Goal: Navigation & Orientation: Understand site structure

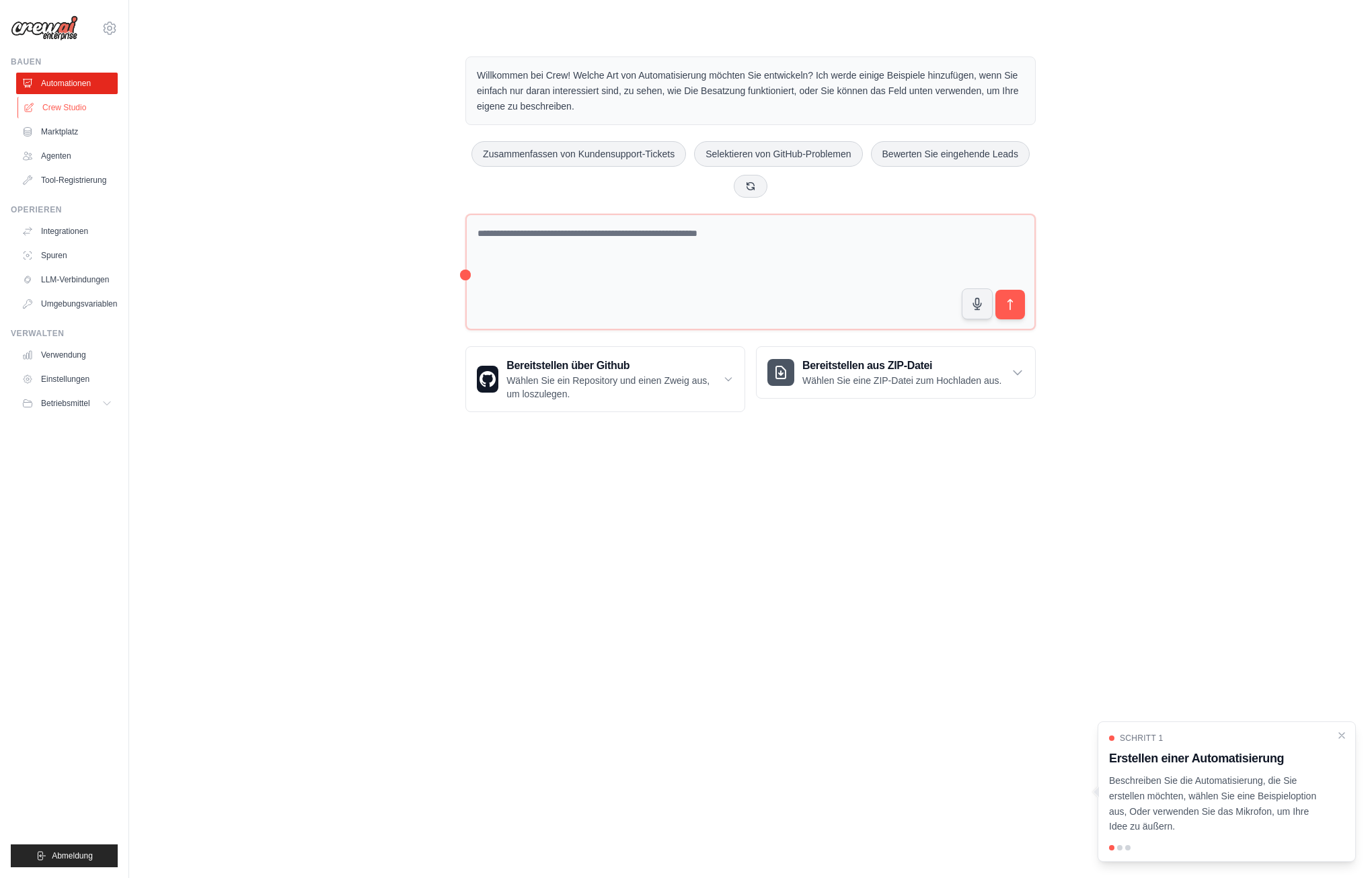
click at [70, 102] on font "Crew Studio" at bounding box center [64, 107] width 43 height 11
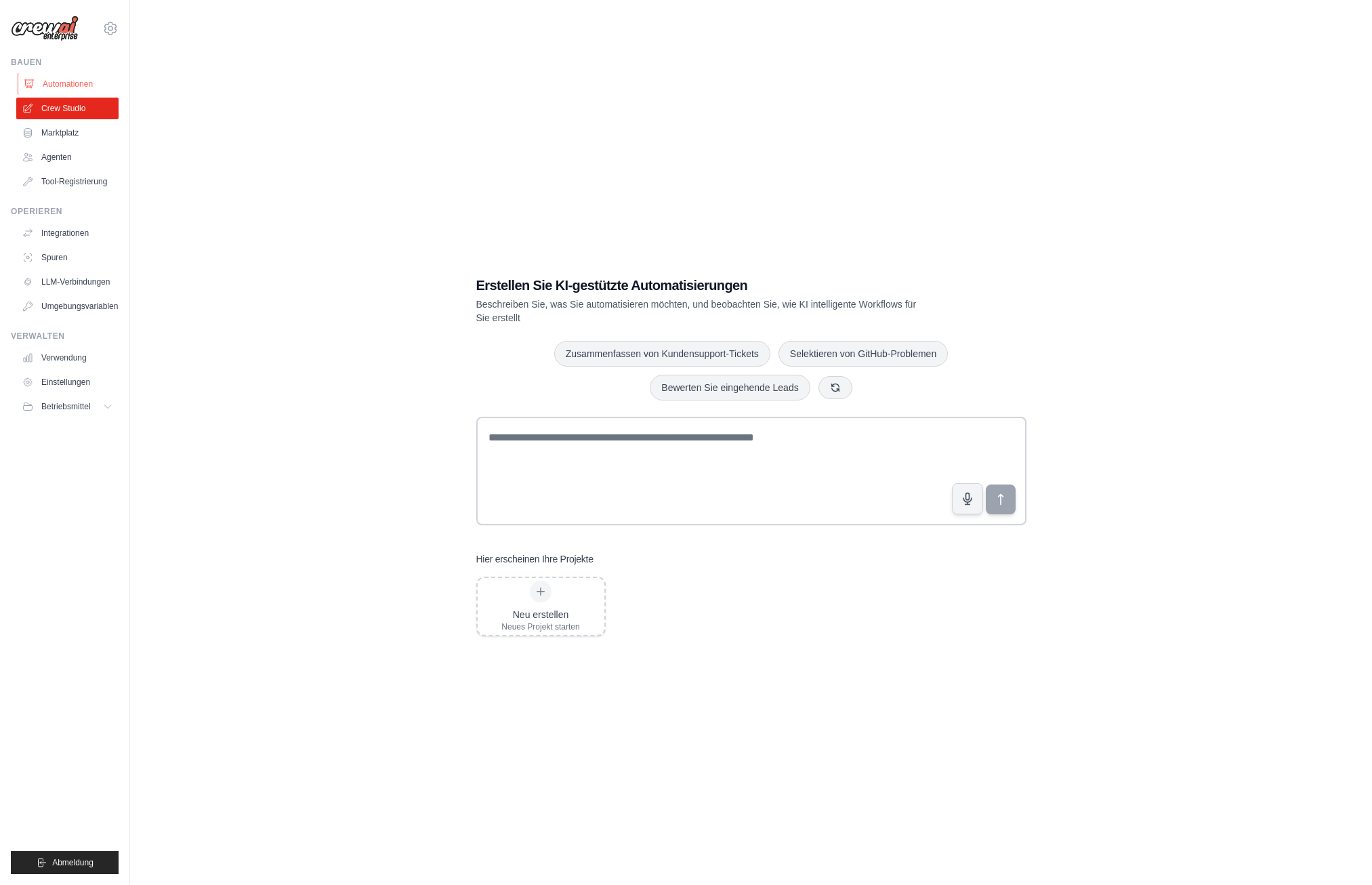
click at [52, 83] on font "Automationen" at bounding box center [67, 83] width 50 height 11
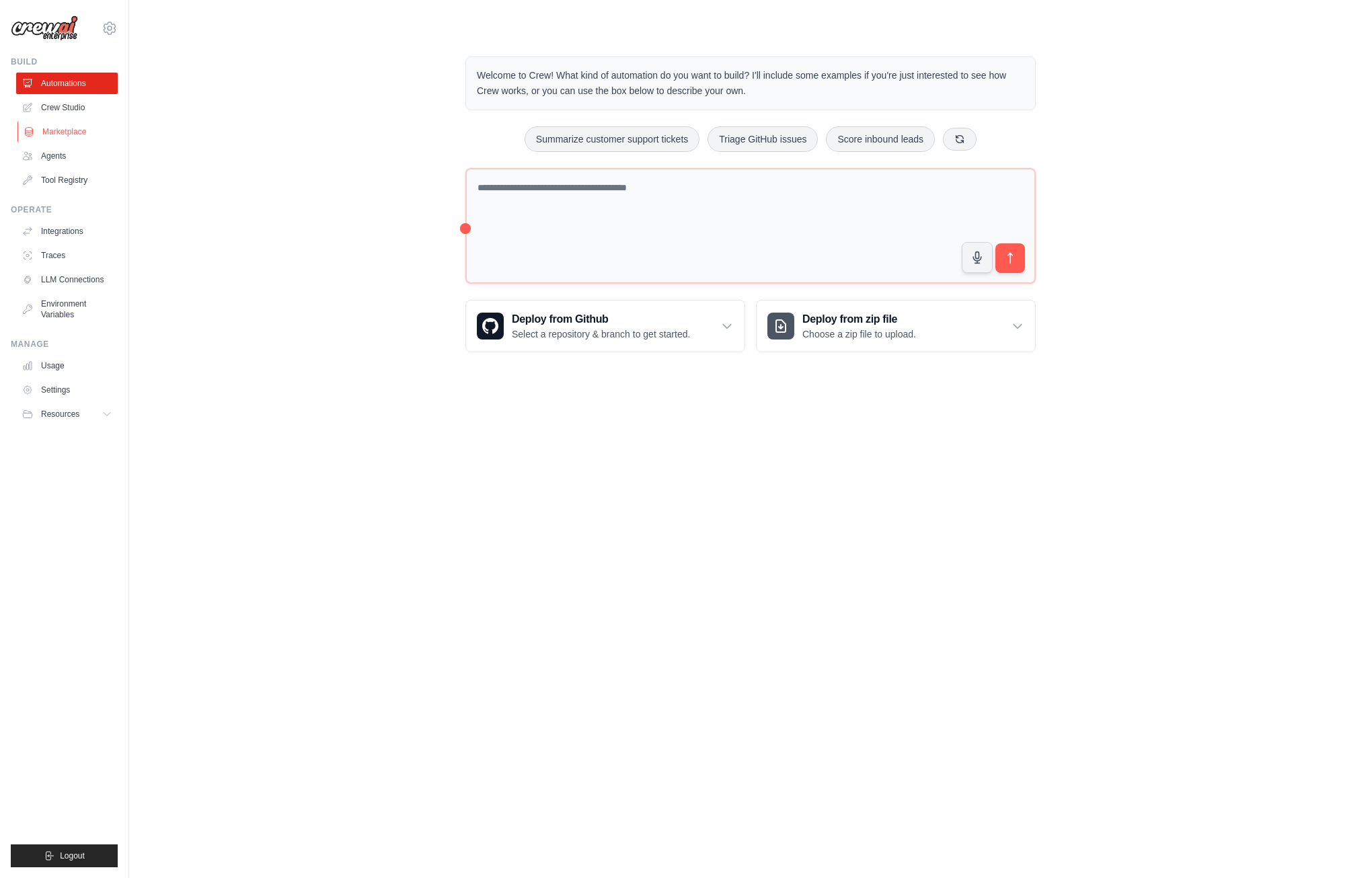
click at [64, 131] on link "Marketplace" at bounding box center [68, 132] width 102 height 22
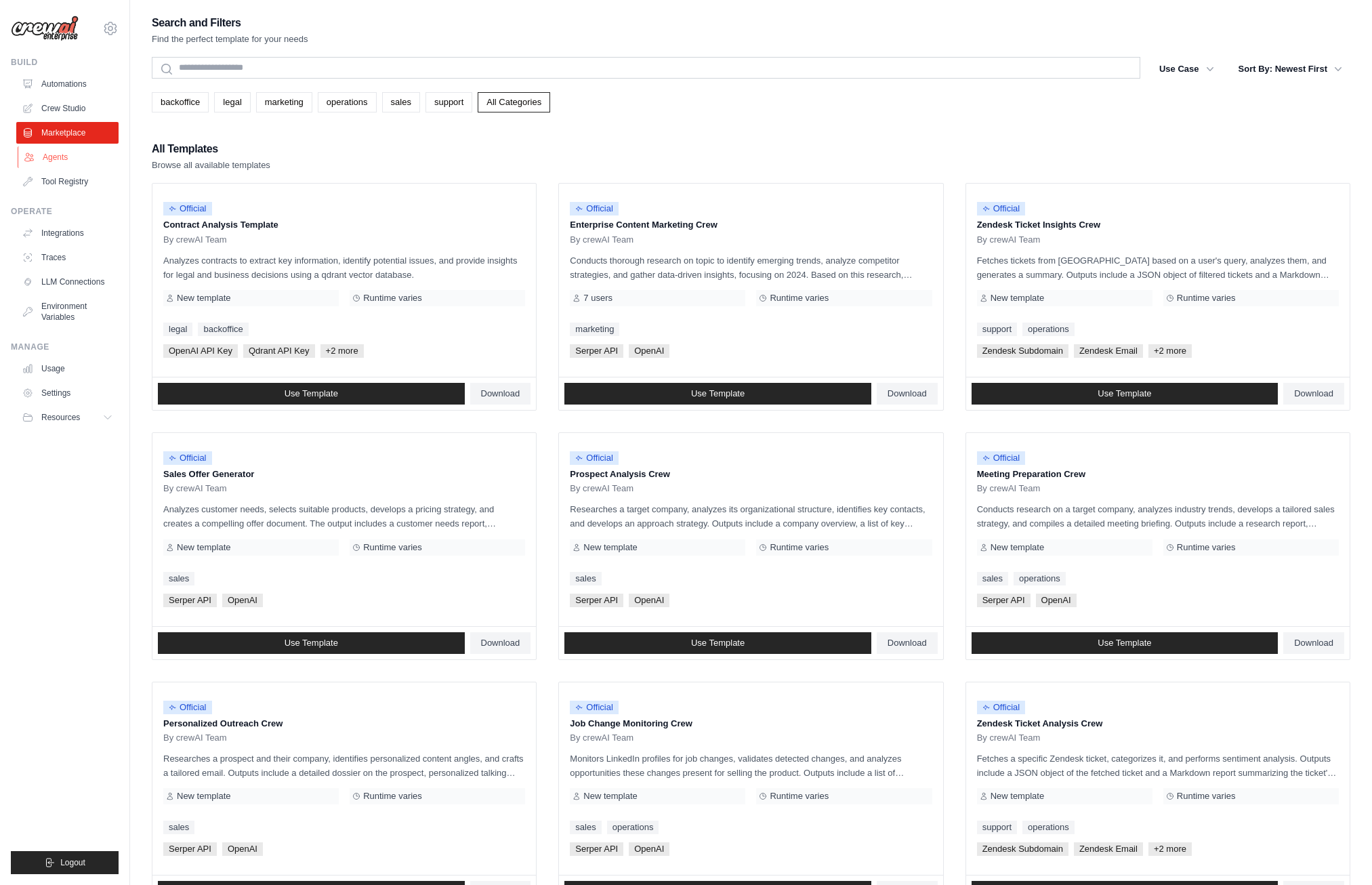
click at [45, 155] on link "Agents" at bounding box center [69, 157] width 102 height 22
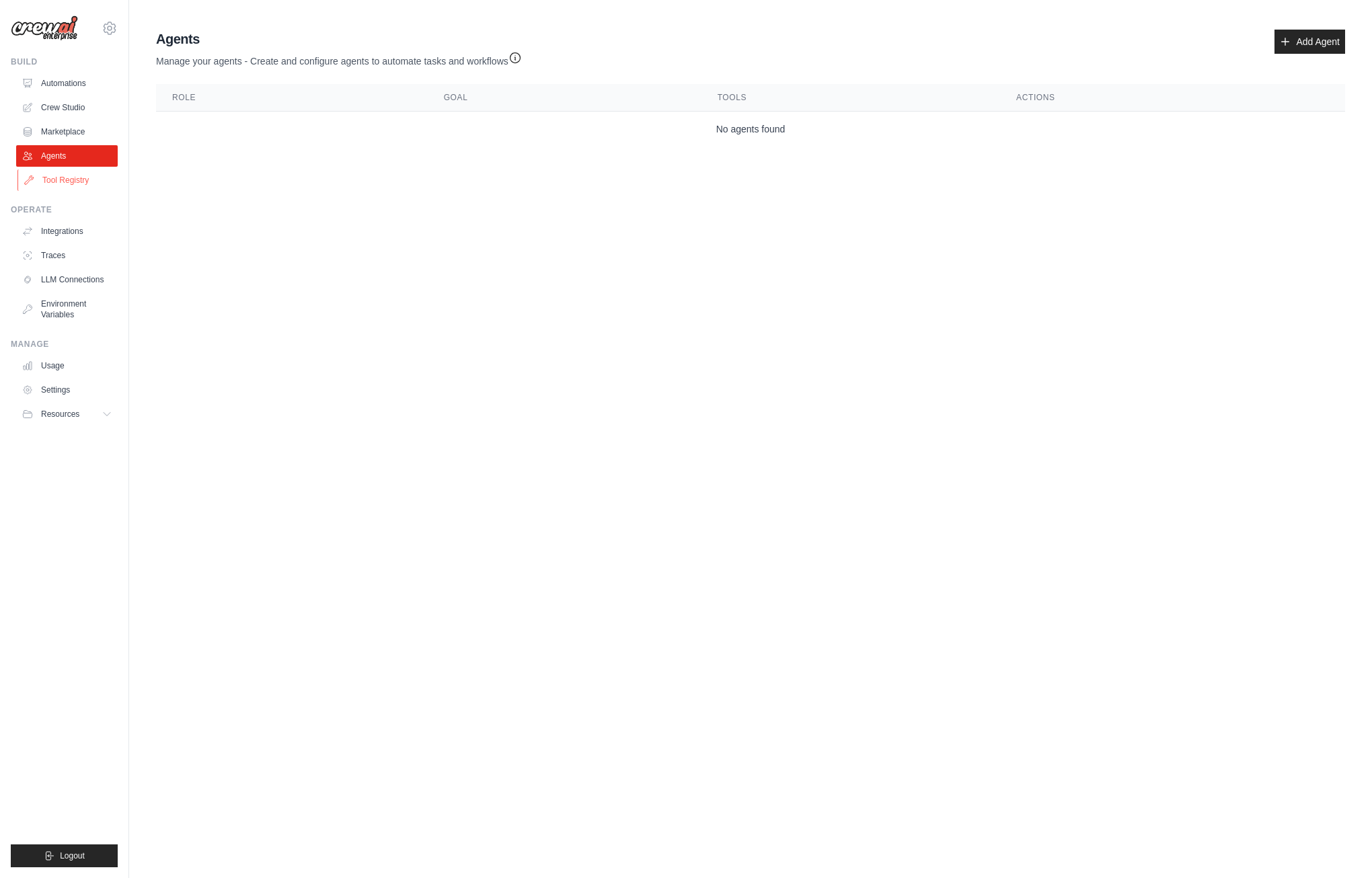
click at [61, 184] on link "Tool Registry" at bounding box center [68, 180] width 102 height 22
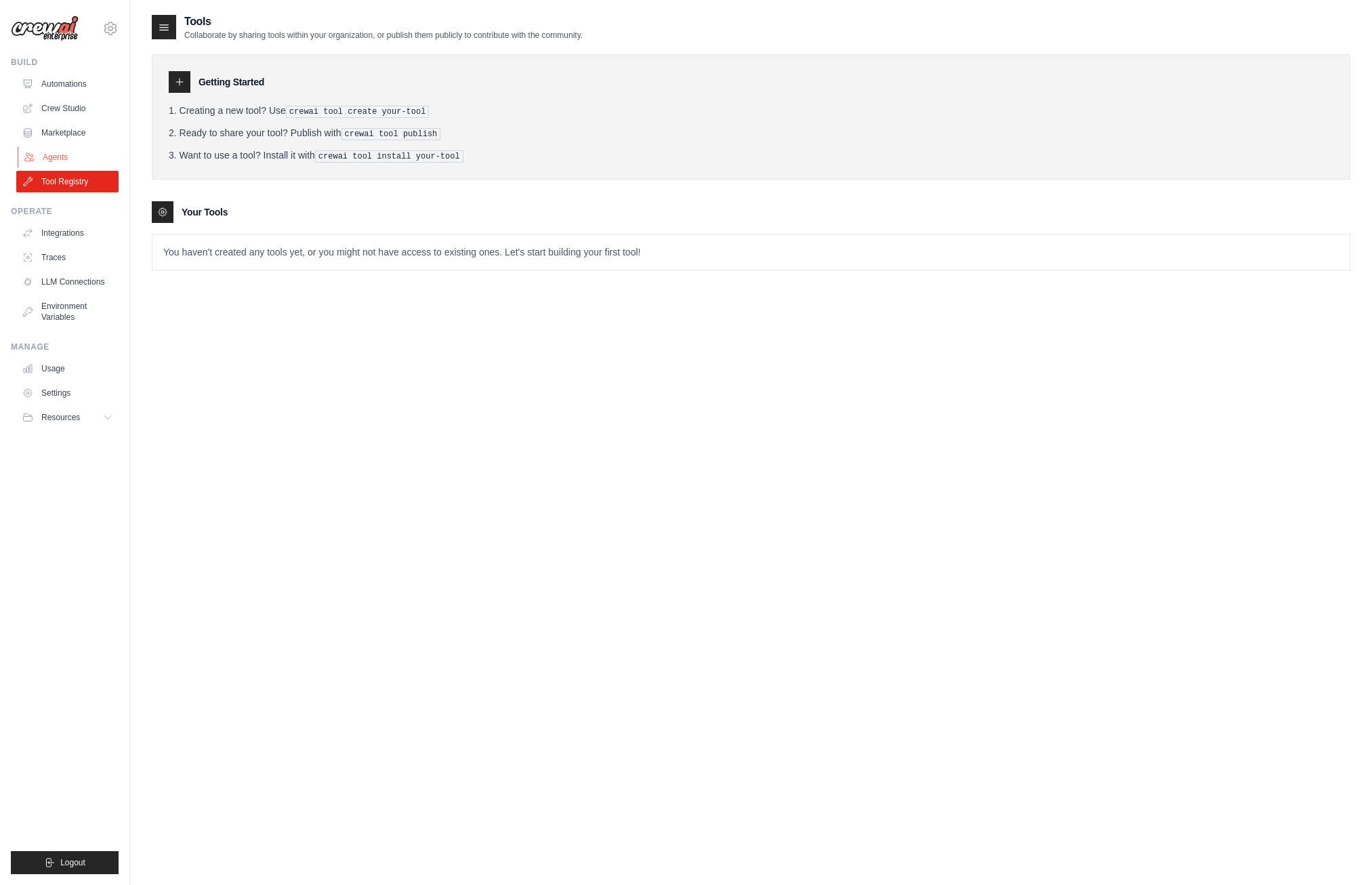
click at [54, 157] on link "Agents" at bounding box center [69, 157] width 102 height 22
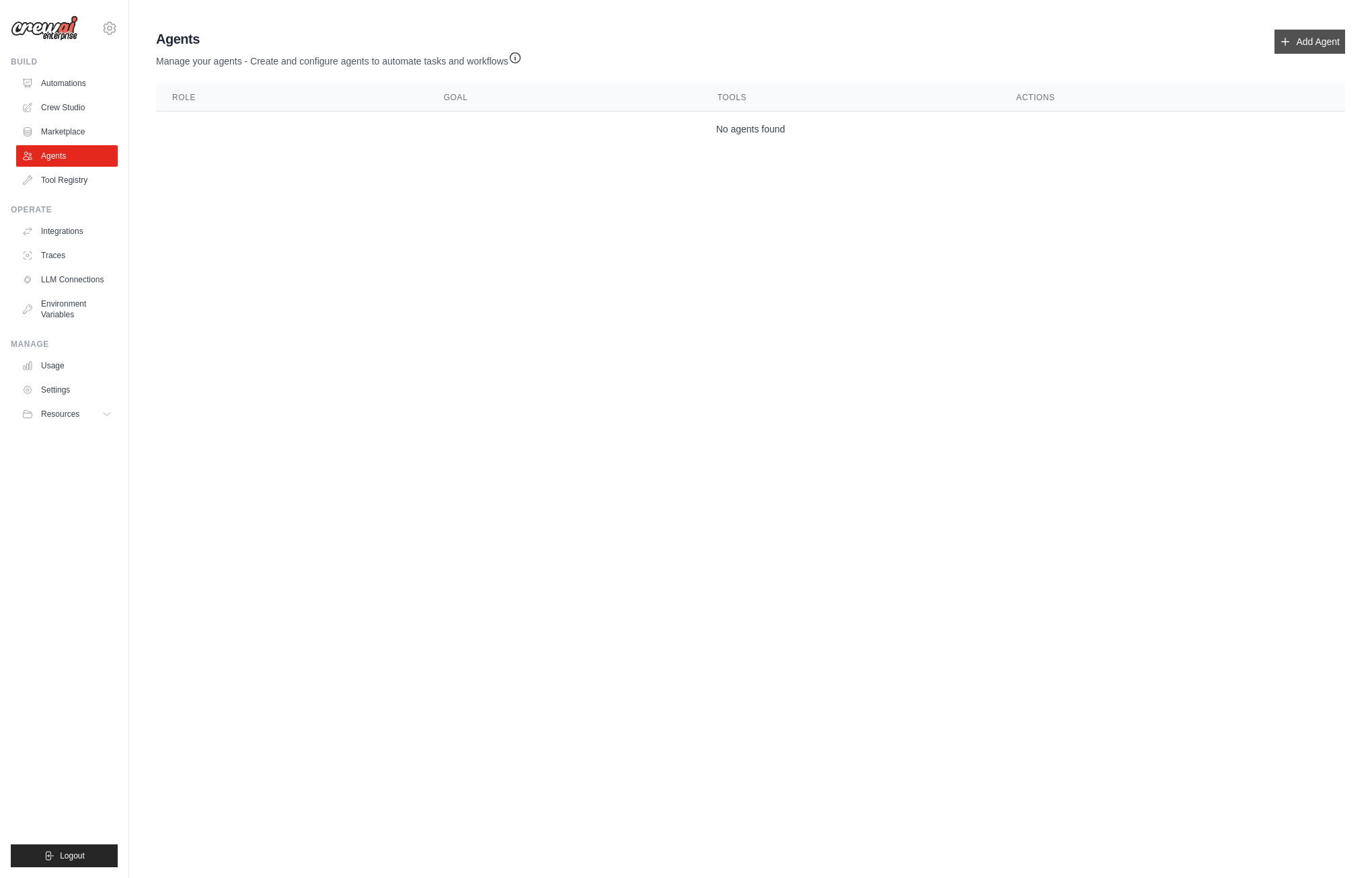
click at [1284, 39] on icon at bounding box center [1284, 41] width 11 height 11
click at [82, 180] on link "Tool Registry" at bounding box center [68, 180] width 102 height 22
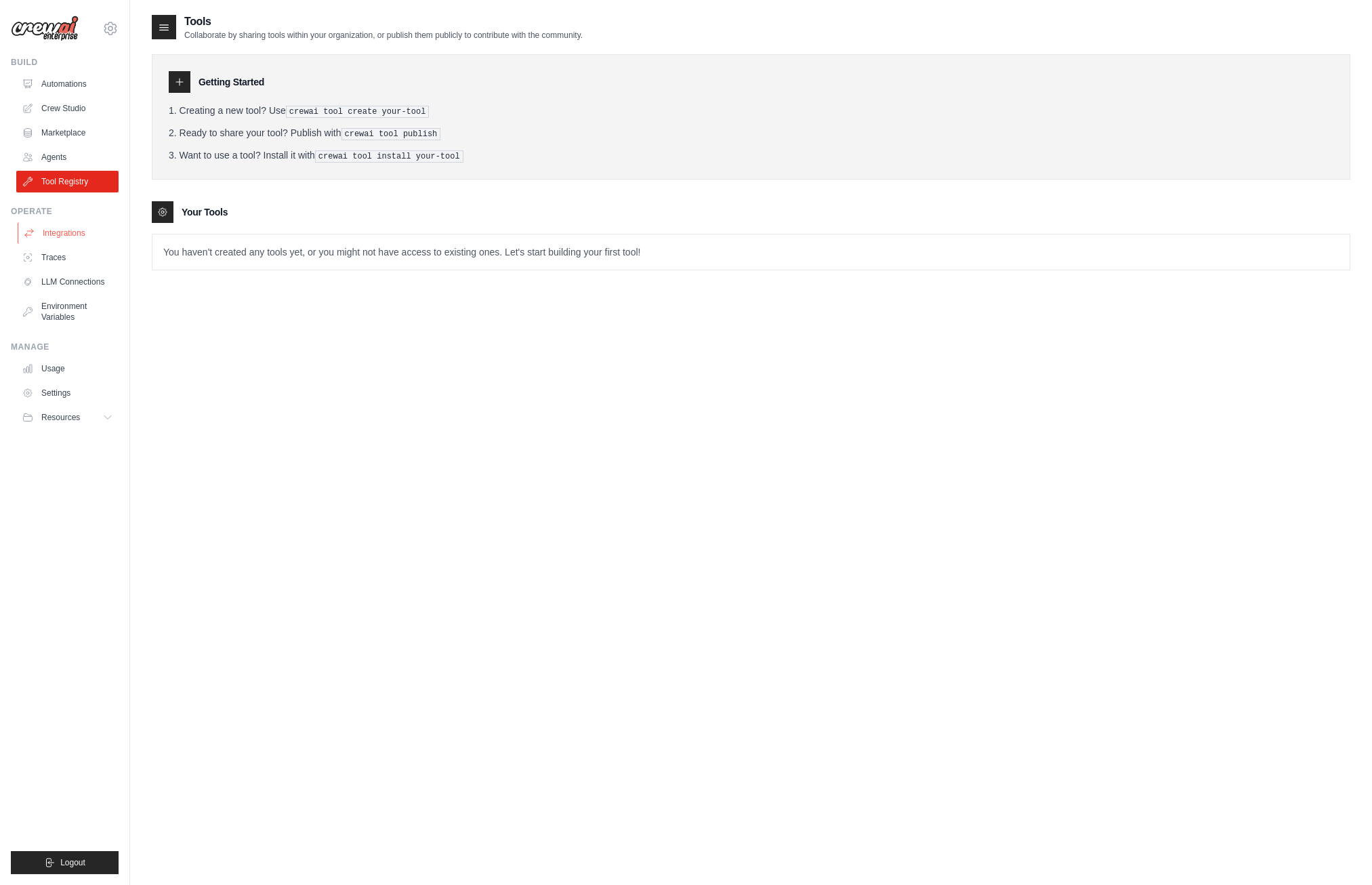
click at [78, 232] on link "Integrations" at bounding box center [69, 233] width 102 height 22
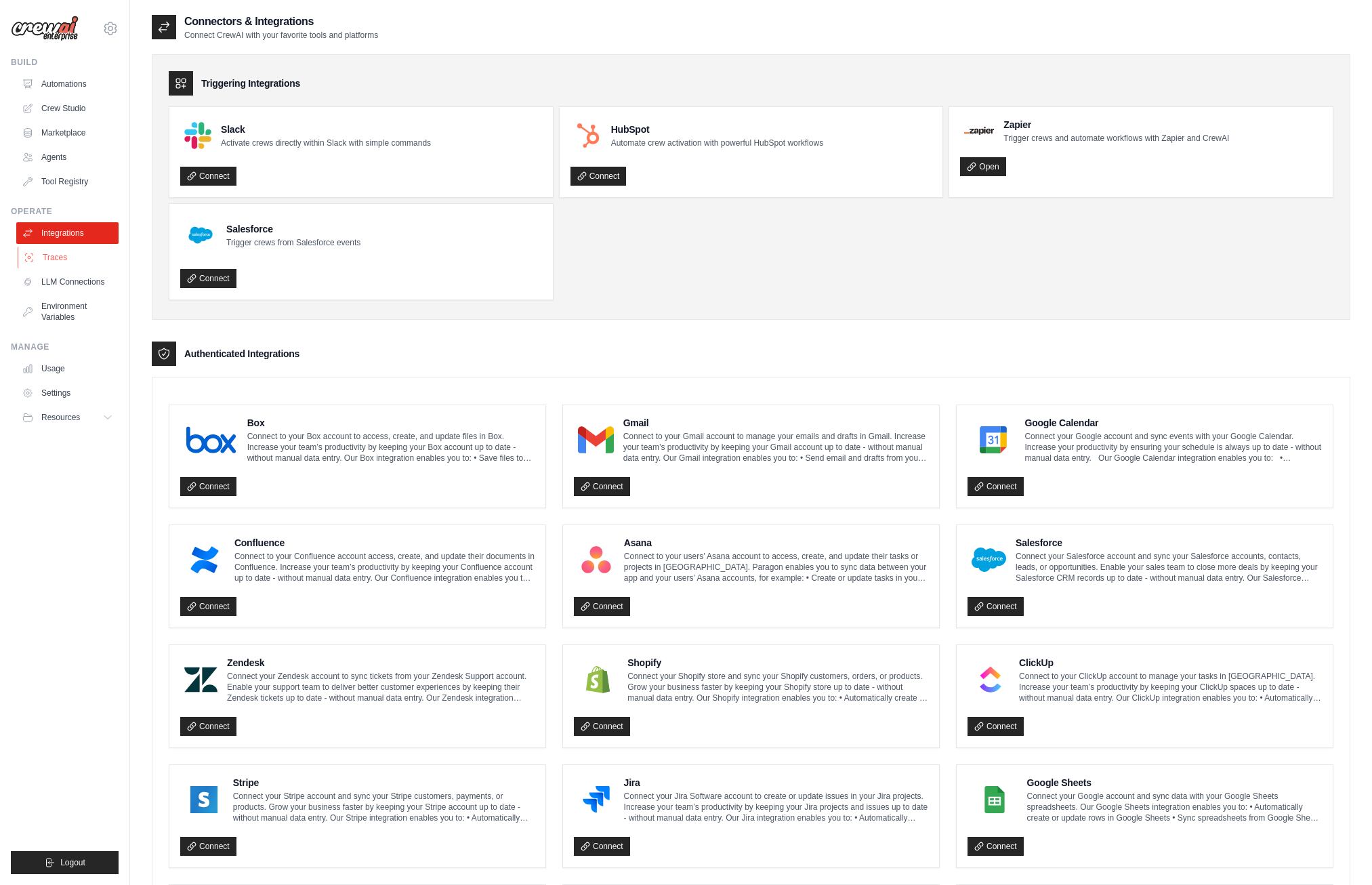
click at [45, 259] on link "Traces" at bounding box center [69, 257] width 102 height 22
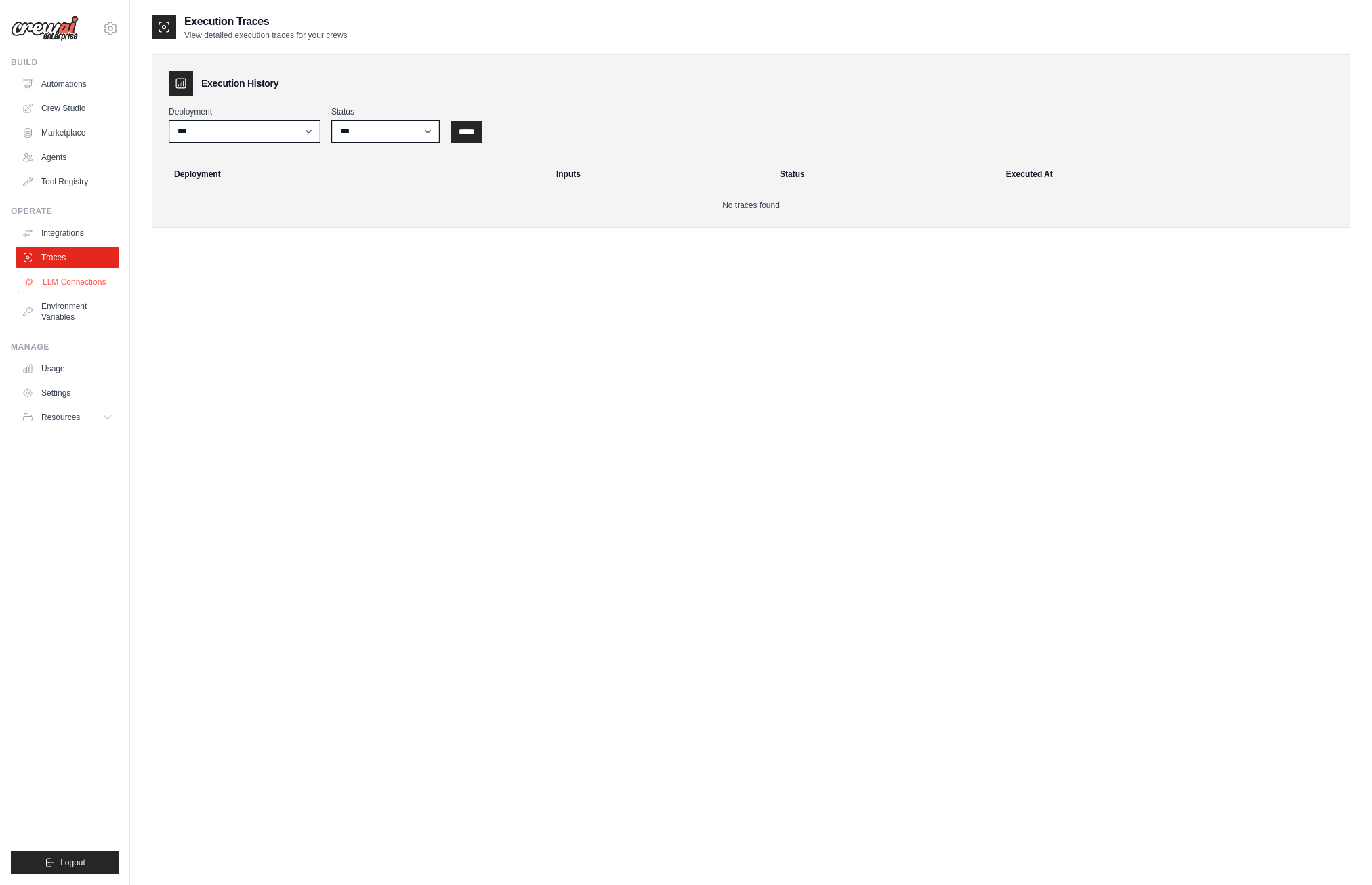
click at [94, 278] on link "LLM Connections" at bounding box center [69, 282] width 102 height 22
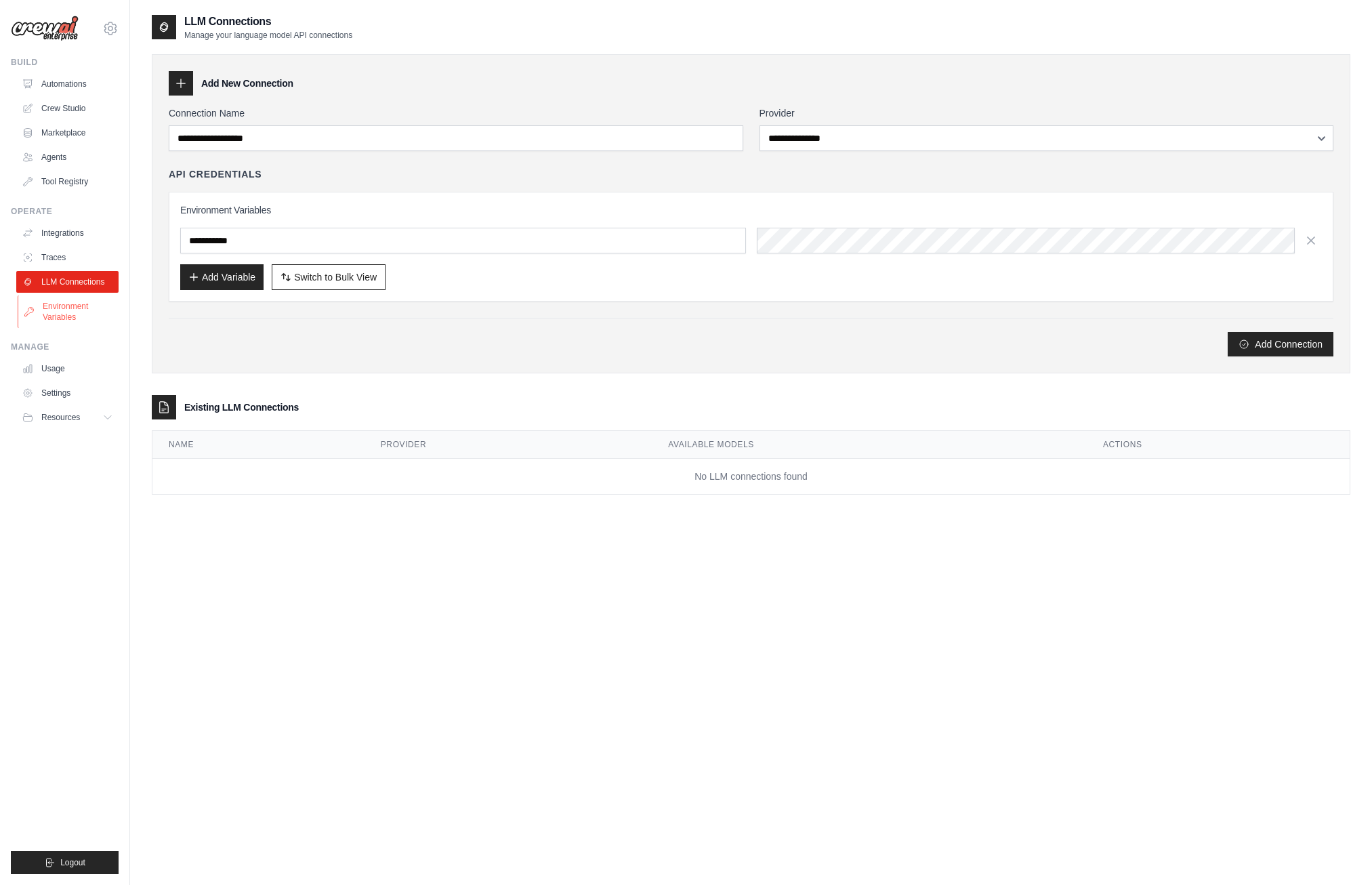
click at [59, 309] on link "Environment Variables" at bounding box center [69, 311] width 102 height 32
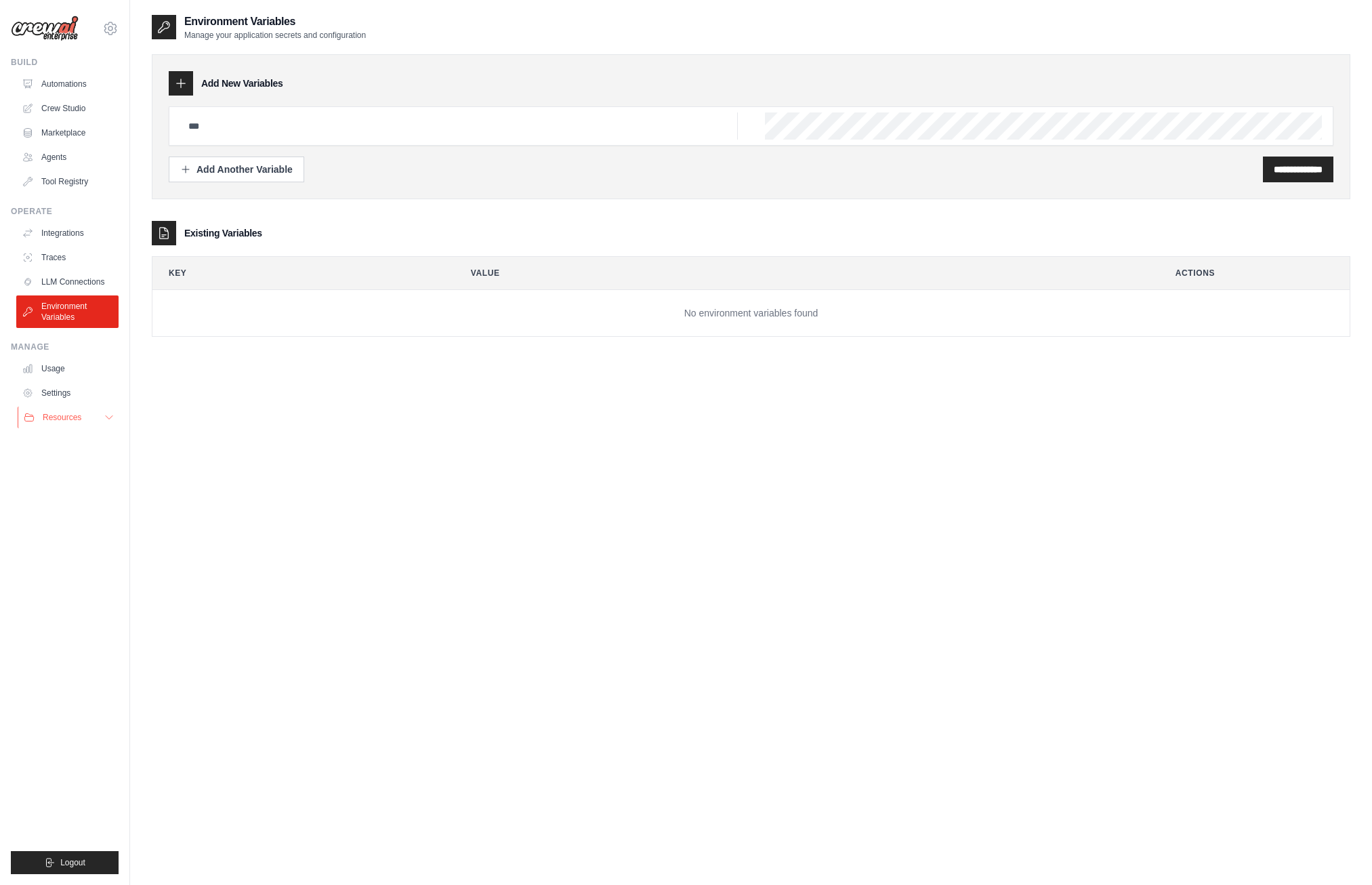
click at [112, 413] on icon at bounding box center [109, 417] width 11 height 11
click at [59, 83] on link "Automations" at bounding box center [69, 84] width 102 height 22
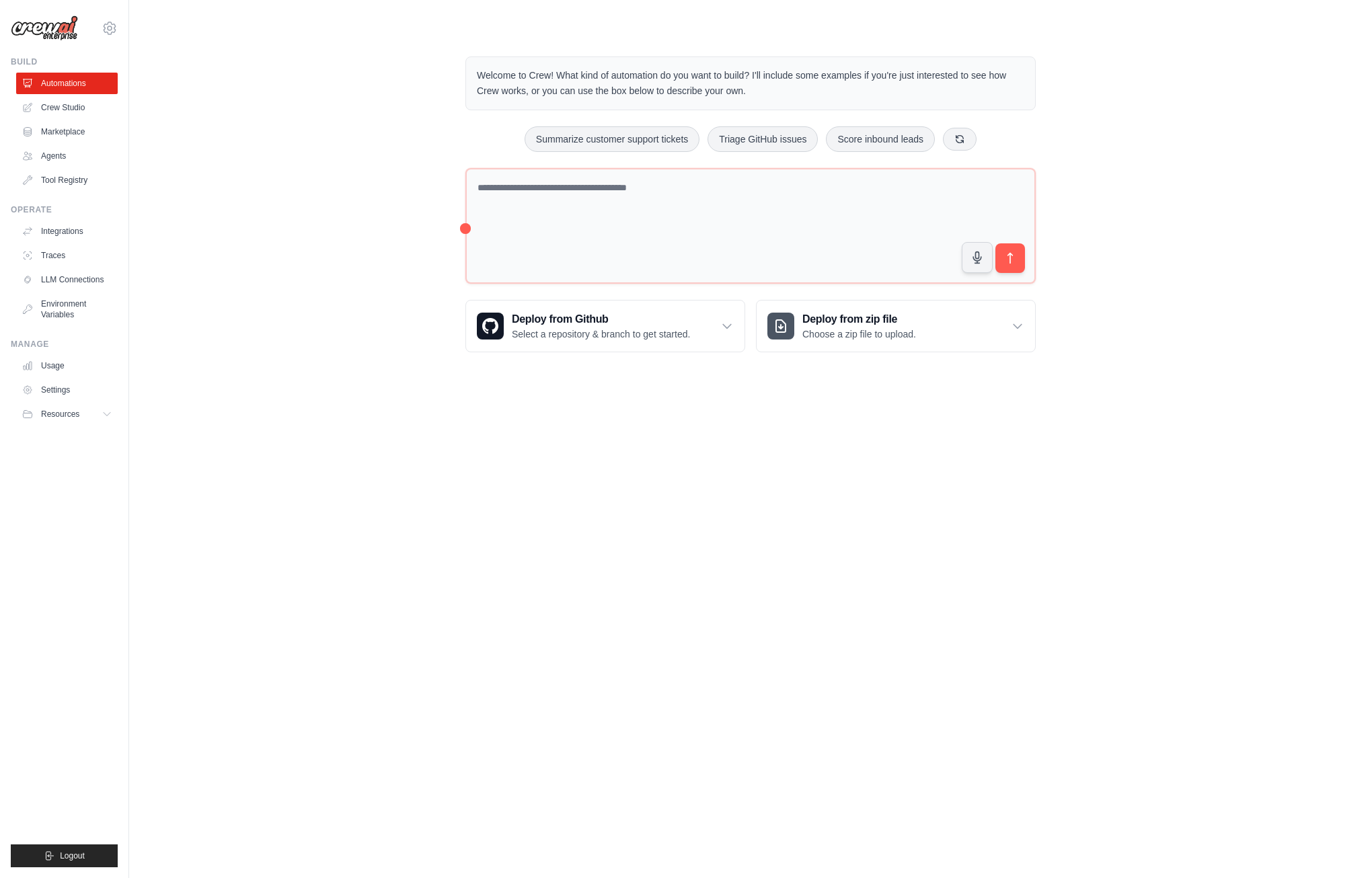
drag, startPoint x: 1104, startPoint y: 138, endPoint x: 1146, endPoint y: 484, distance: 348.5
click at [1136, 495] on body "ai@mint-signal.de Settings Build Automations Crew Studio" at bounding box center [686, 439] width 1372 height 878
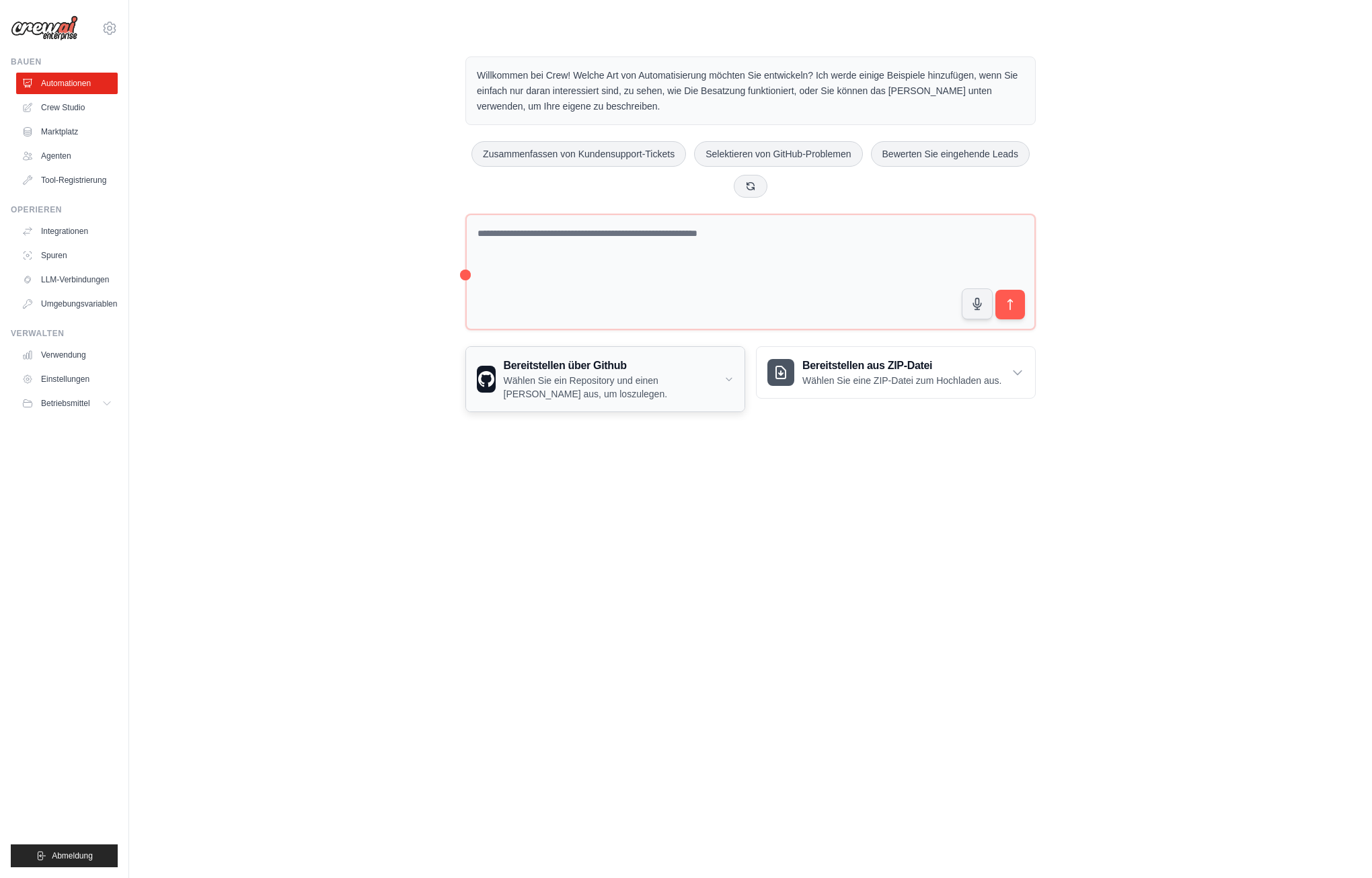
click at [728, 383] on icon at bounding box center [728, 378] width 9 height 13
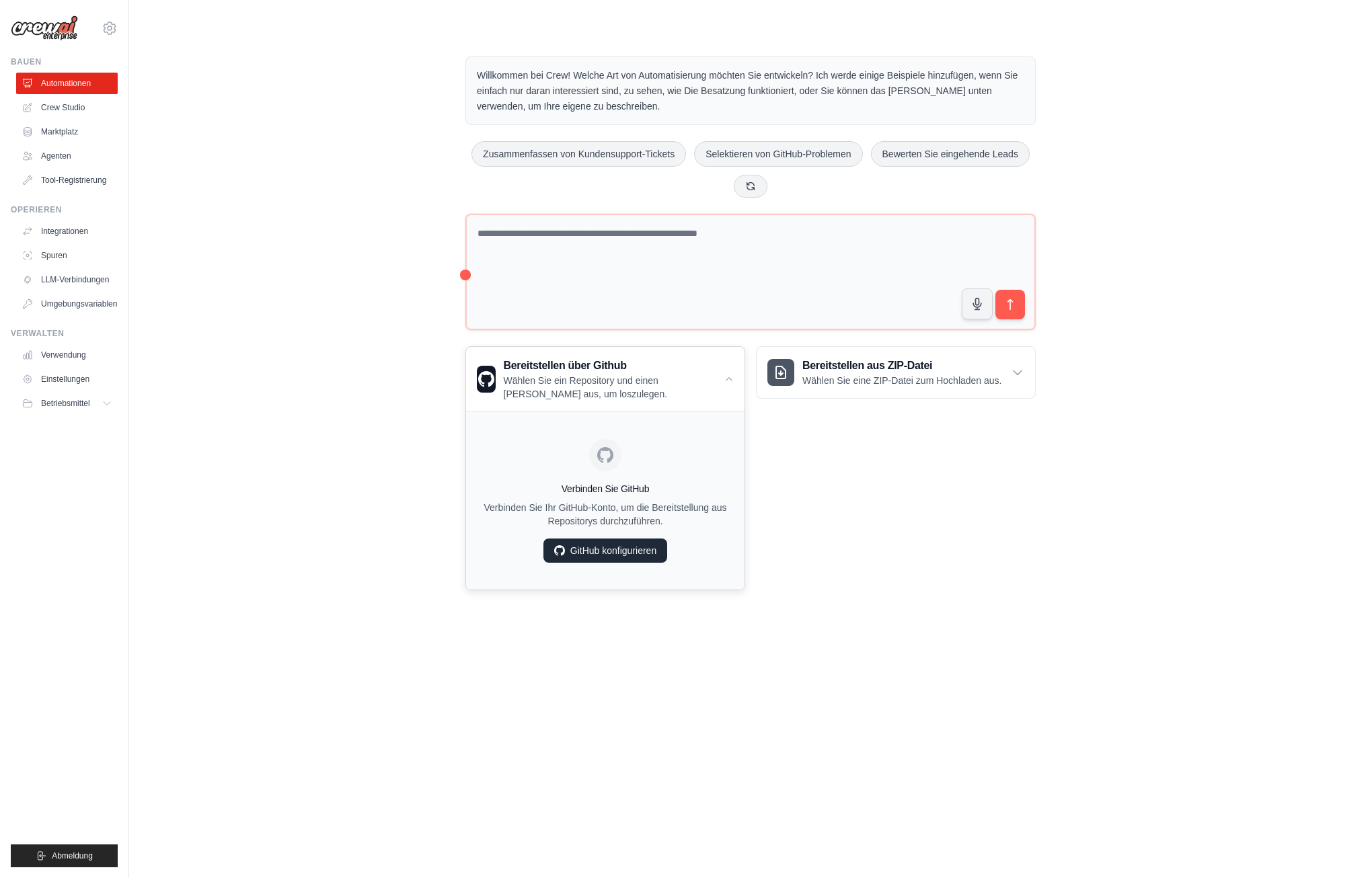
click at [566, 550] on link "GitHub konfigurieren" at bounding box center [605, 550] width 123 height 25
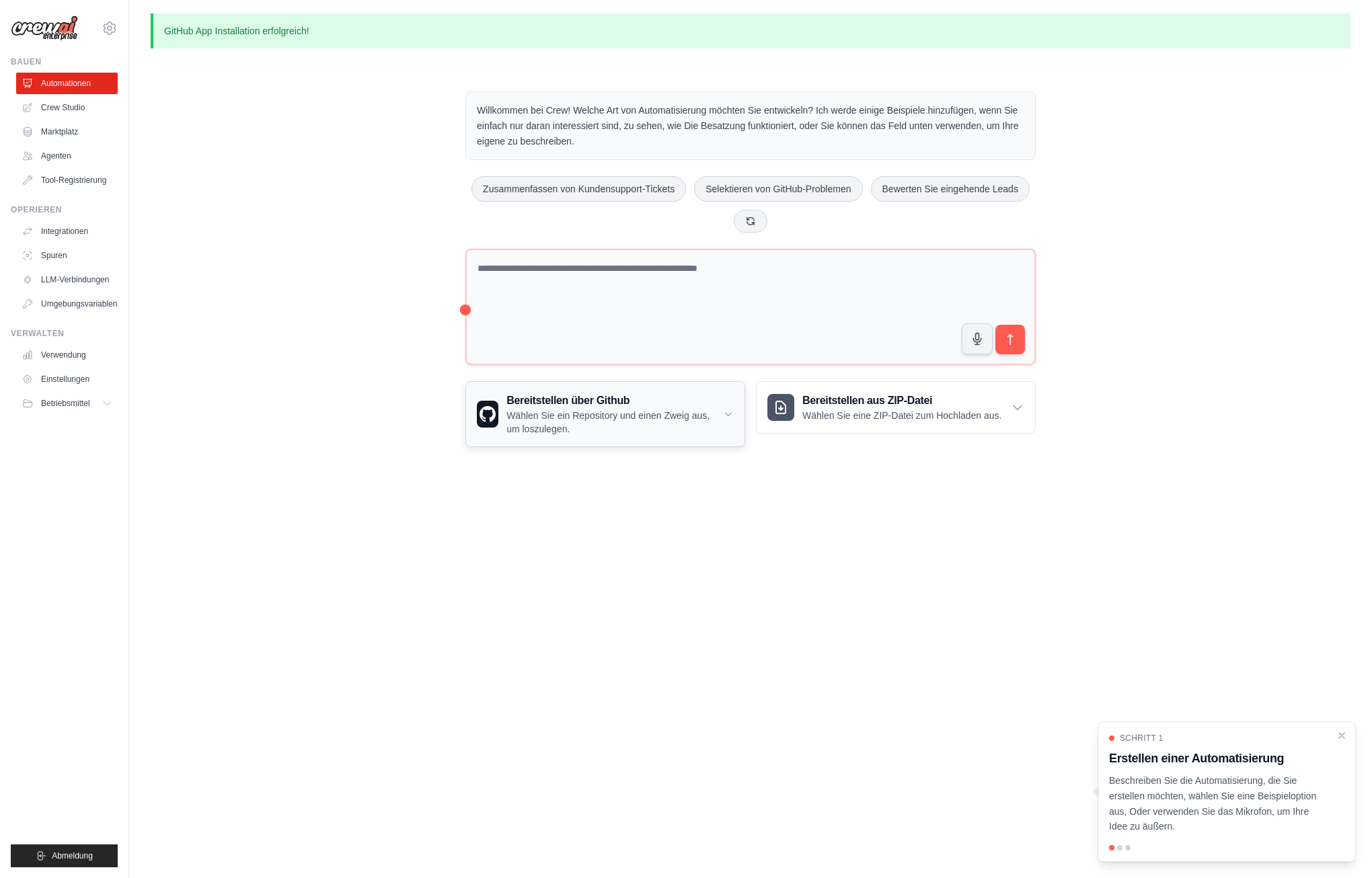
click at [731, 414] on icon at bounding box center [728, 413] width 11 height 13
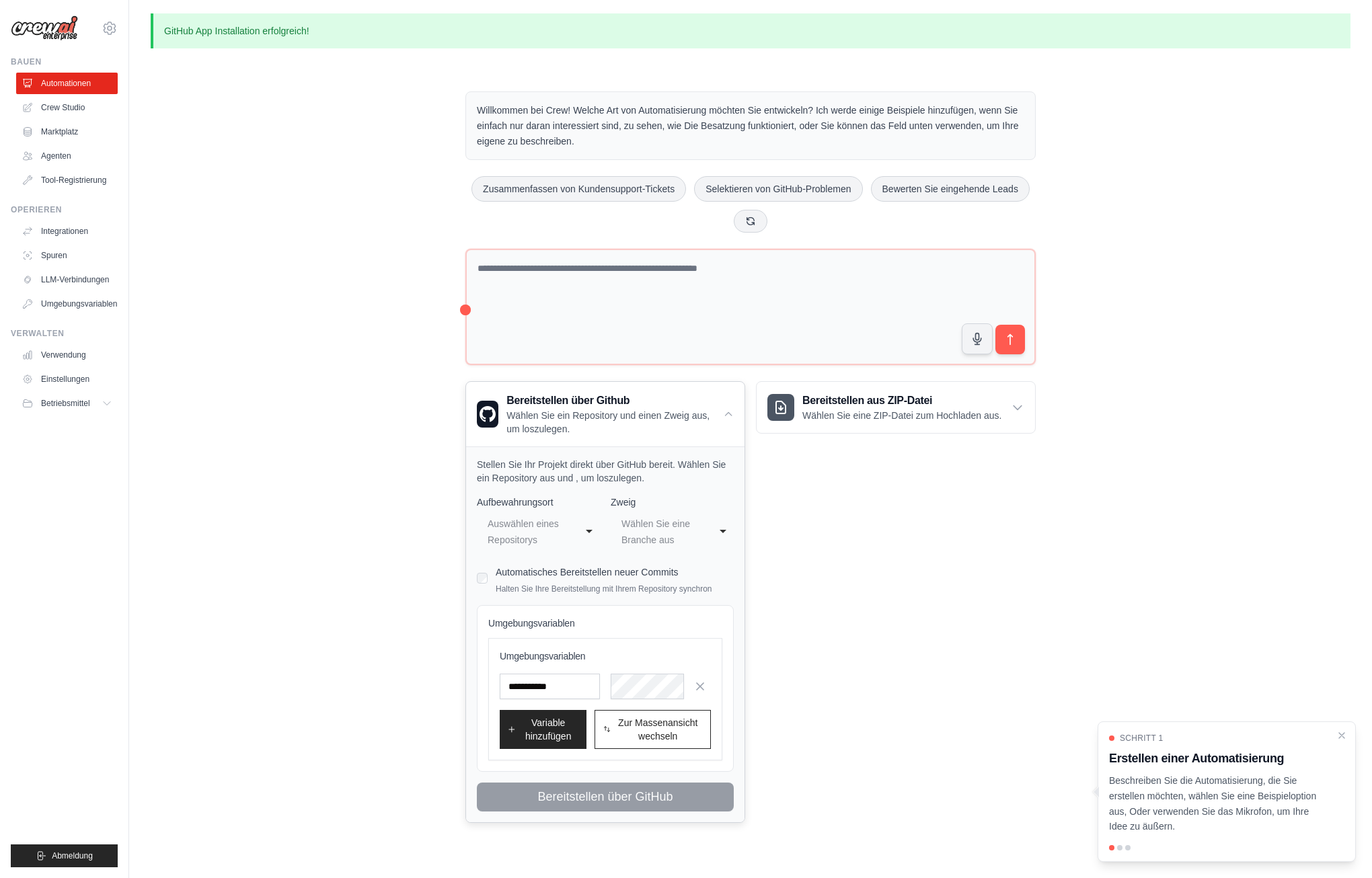
click at [588, 533] on div "**********" at bounding box center [538, 532] width 123 height 41
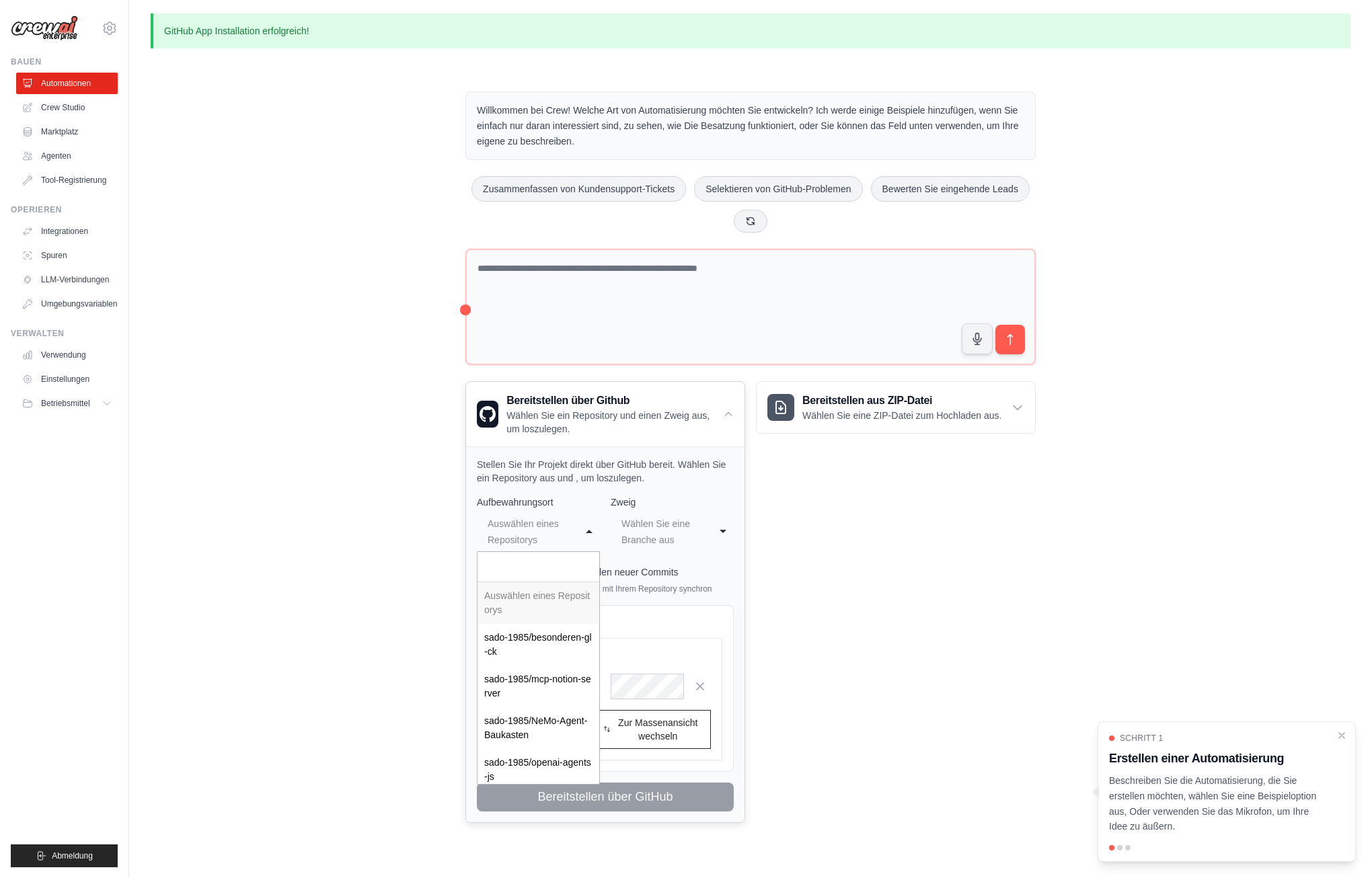
click at [589, 533] on div "**********" at bounding box center [538, 532] width 123 height 41
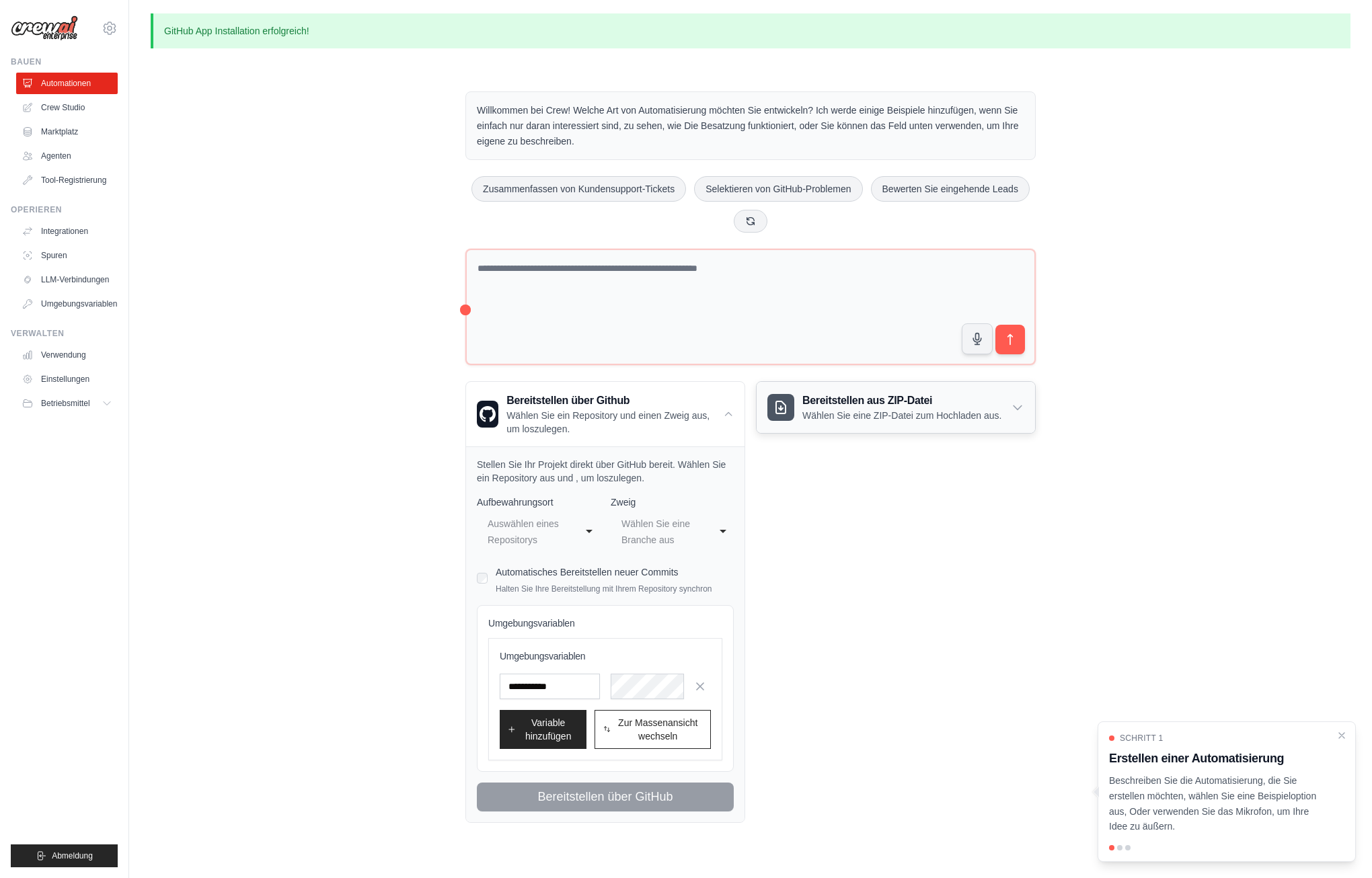
click at [1019, 402] on icon at bounding box center [1017, 407] width 13 height 13
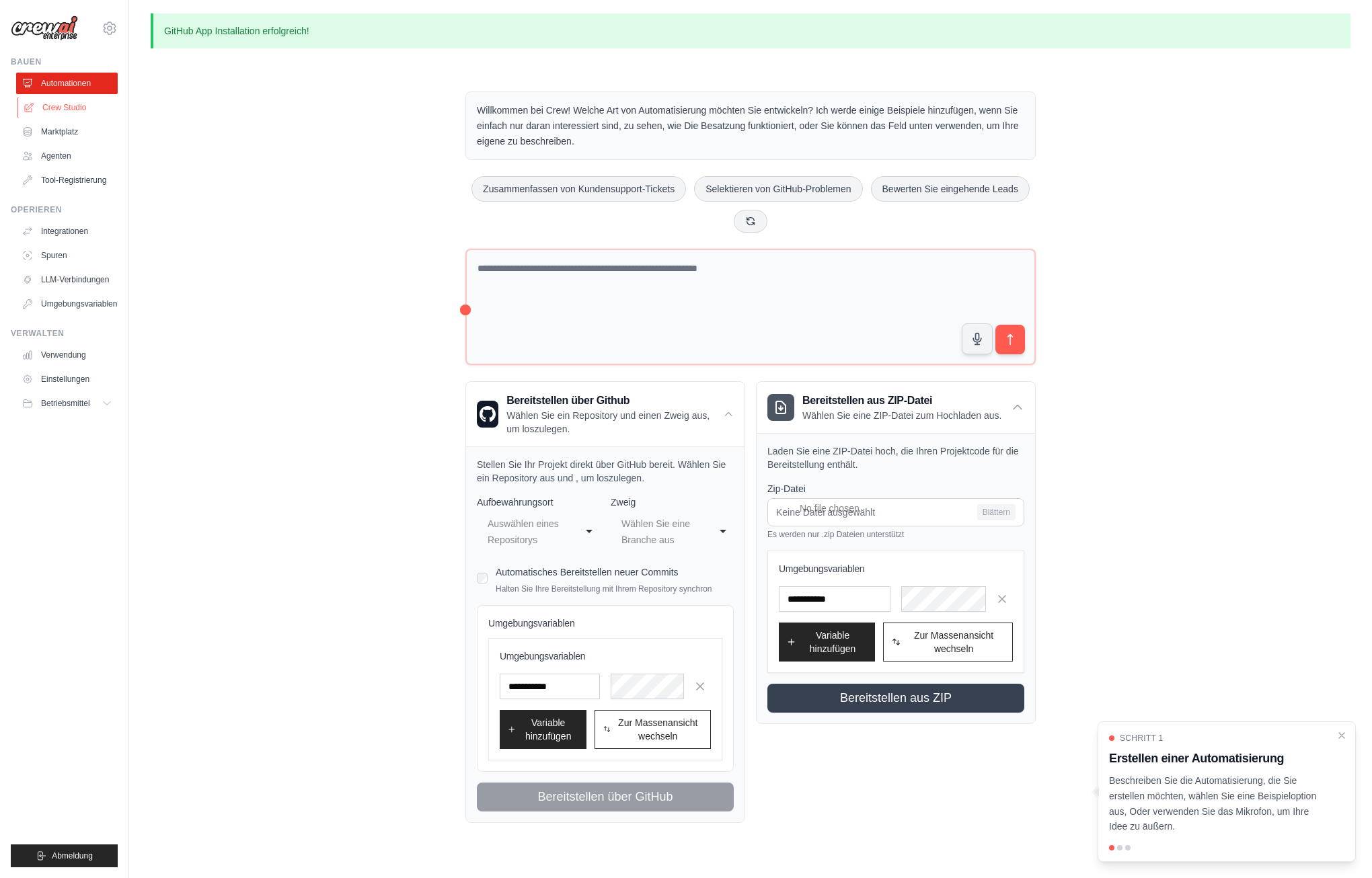
click at [66, 107] on font "Crew Studio" at bounding box center [64, 107] width 43 height 11
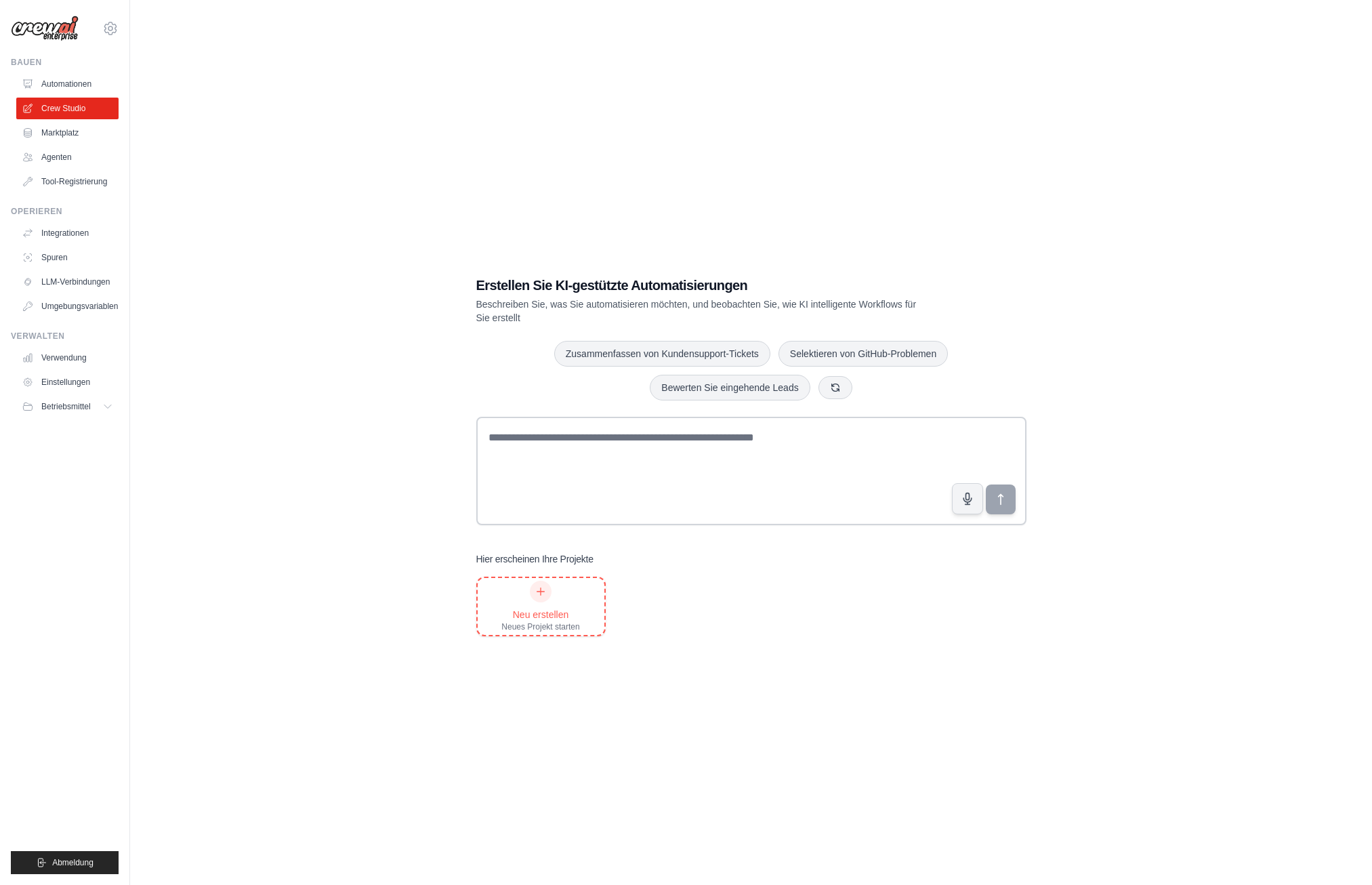
click at [541, 593] on icon at bounding box center [540, 591] width 11 height 11
click at [78, 177] on font "Tool-Registrierung" at bounding box center [75, 181] width 66 height 11
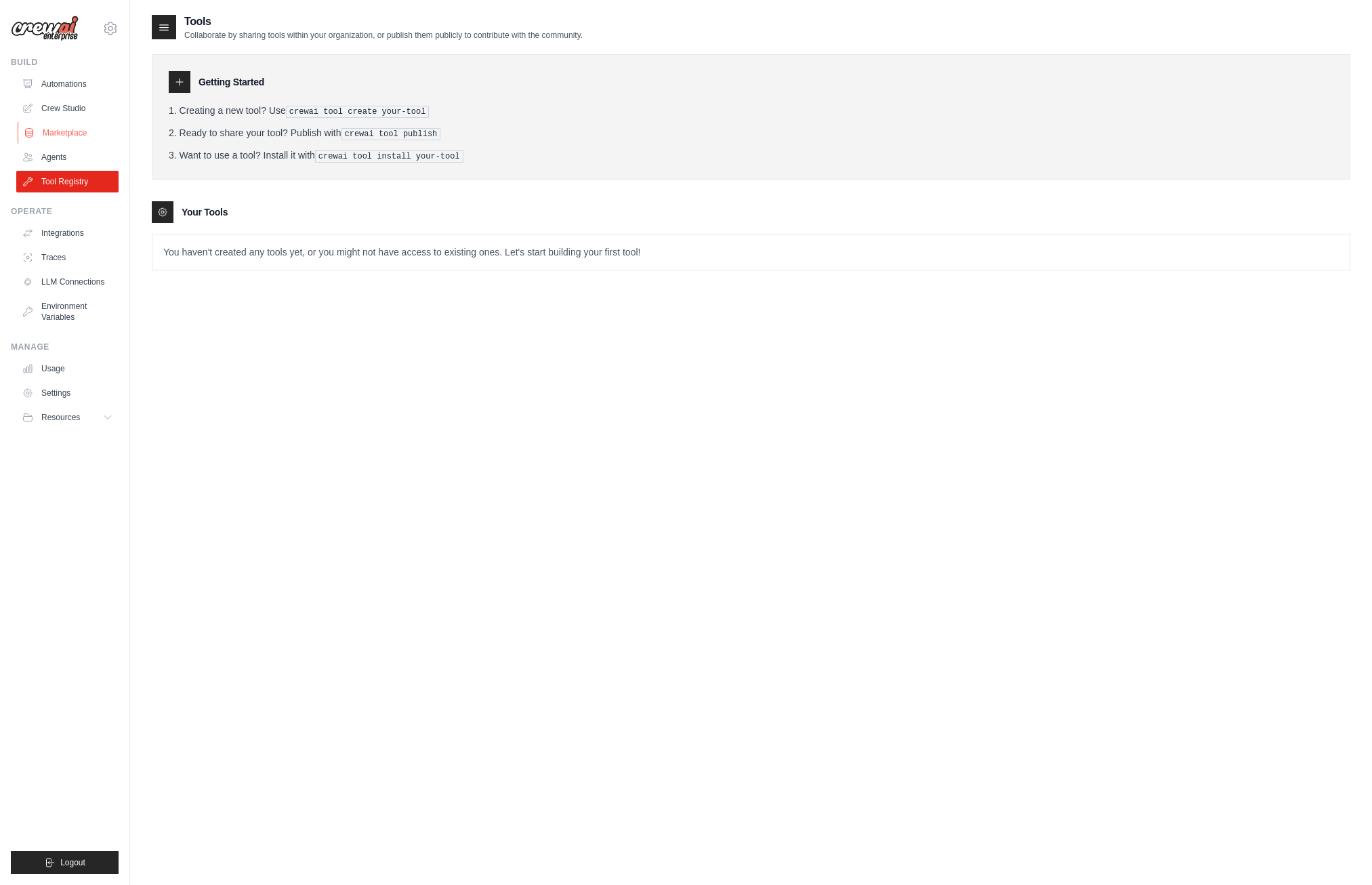
click at [74, 128] on link "Marketplace" at bounding box center [69, 133] width 102 height 22
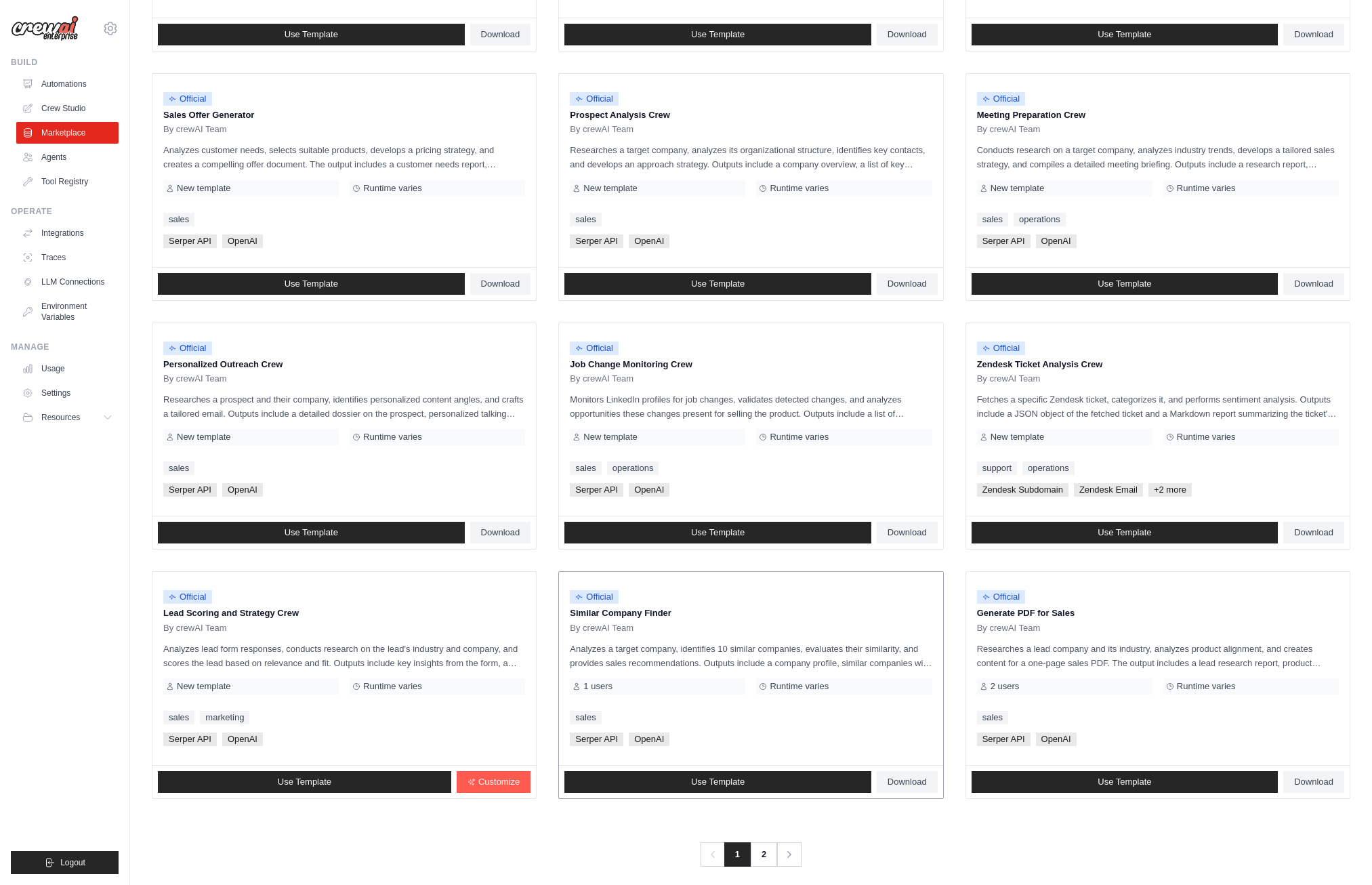
scroll to position [371, 0]
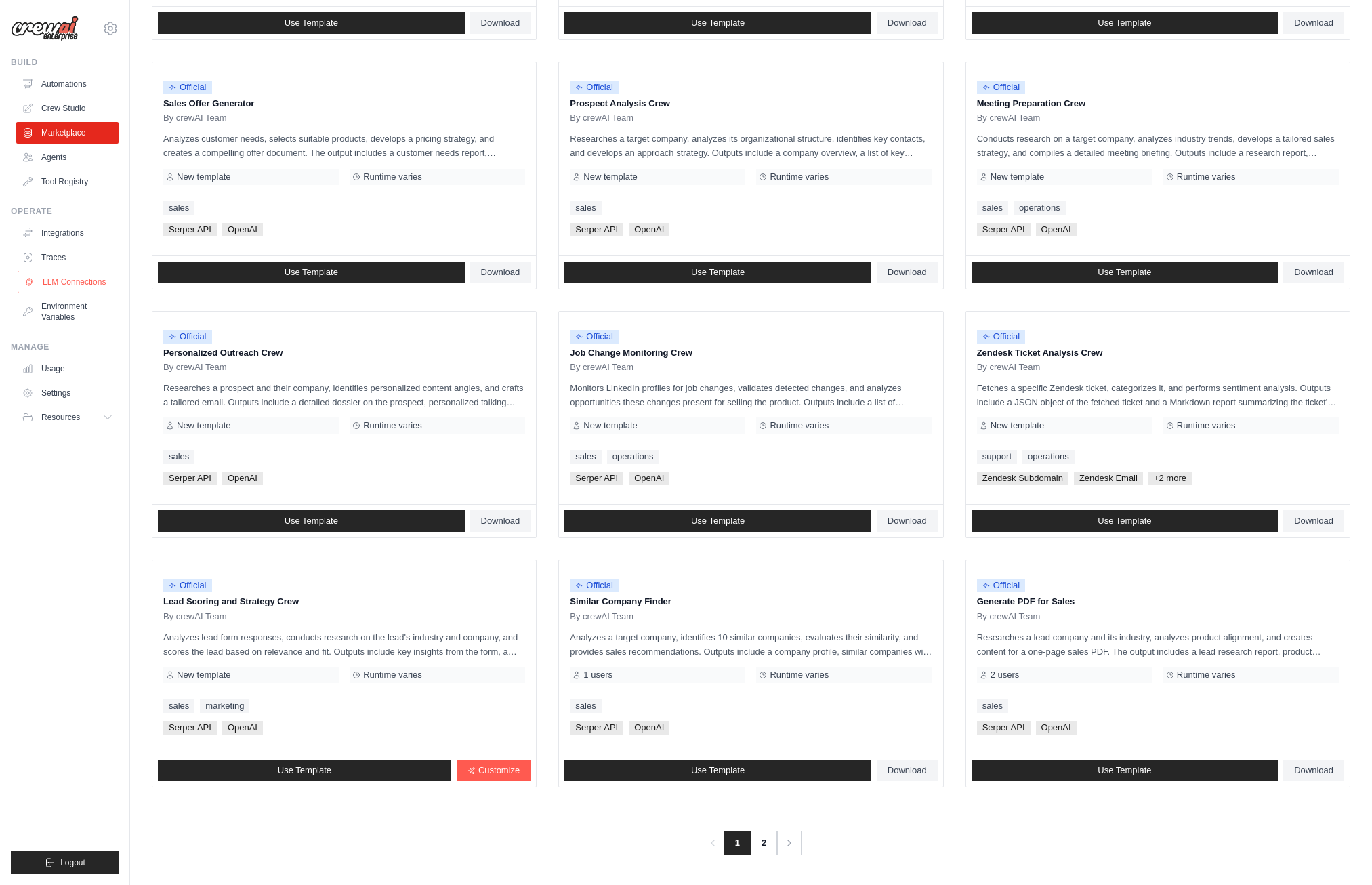
click at [69, 283] on link "LLM Connections" at bounding box center [69, 282] width 102 height 22
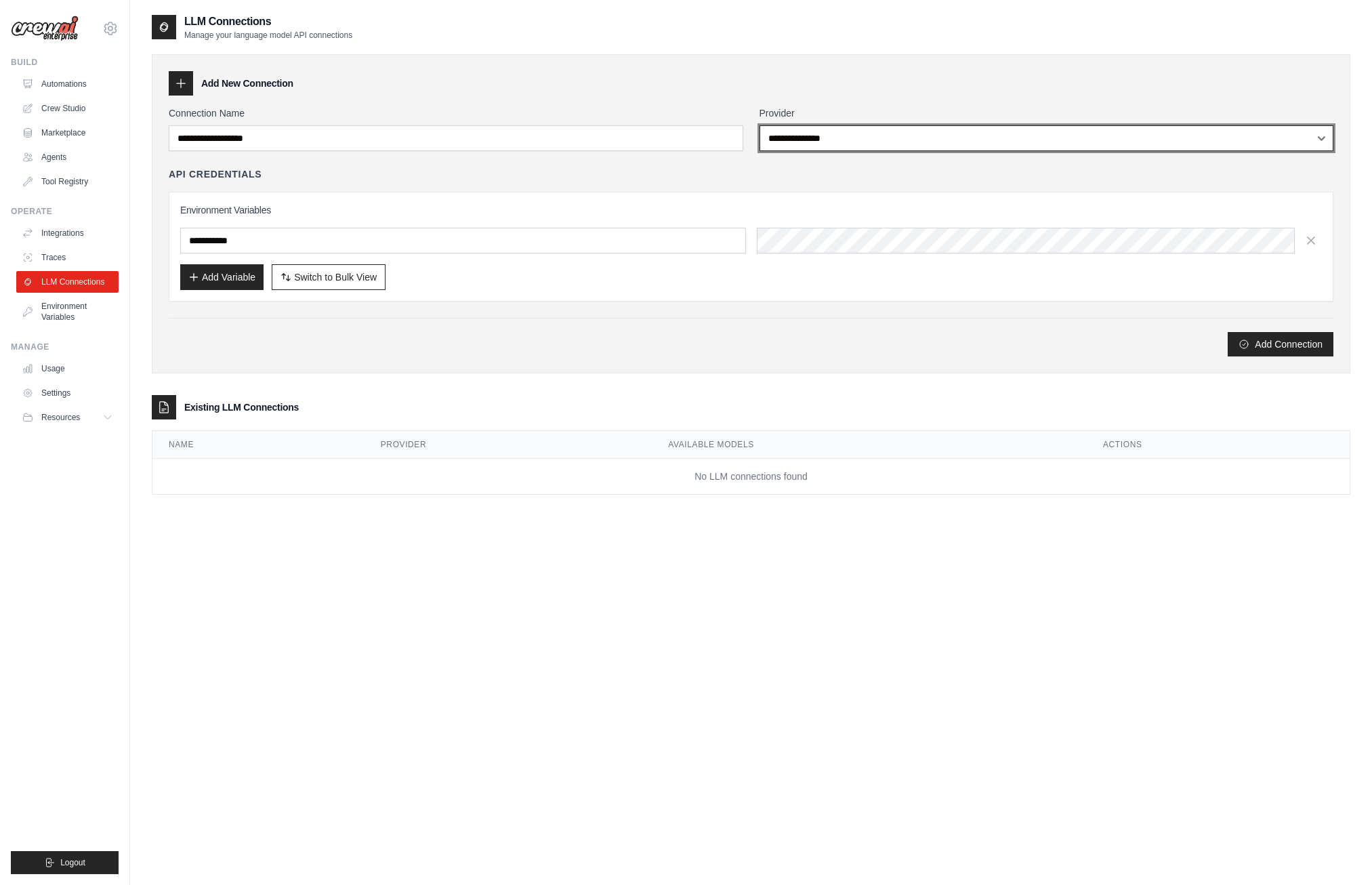
click at [1316, 138] on select "**********" at bounding box center [1046, 138] width 574 height 25
click at [58, 183] on link "Tool Registry" at bounding box center [69, 182] width 102 height 22
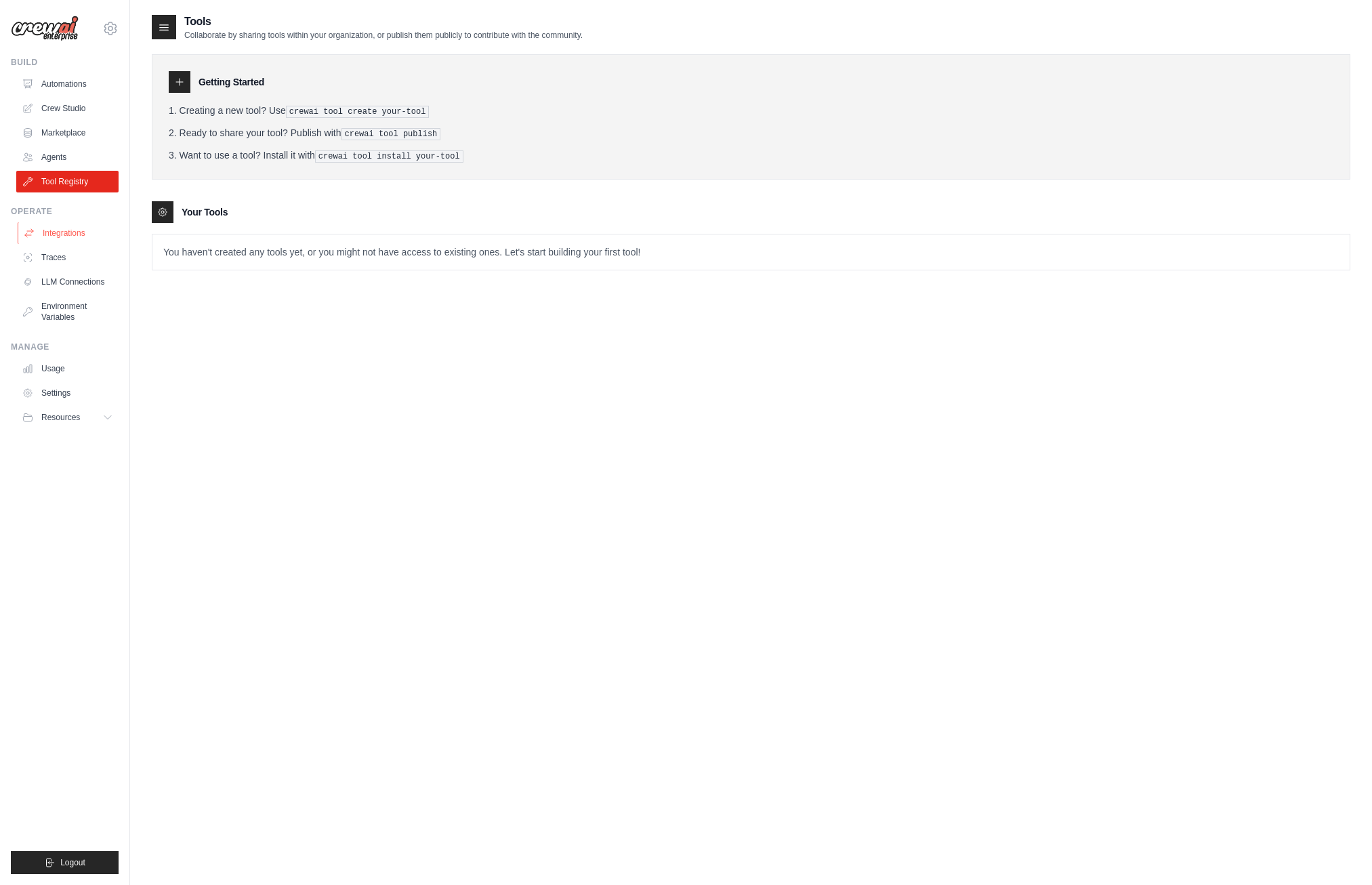
click at [62, 237] on link "Integrations" at bounding box center [69, 233] width 102 height 22
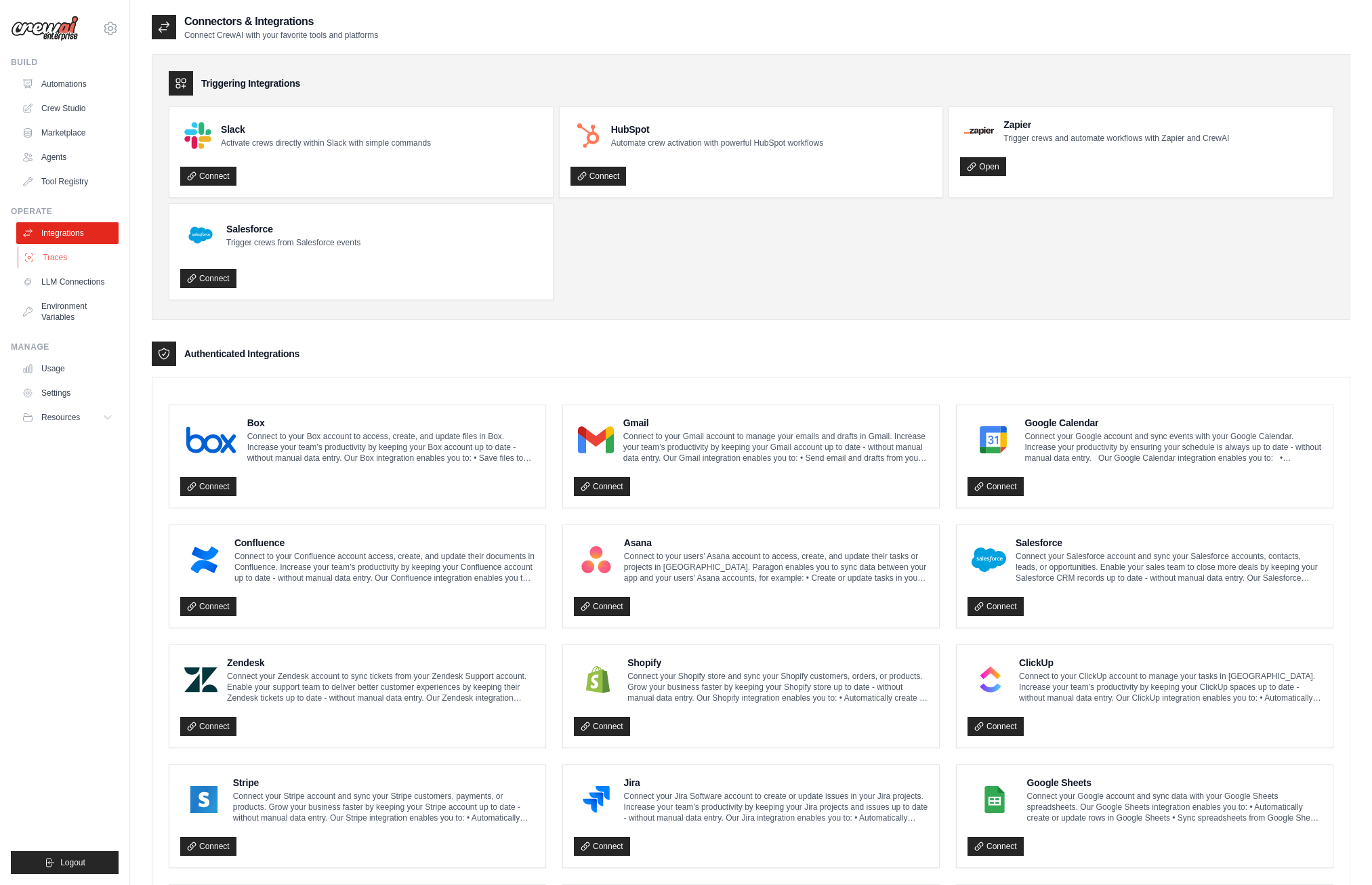
click at [57, 258] on link "Traces" at bounding box center [69, 257] width 102 height 22
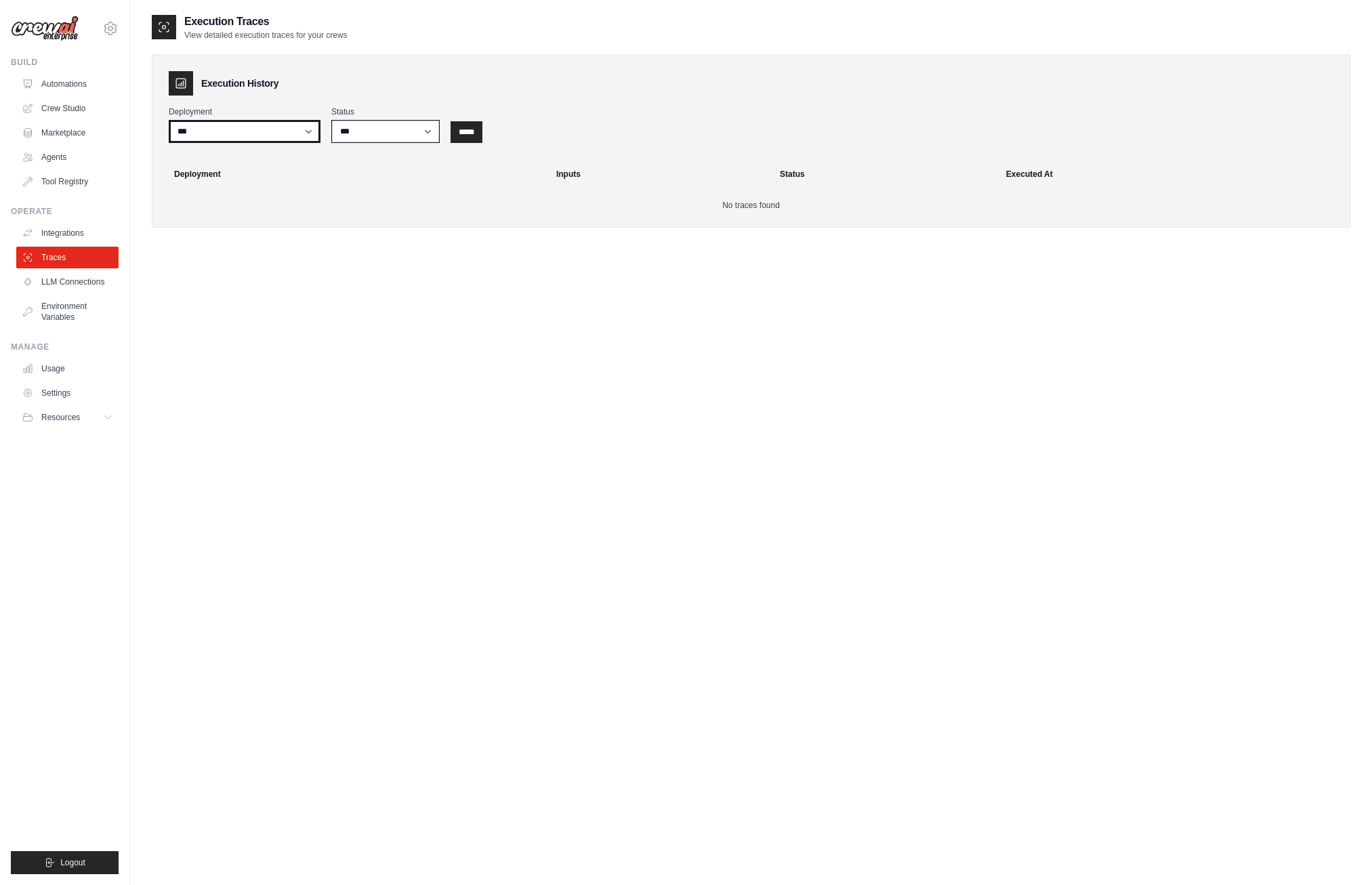
click at [300, 135] on select "***" at bounding box center [244, 131] width 152 height 23
click at [304, 131] on select "***" at bounding box center [244, 131] width 152 height 23
click at [56, 230] on link "Integrations" at bounding box center [69, 233] width 102 height 22
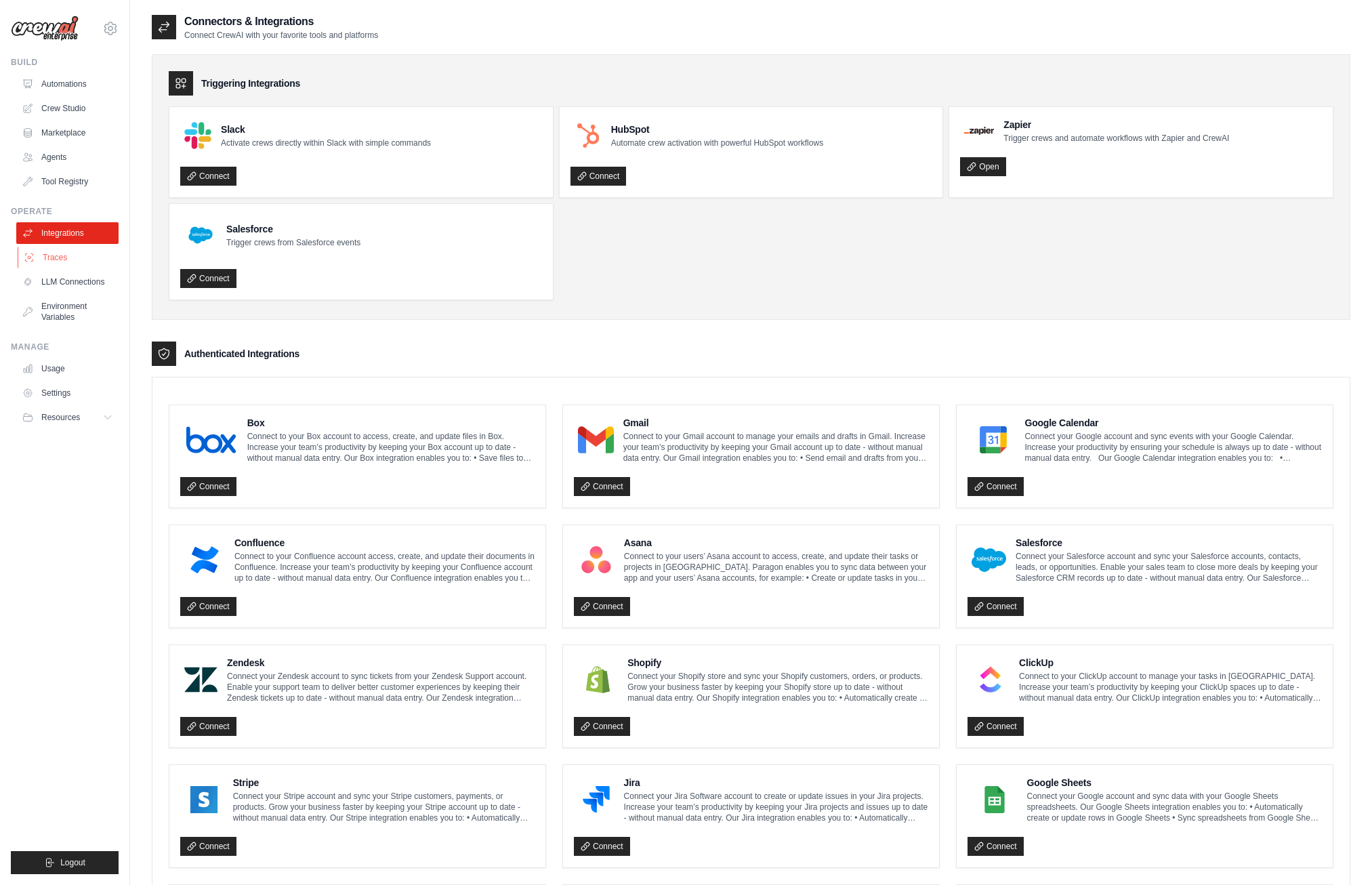
click at [56, 265] on link "Traces" at bounding box center [69, 257] width 102 height 22
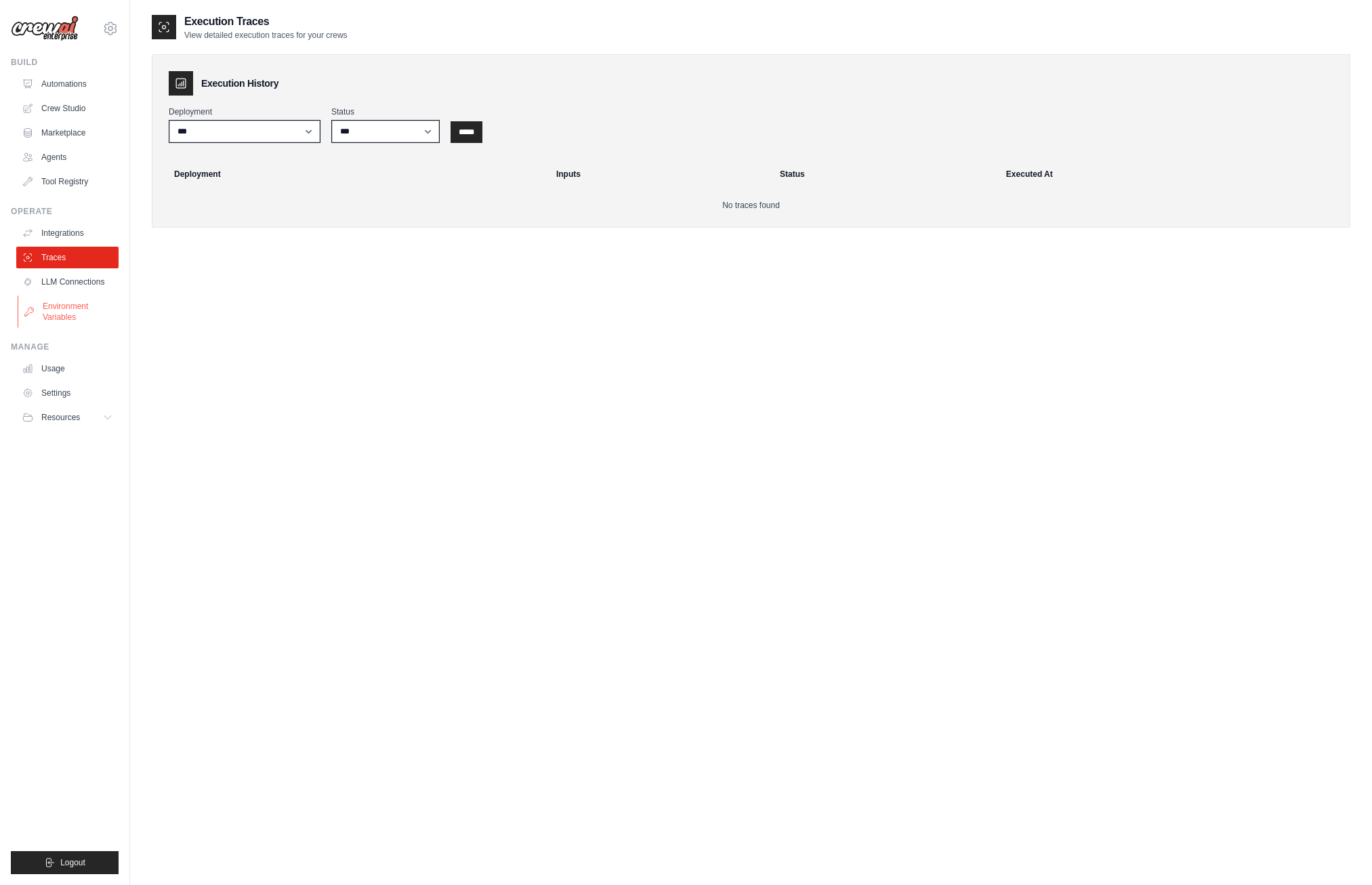
click at [67, 307] on link "Environment Variables" at bounding box center [69, 311] width 102 height 32
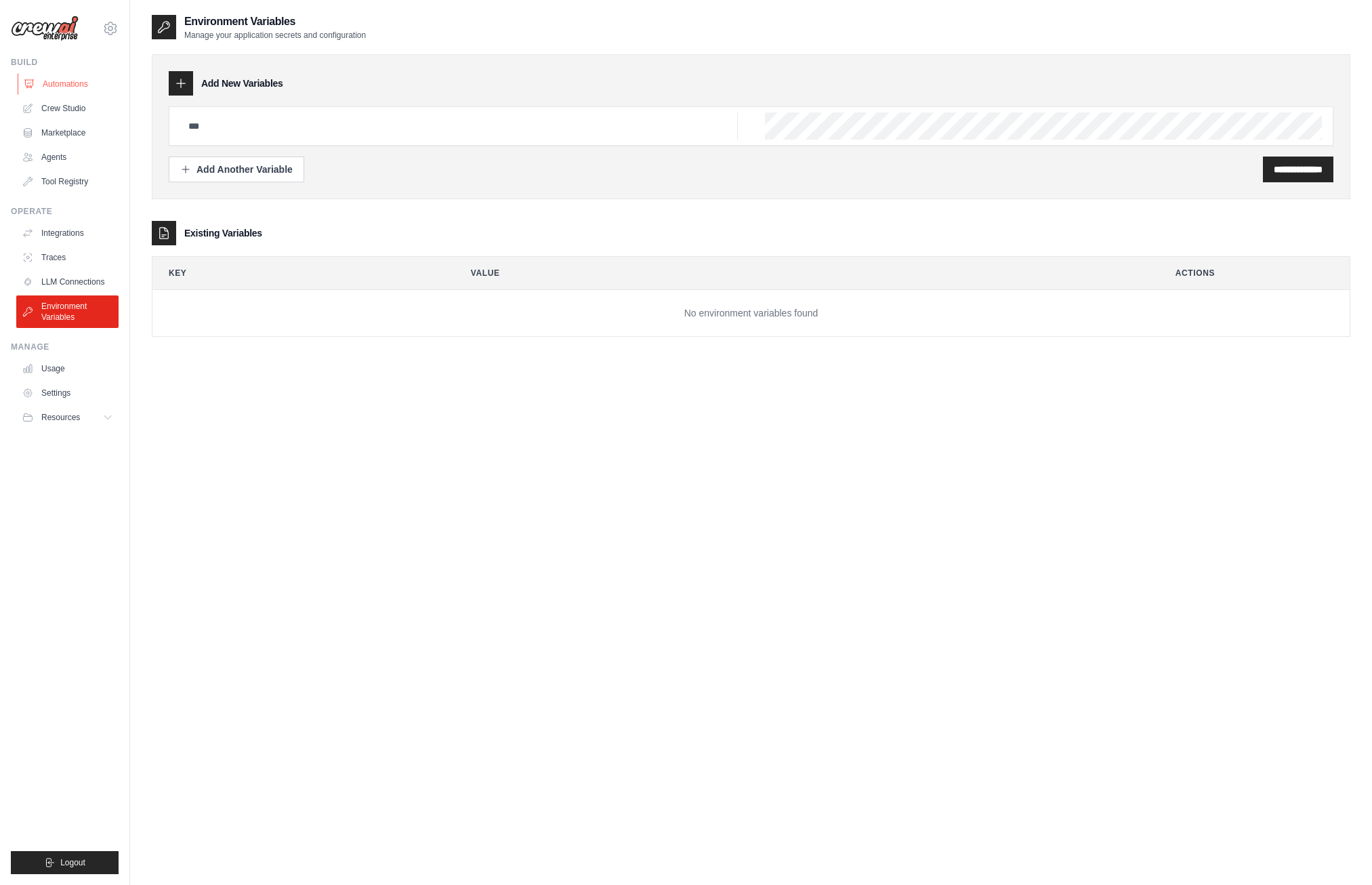
click at [64, 85] on link "Automations" at bounding box center [69, 84] width 102 height 22
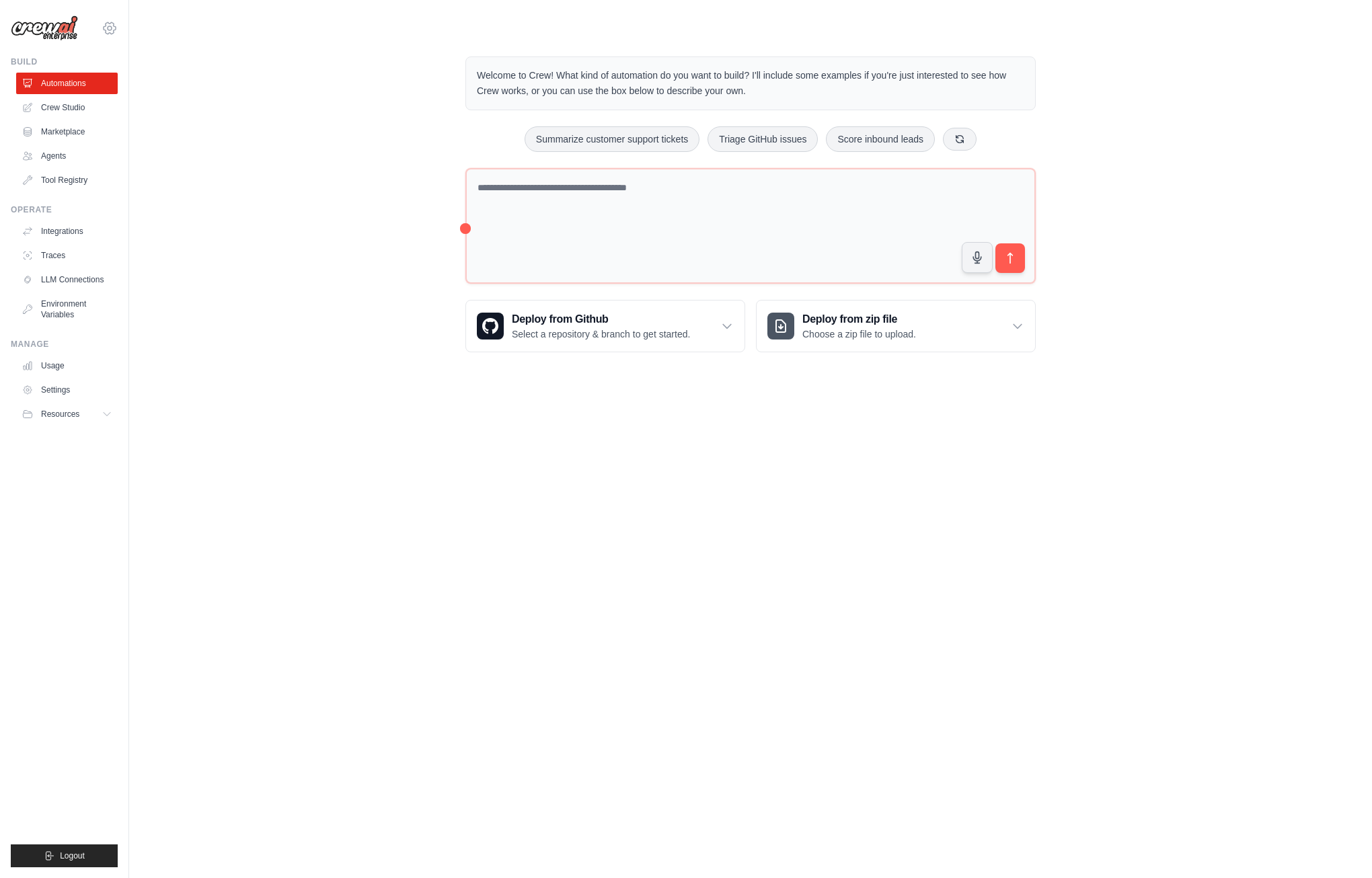
click at [112, 25] on icon at bounding box center [109, 28] width 16 height 16
click at [82, 88] on link "Settings" at bounding box center [109, 90] width 118 height 25
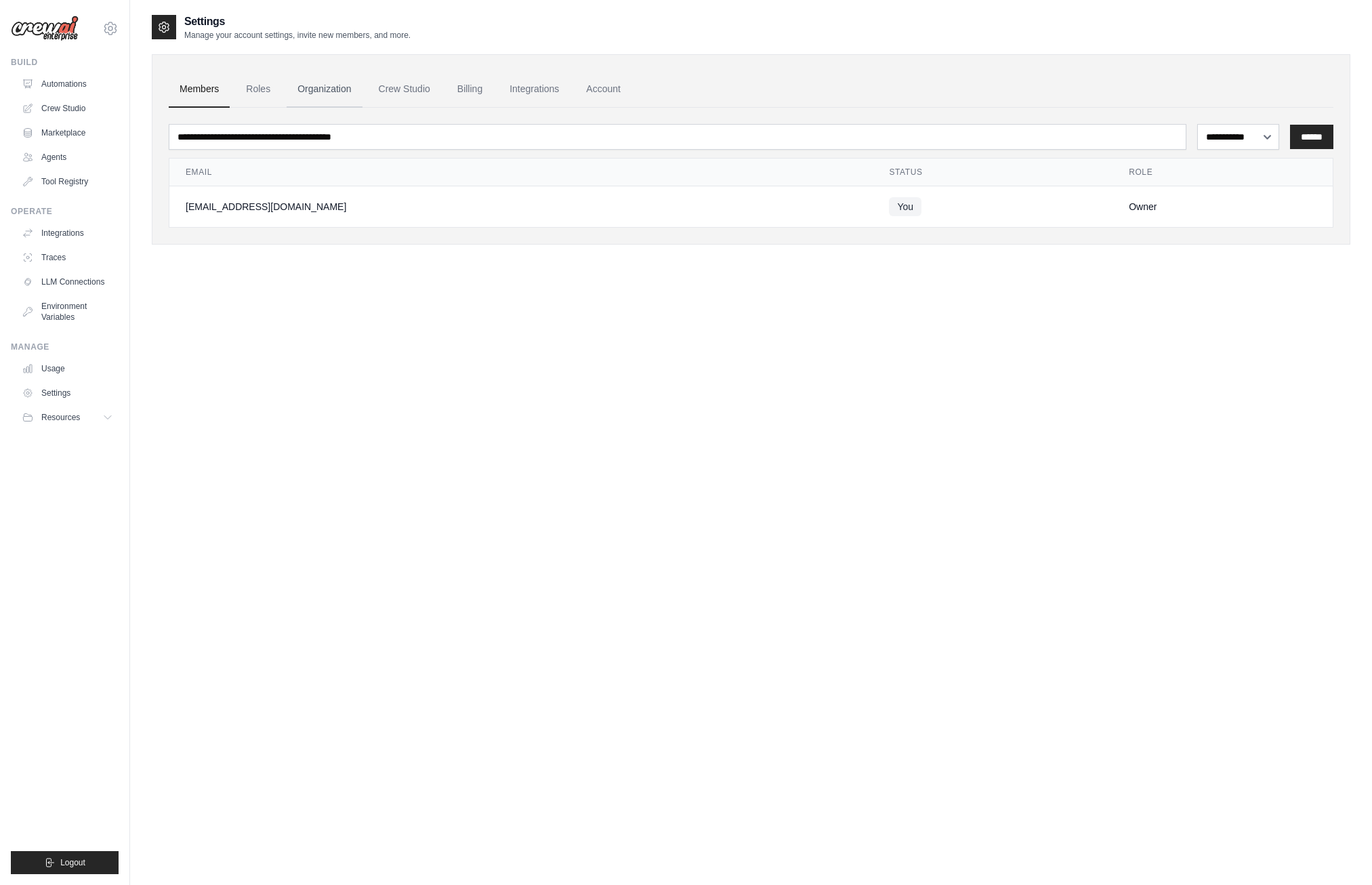
click at [329, 87] on link "Organization" at bounding box center [324, 90] width 75 height 37
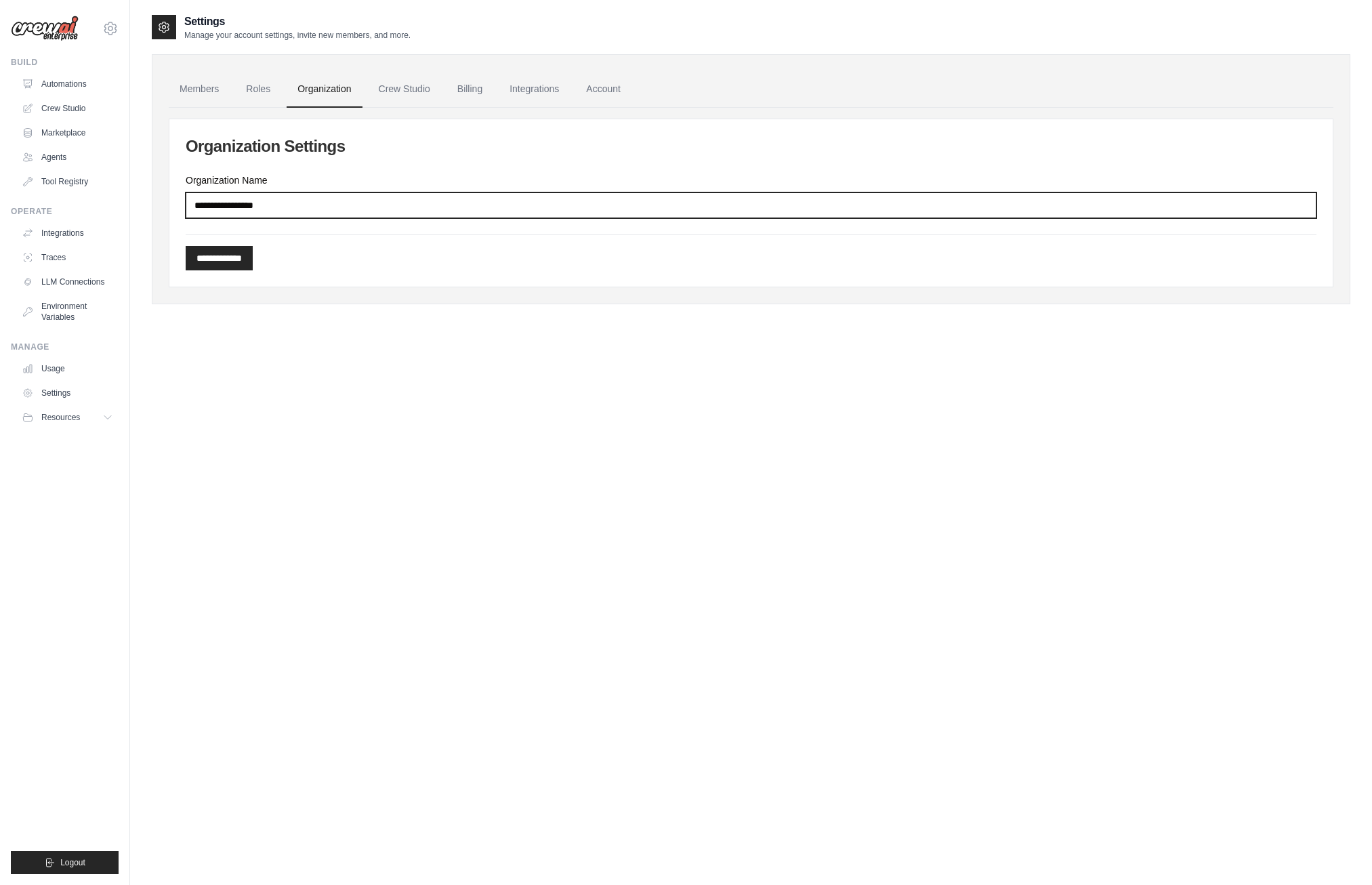
click at [306, 207] on input "Organization Name" at bounding box center [751, 205] width 1131 height 25
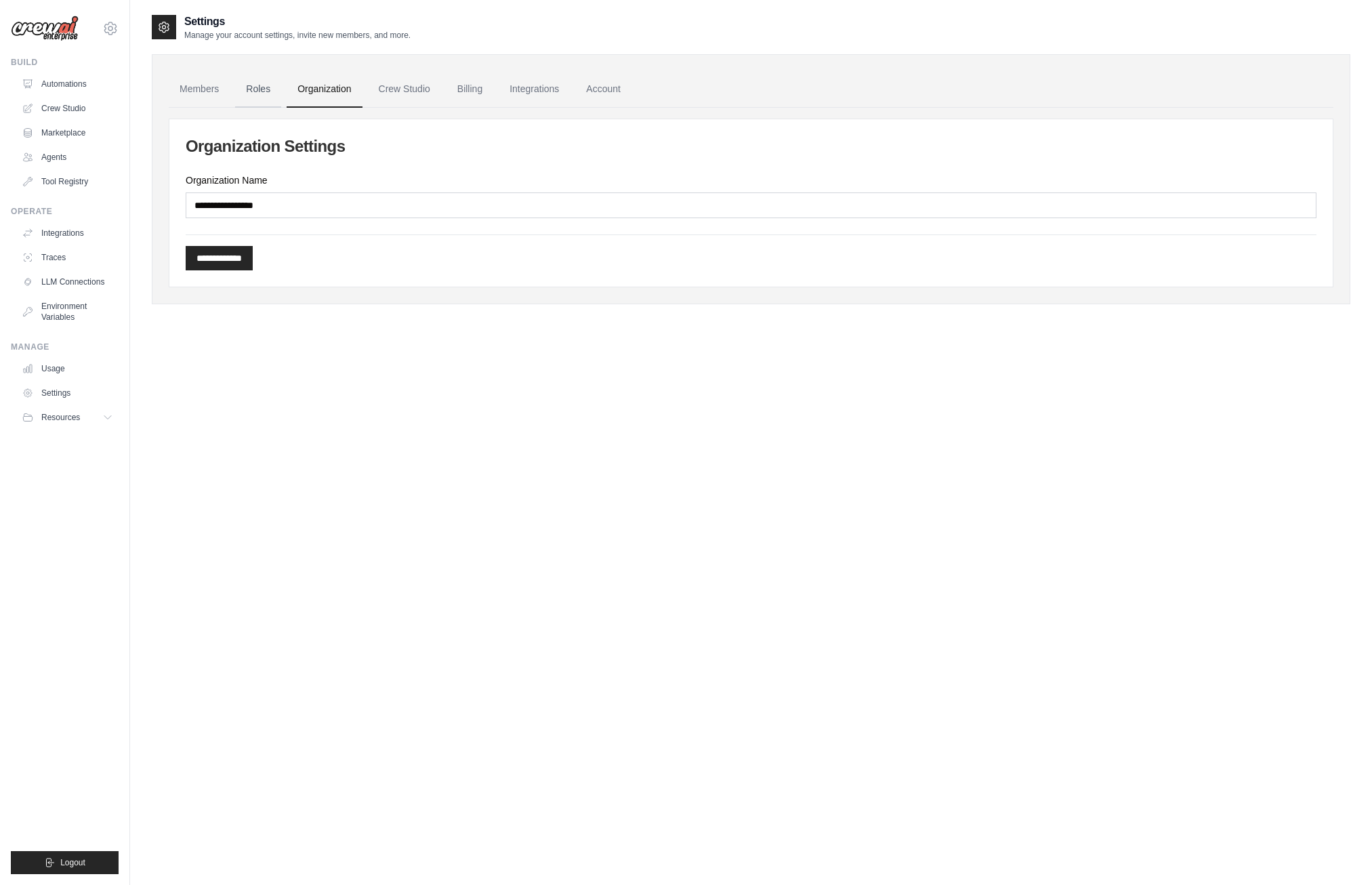
click at [251, 85] on link "Roles" at bounding box center [258, 90] width 46 height 37
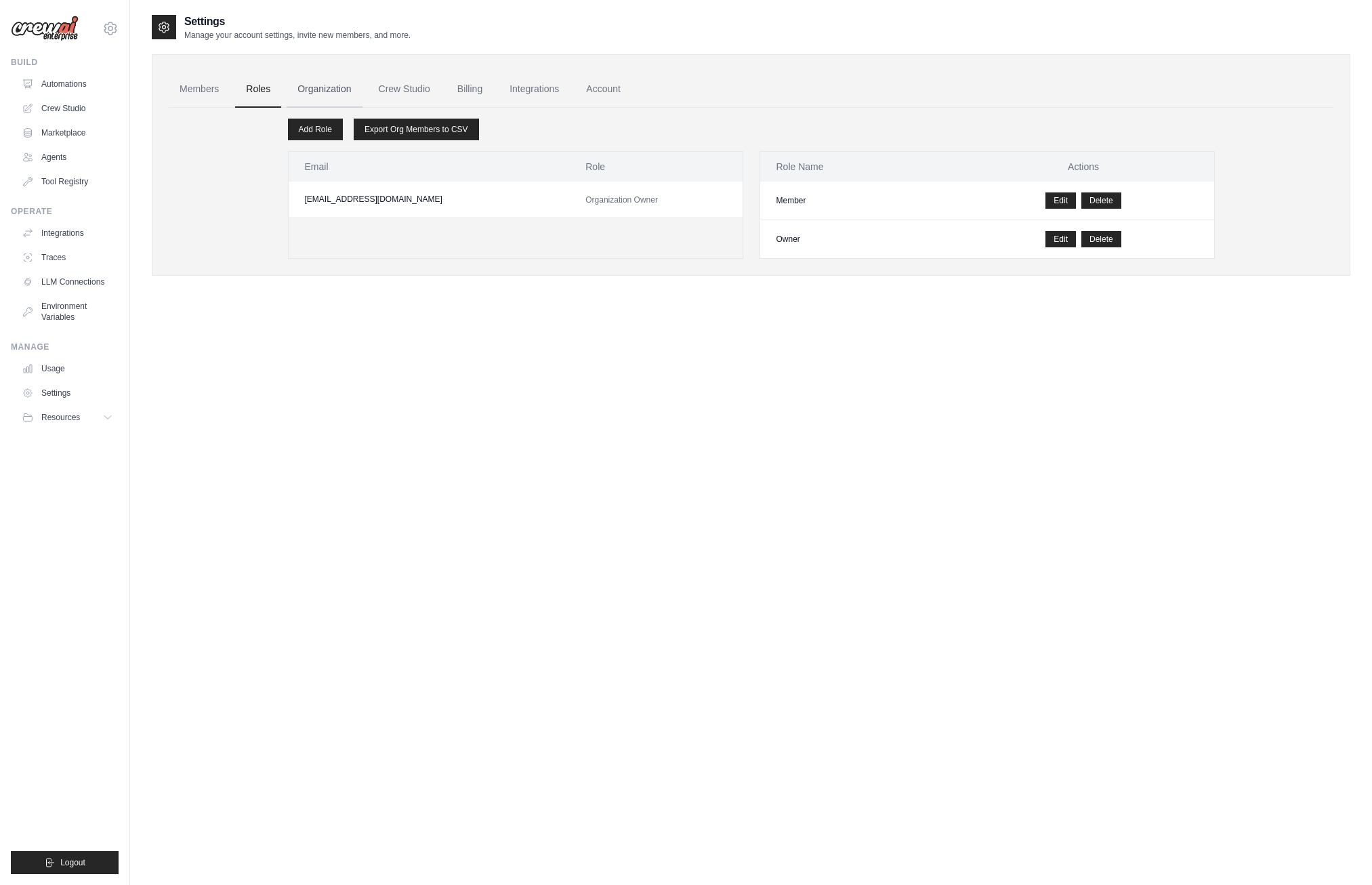
click at [332, 90] on link "Organization" at bounding box center [324, 90] width 75 height 37
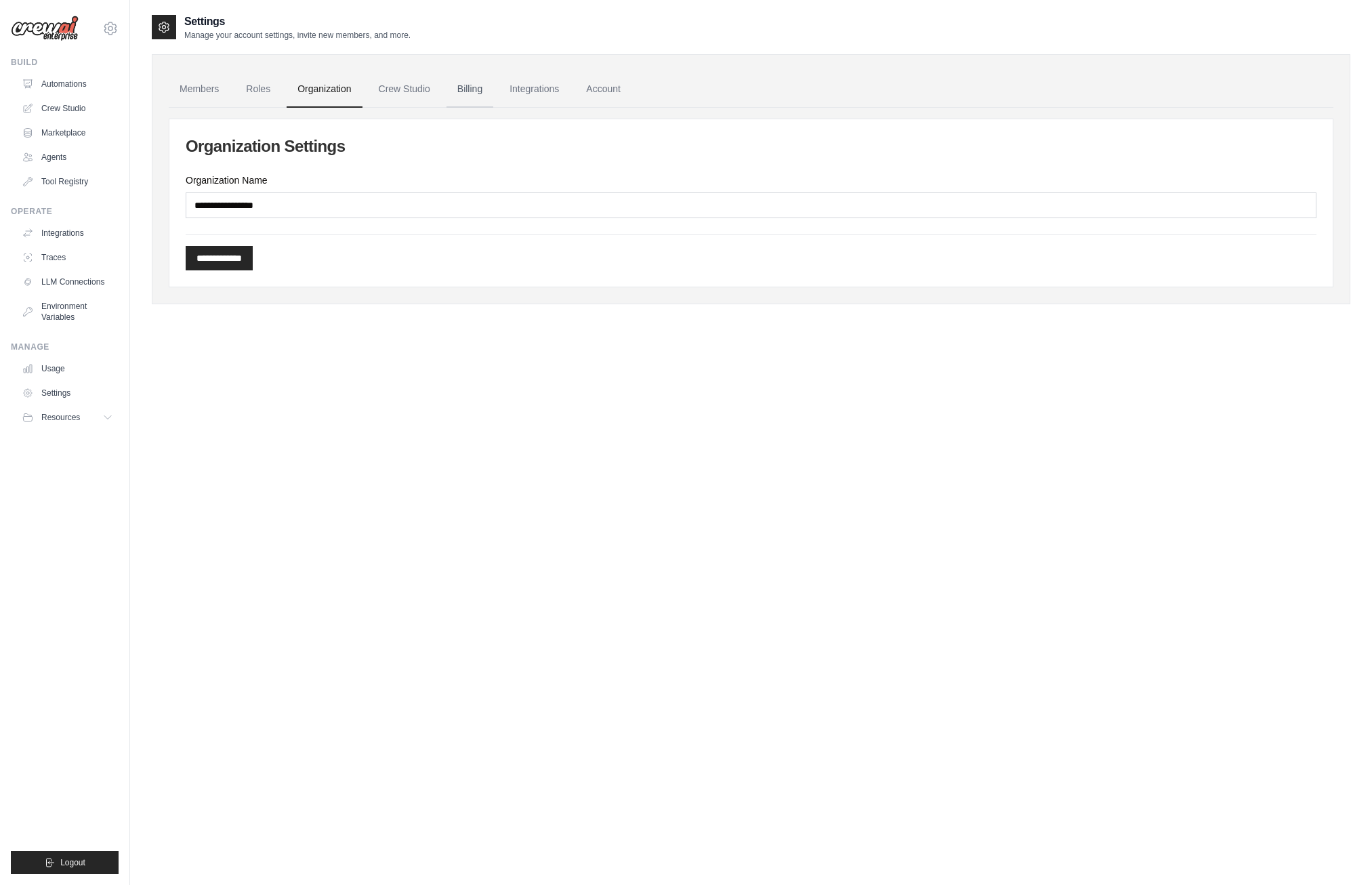
click at [474, 91] on link "Billing" at bounding box center [470, 90] width 47 height 37
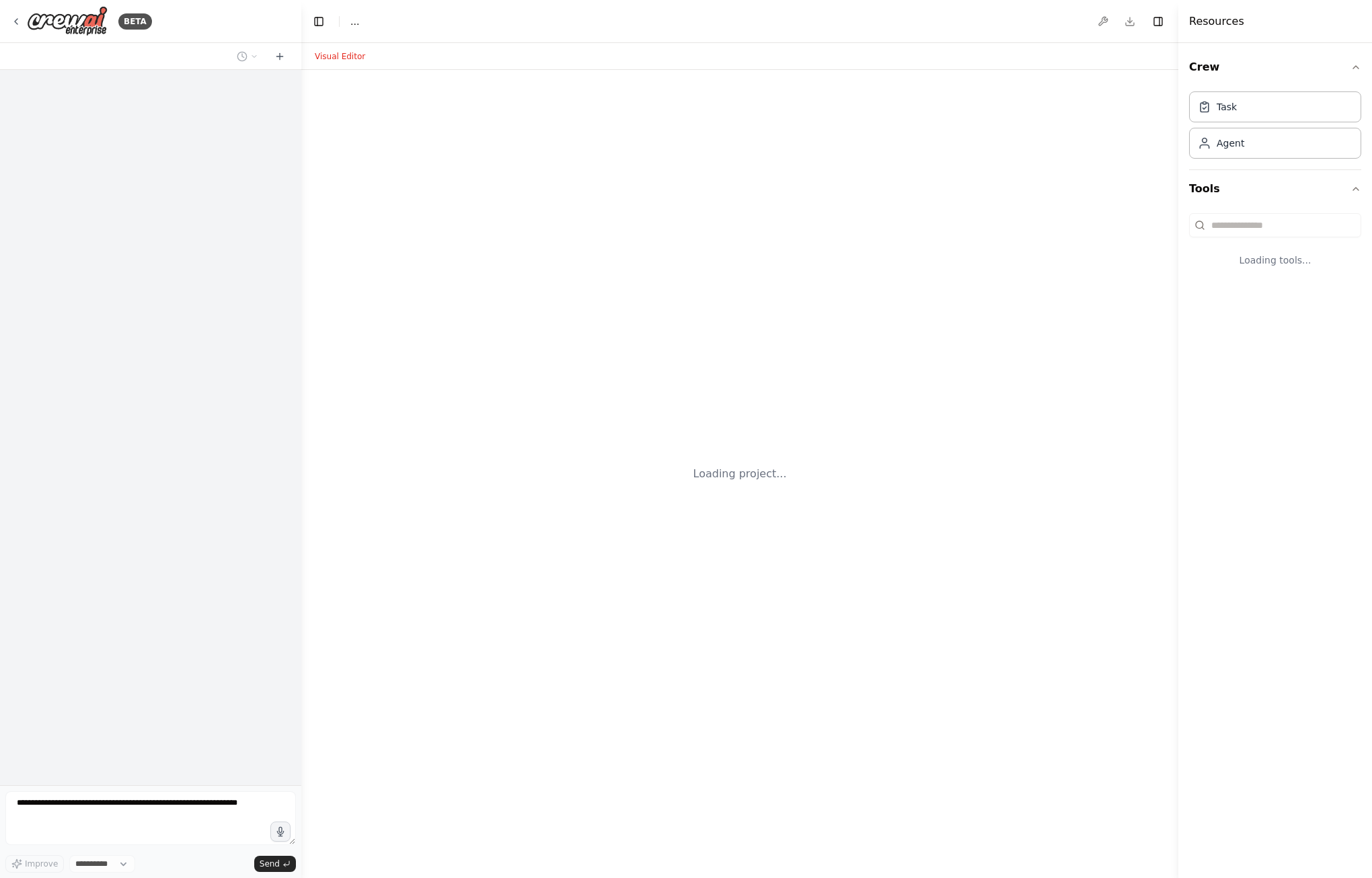
select select "****"
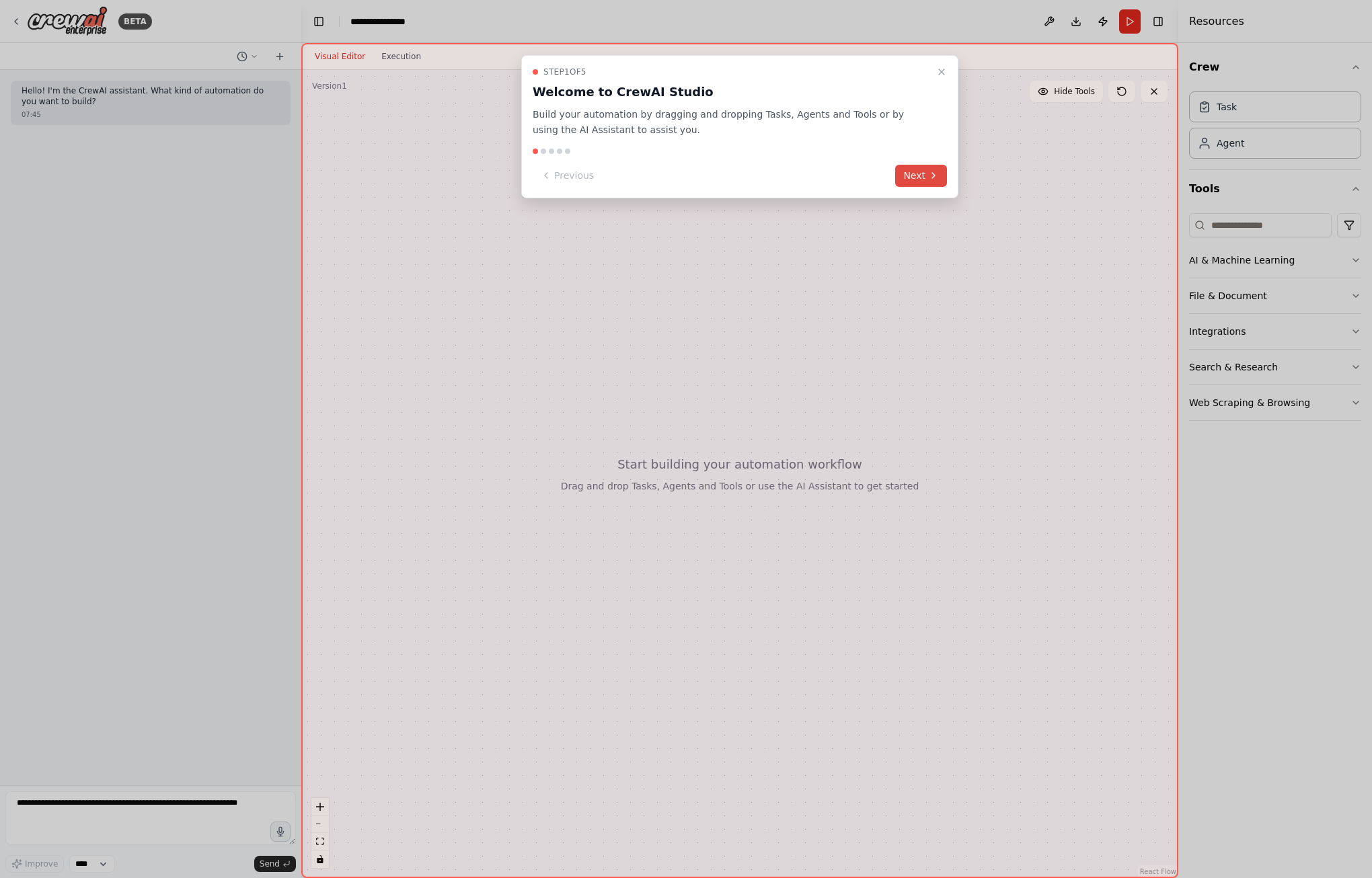
click at [911, 177] on button "Next" at bounding box center [921, 176] width 52 height 22
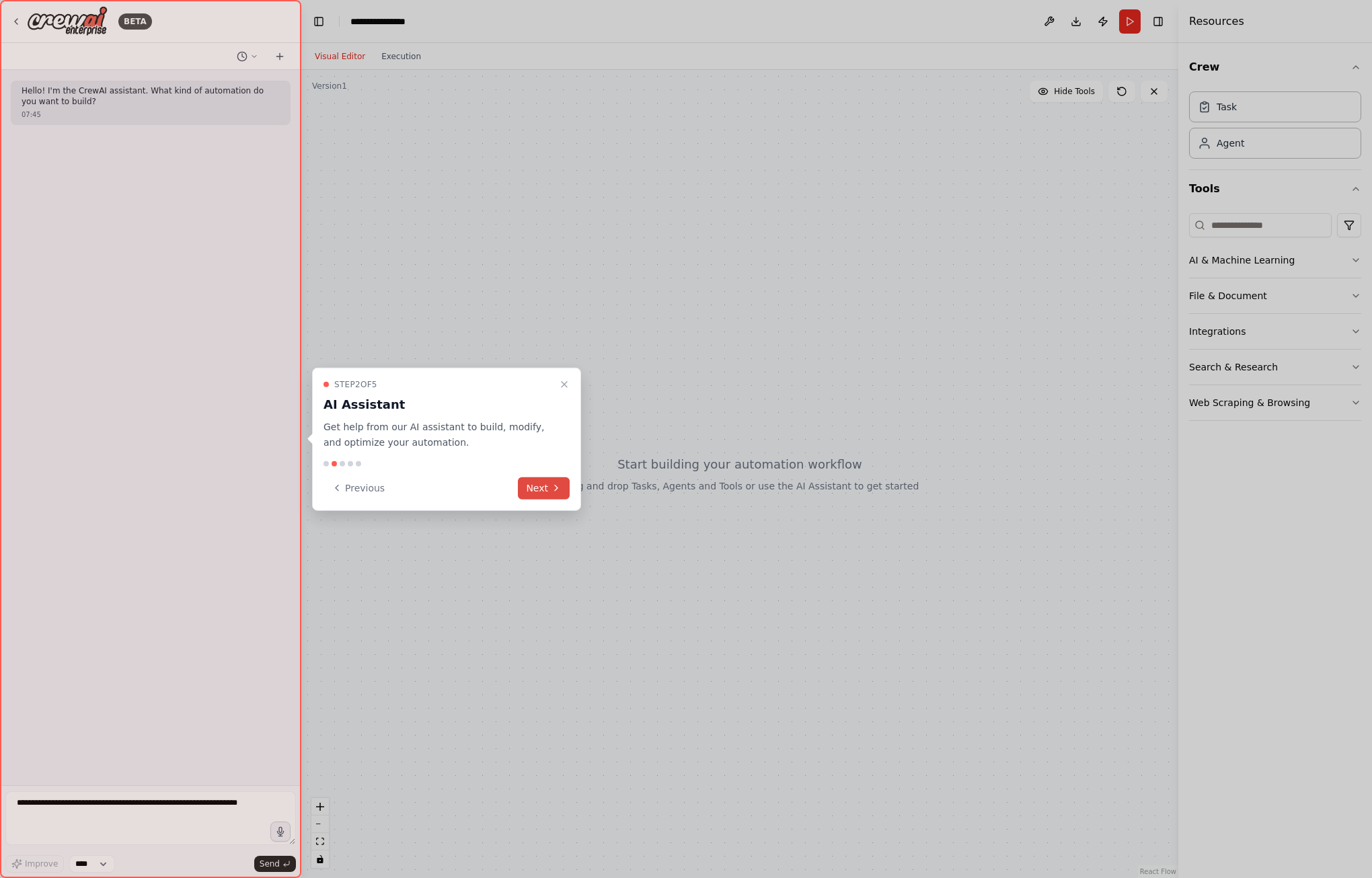
click at [549, 489] on button "Next" at bounding box center [543, 488] width 52 height 22
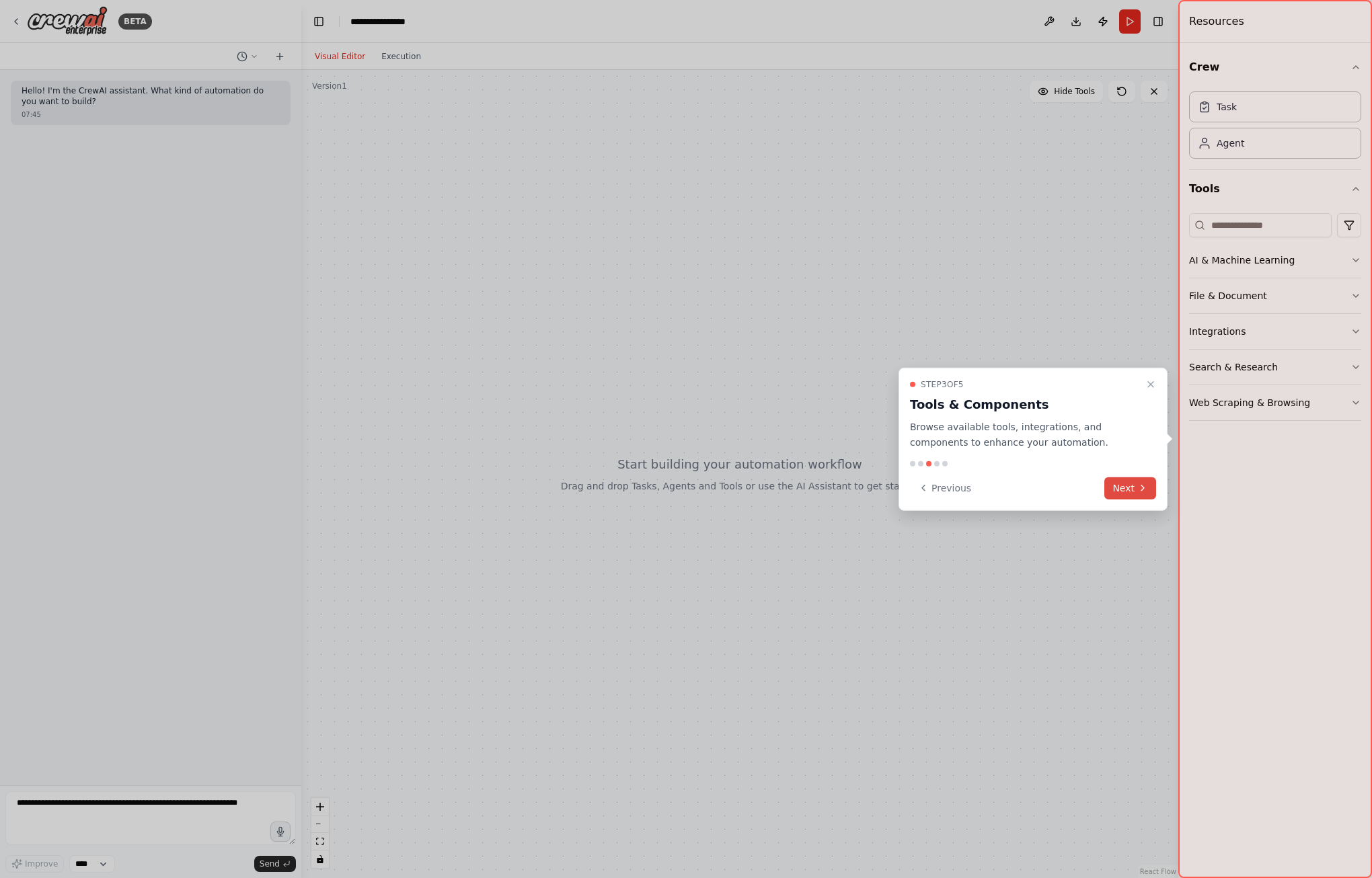
click at [1118, 486] on button "Next" at bounding box center [1130, 488] width 52 height 22
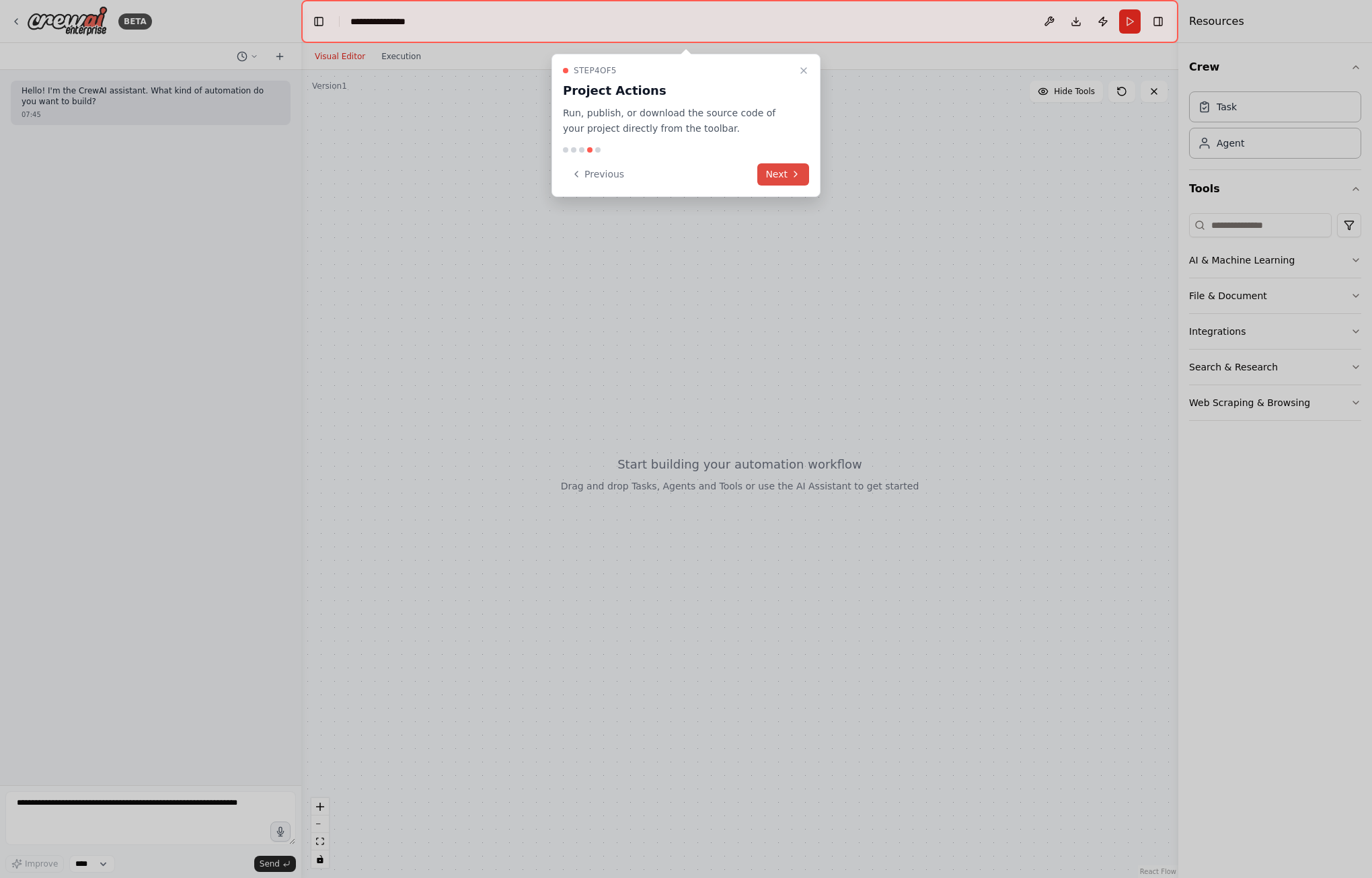
click at [779, 173] on button "Next" at bounding box center [783, 174] width 52 height 22
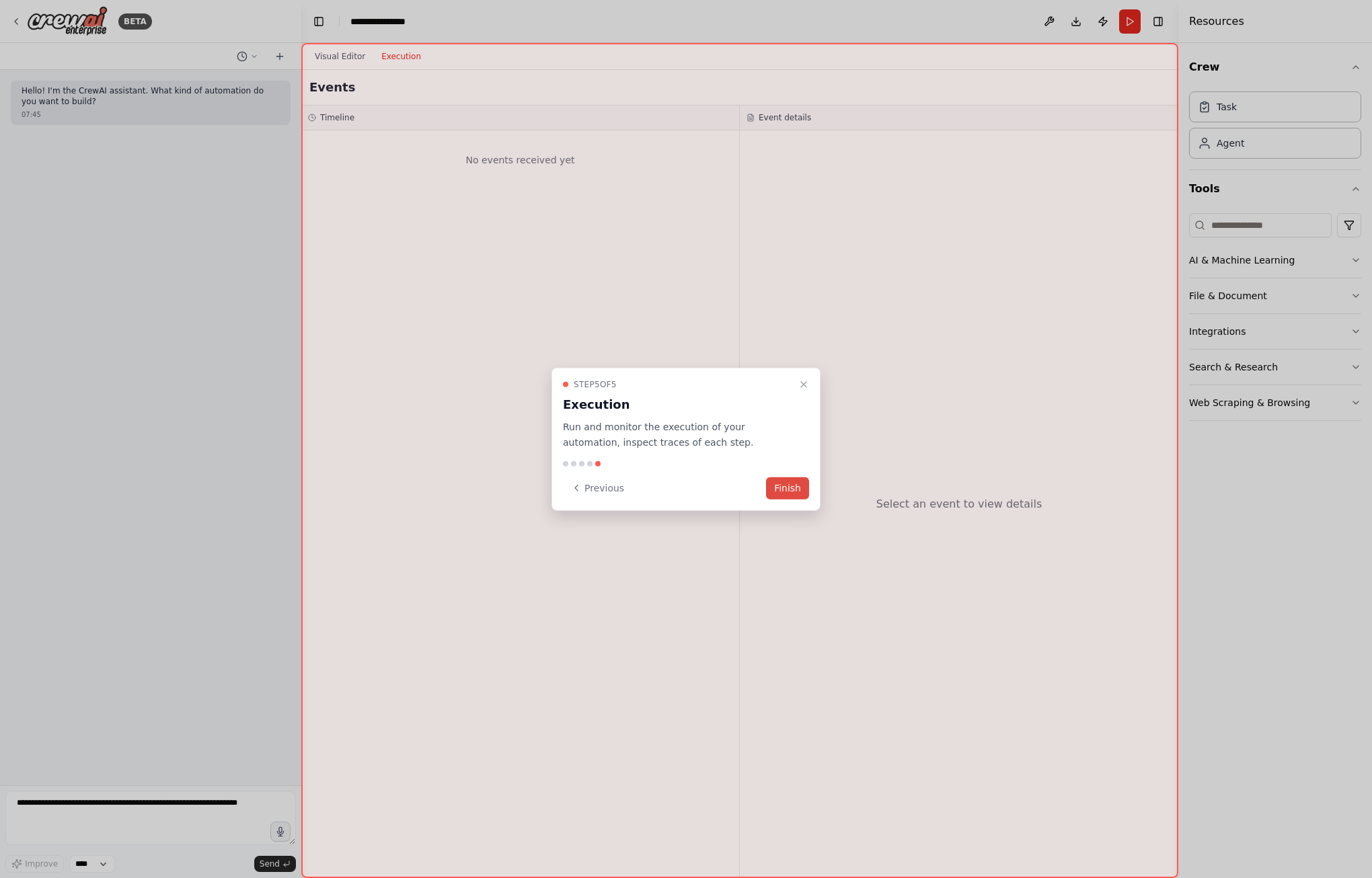
click at [780, 483] on button "Finish" at bounding box center [787, 488] width 43 height 22
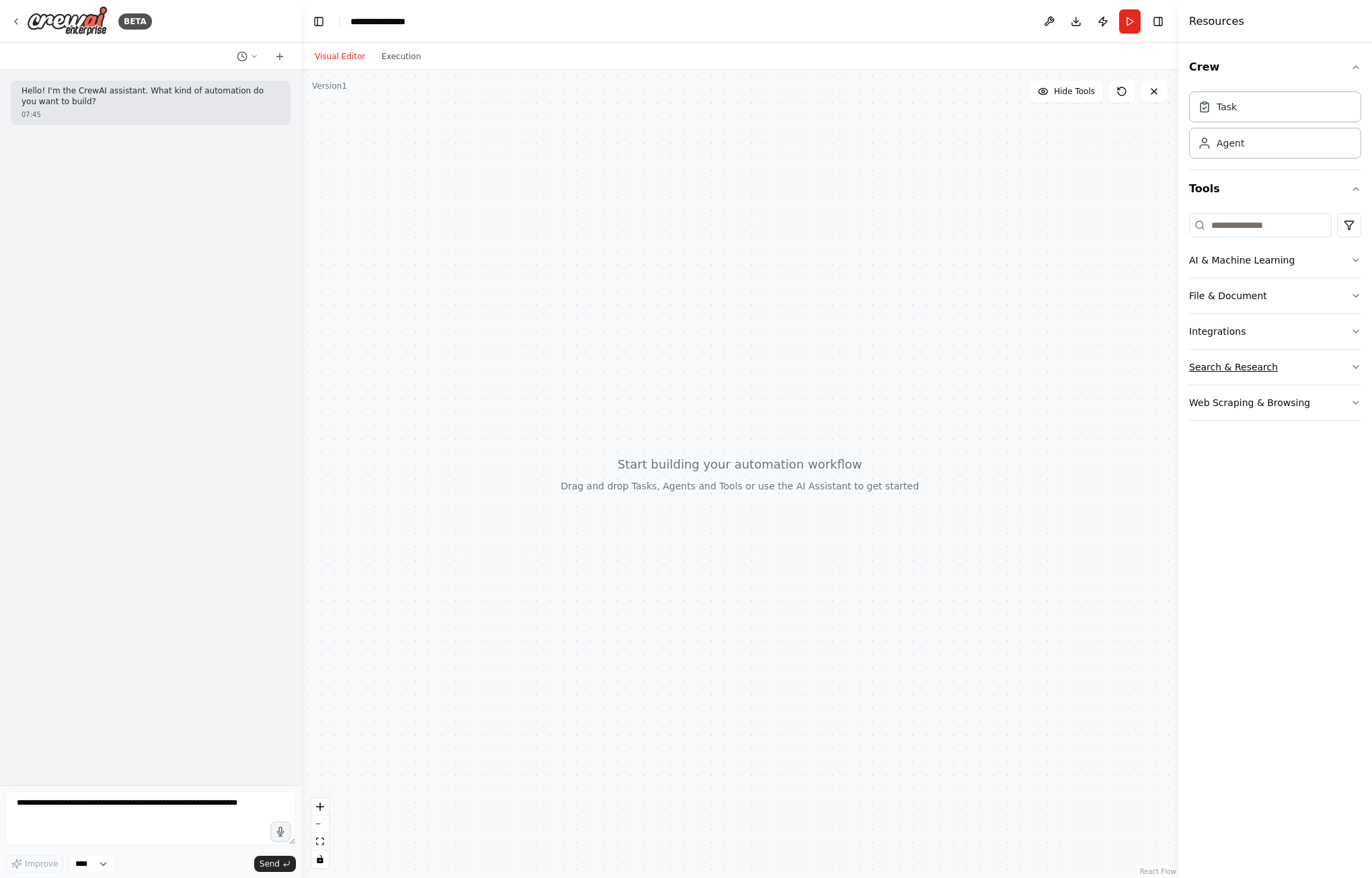
click at [1358, 366] on icon "button" at bounding box center [1355, 366] width 11 height 11
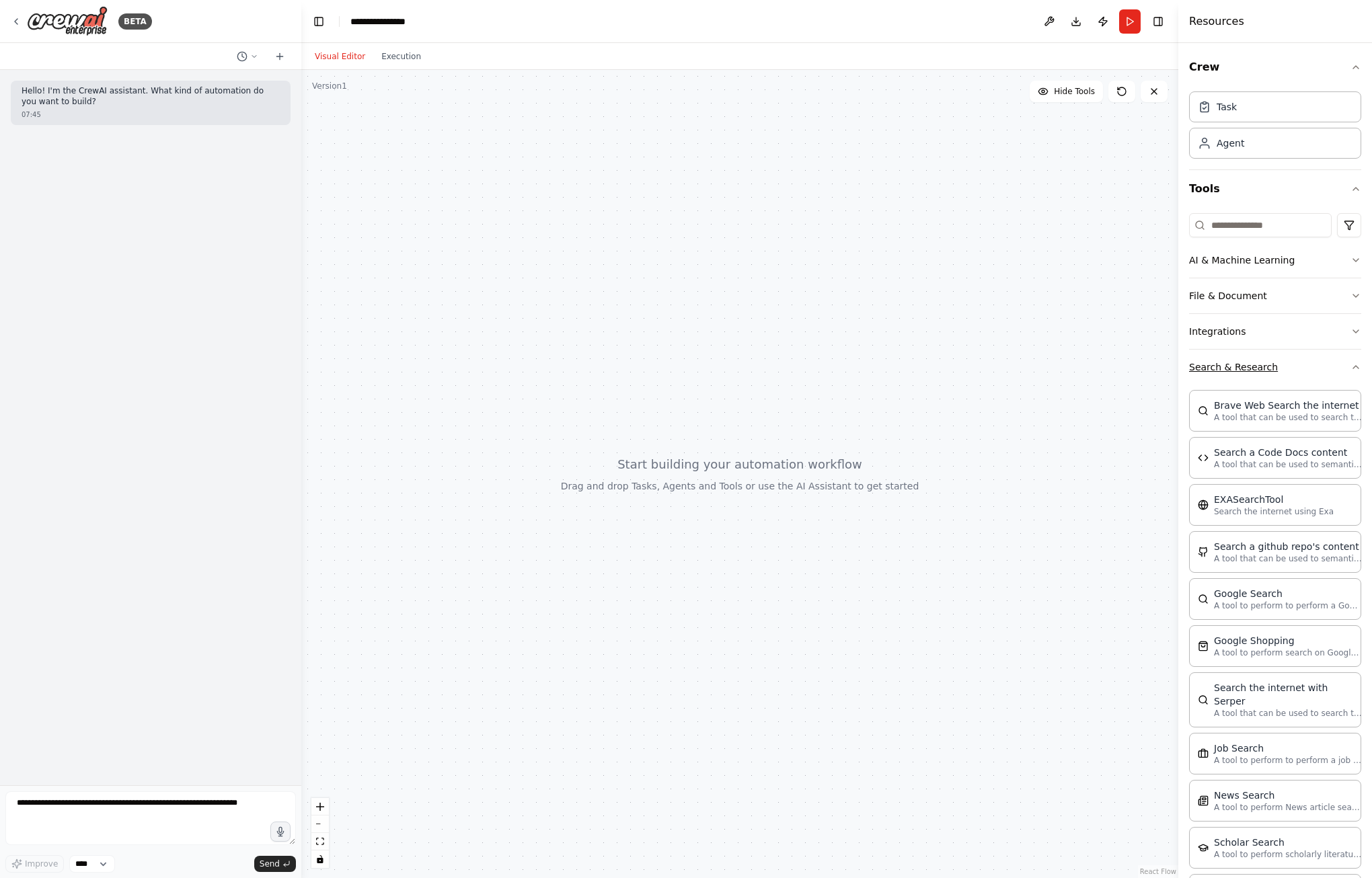
click at [1350, 362] on icon "button" at bounding box center [1355, 366] width 11 height 11
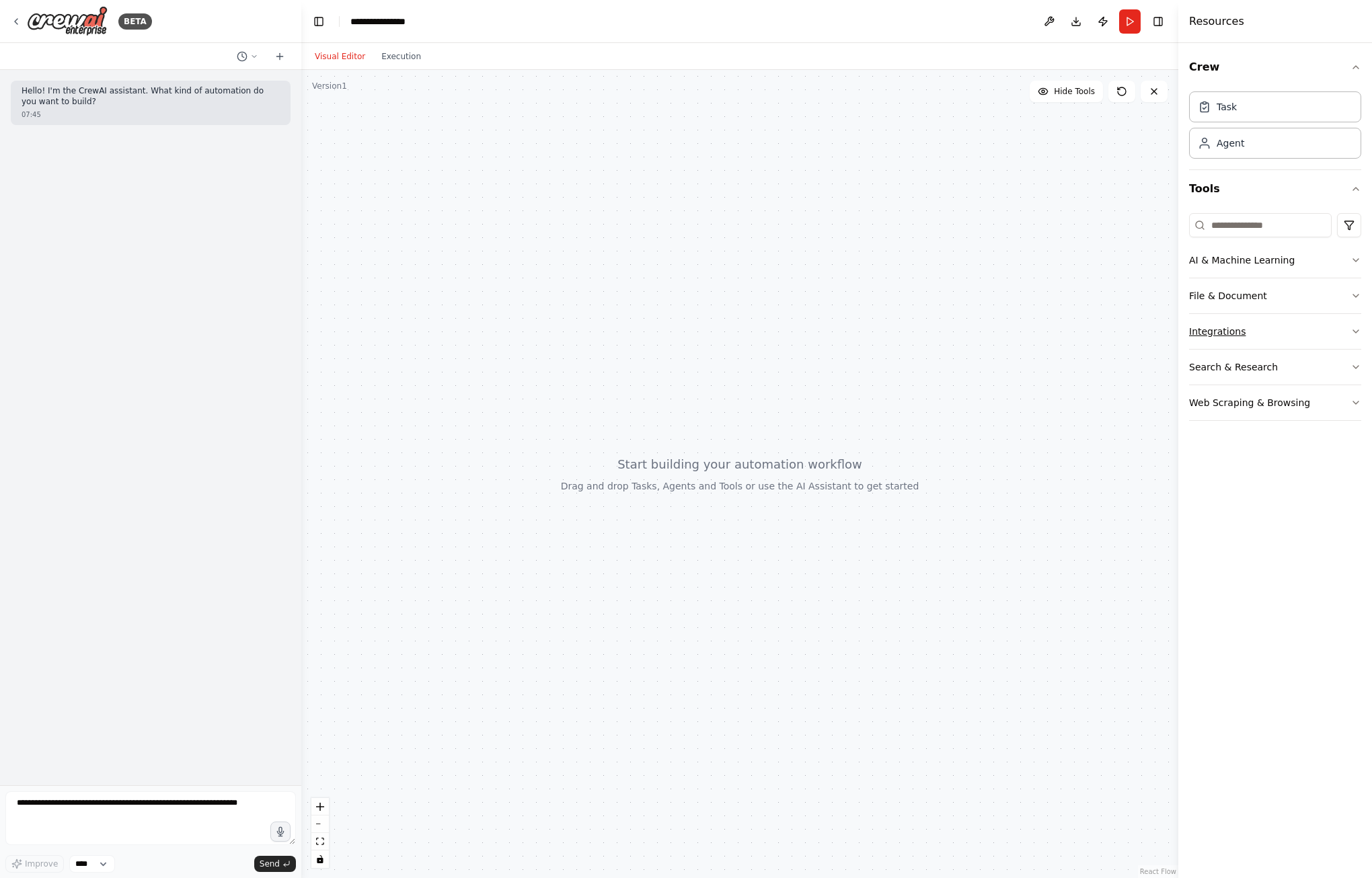
click at [1360, 334] on icon "button" at bounding box center [1355, 331] width 11 height 11
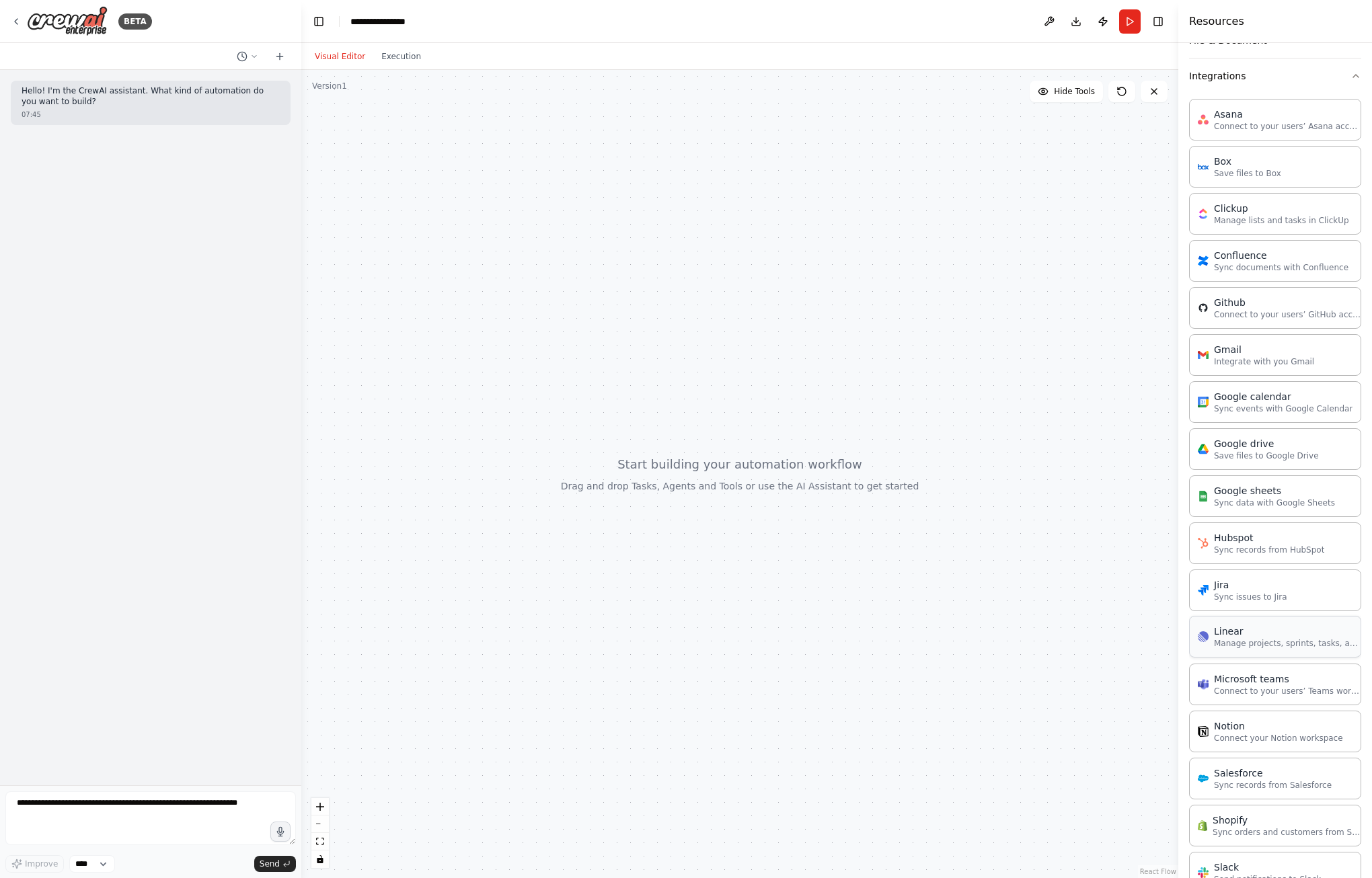
scroll to position [269, 0]
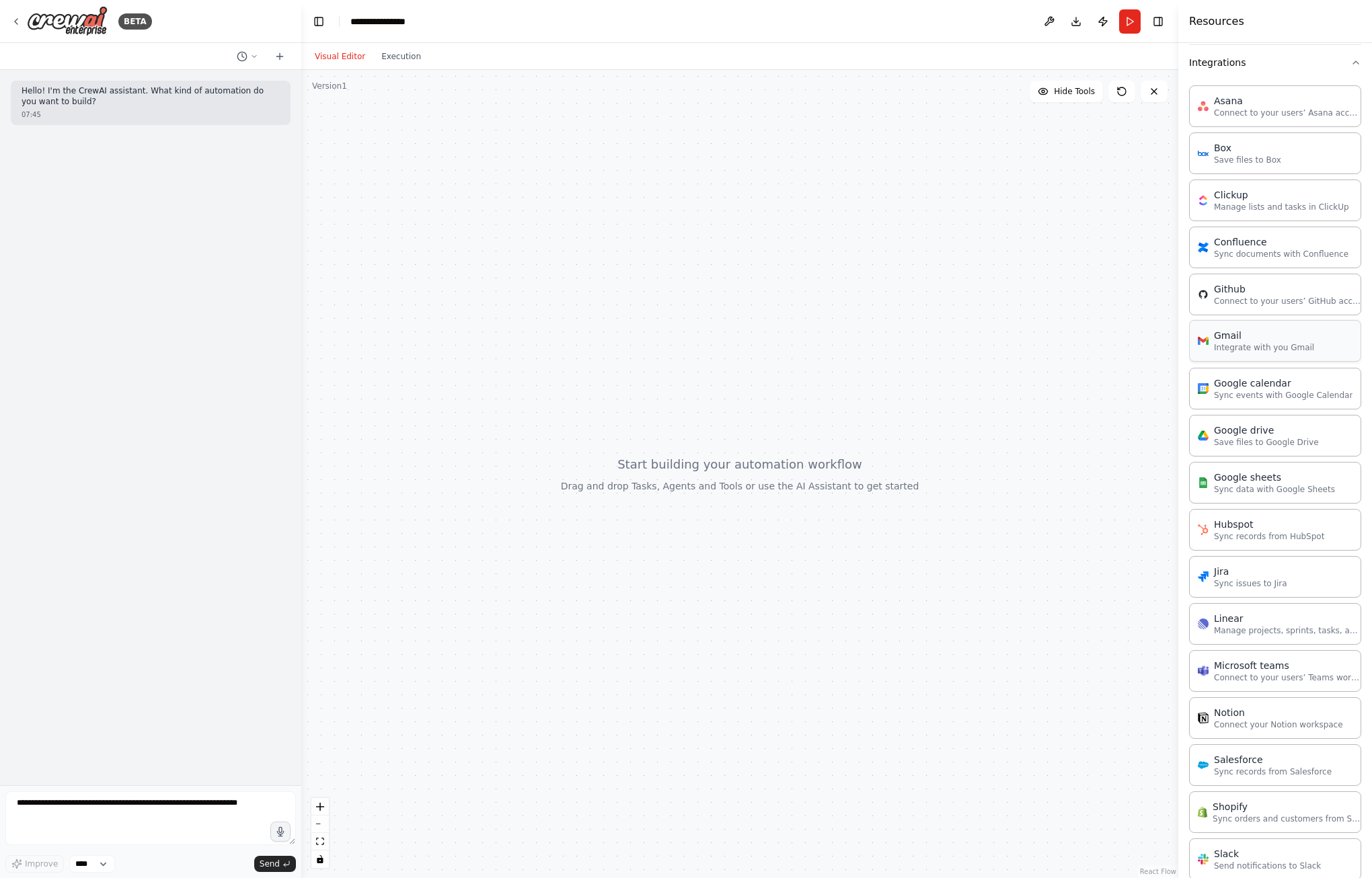
click at [1306, 353] on div "Gmail Integrate with you Gmail" at bounding box center [1275, 341] width 172 height 41
click at [1240, 351] on p "Integrate with you Gmail" at bounding box center [1263, 347] width 100 height 11
click at [1350, 66] on icon "button" at bounding box center [1355, 62] width 11 height 11
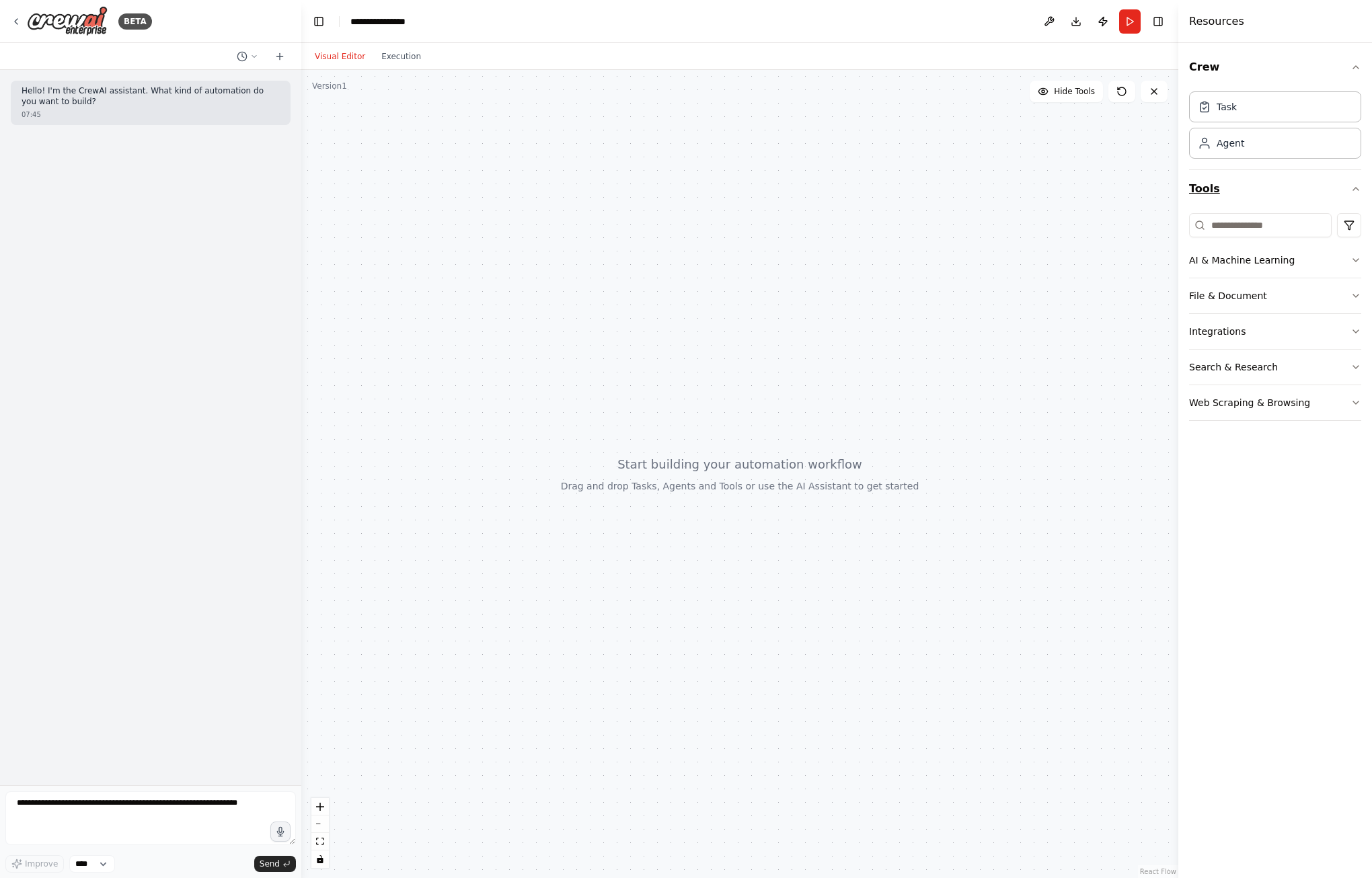
click at [1356, 186] on icon "button" at bounding box center [1355, 188] width 11 height 11
click at [283, 57] on icon at bounding box center [279, 56] width 11 height 11
click at [281, 59] on icon at bounding box center [279, 56] width 11 height 11
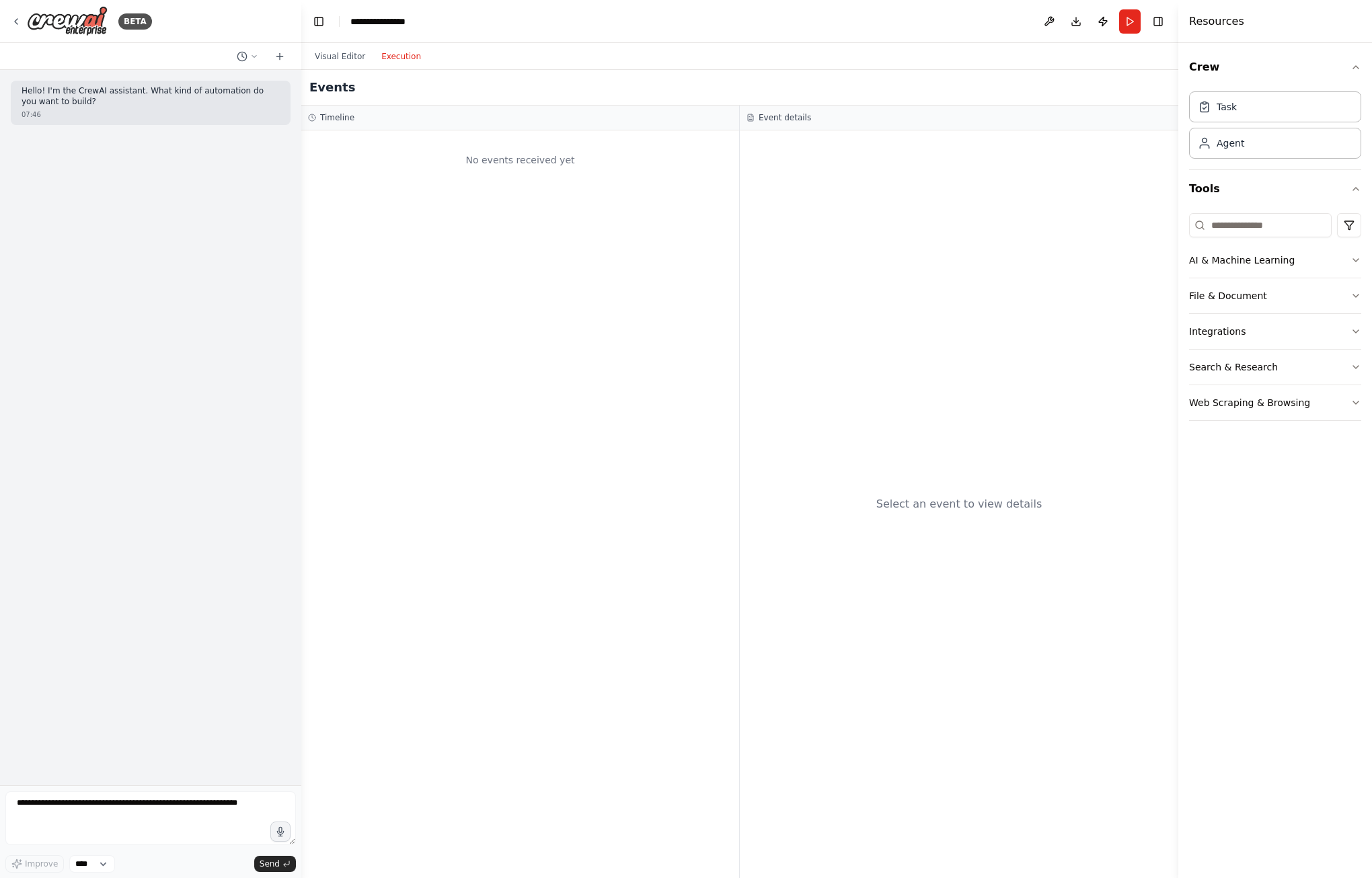
click at [386, 56] on button "Execution" at bounding box center [401, 56] width 56 height 16
click at [335, 55] on button "Visual Editor" at bounding box center [339, 56] width 67 height 16
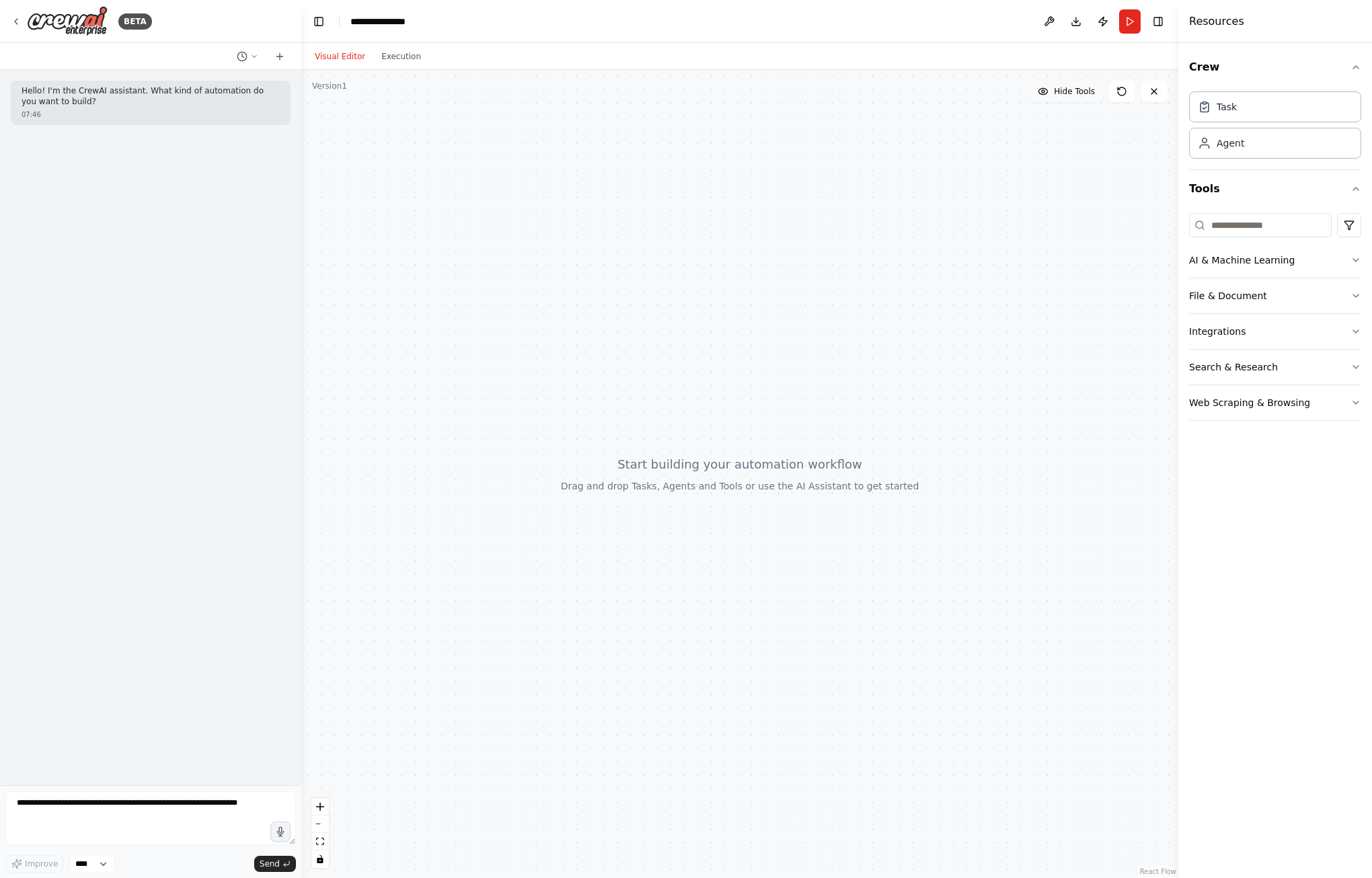
click at [1080, 92] on span "Hide Tools" at bounding box center [1074, 91] width 41 height 11
click at [1080, 92] on span "Show Tools" at bounding box center [1072, 91] width 44 height 11
click at [1359, 399] on icon "button" at bounding box center [1355, 402] width 11 height 11
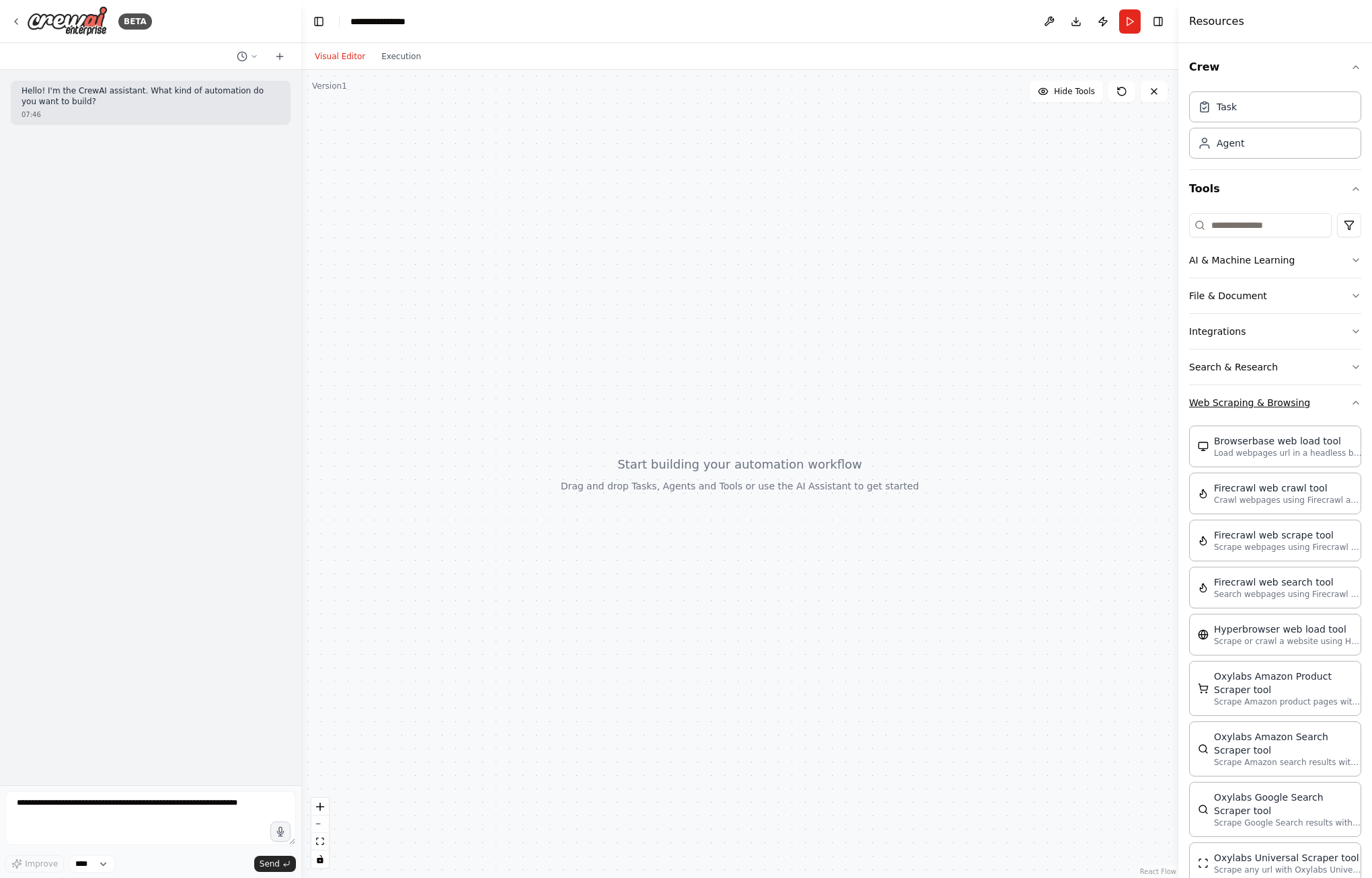
click at [1350, 402] on icon "button" at bounding box center [1355, 402] width 11 height 11
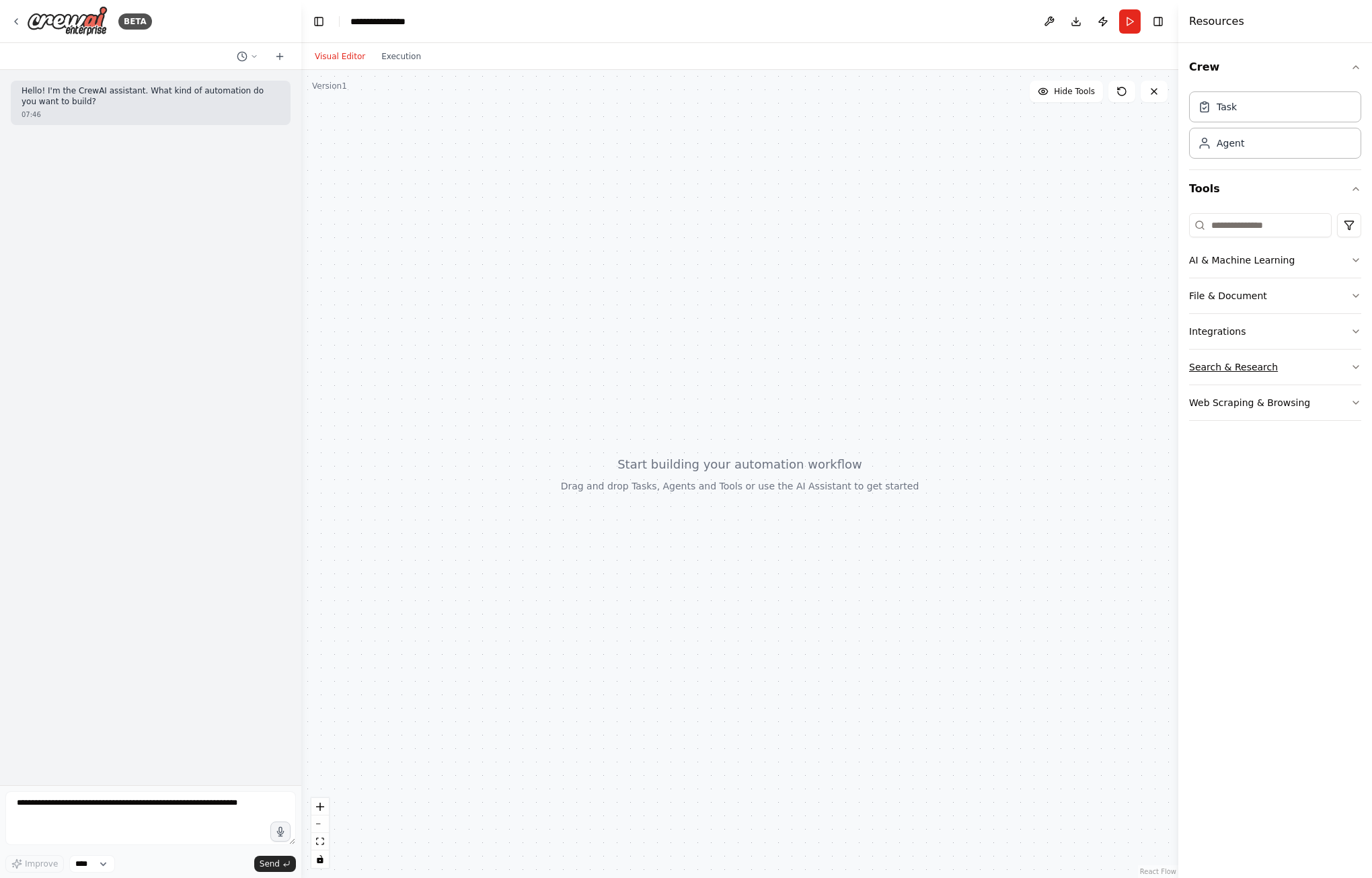
click at [1352, 365] on icon "button" at bounding box center [1355, 366] width 11 height 11
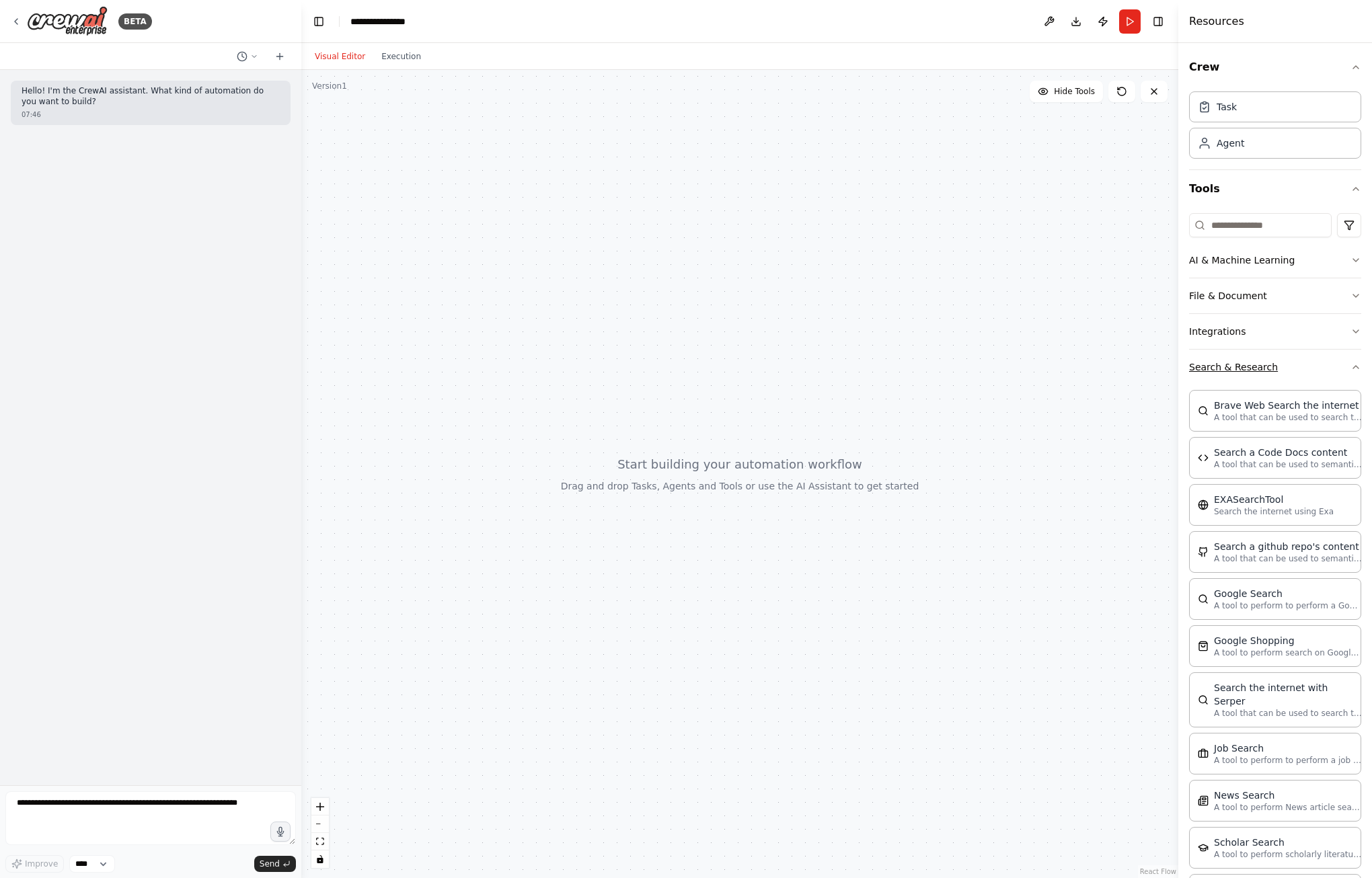
click at [1350, 366] on icon "button" at bounding box center [1355, 366] width 11 height 11
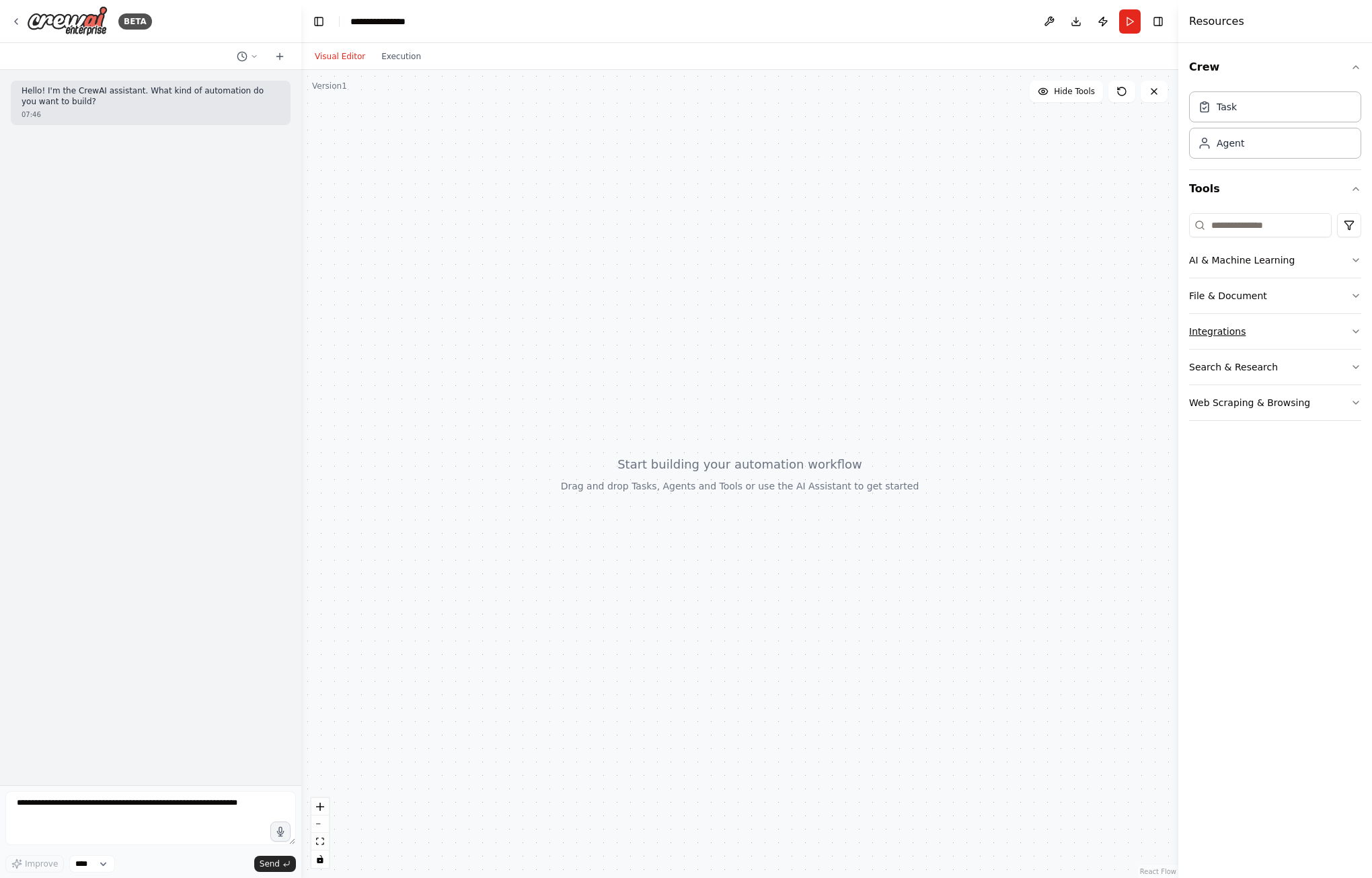
click at [1354, 332] on icon "button" at bounding box center [1355, 331] width 11 height 11
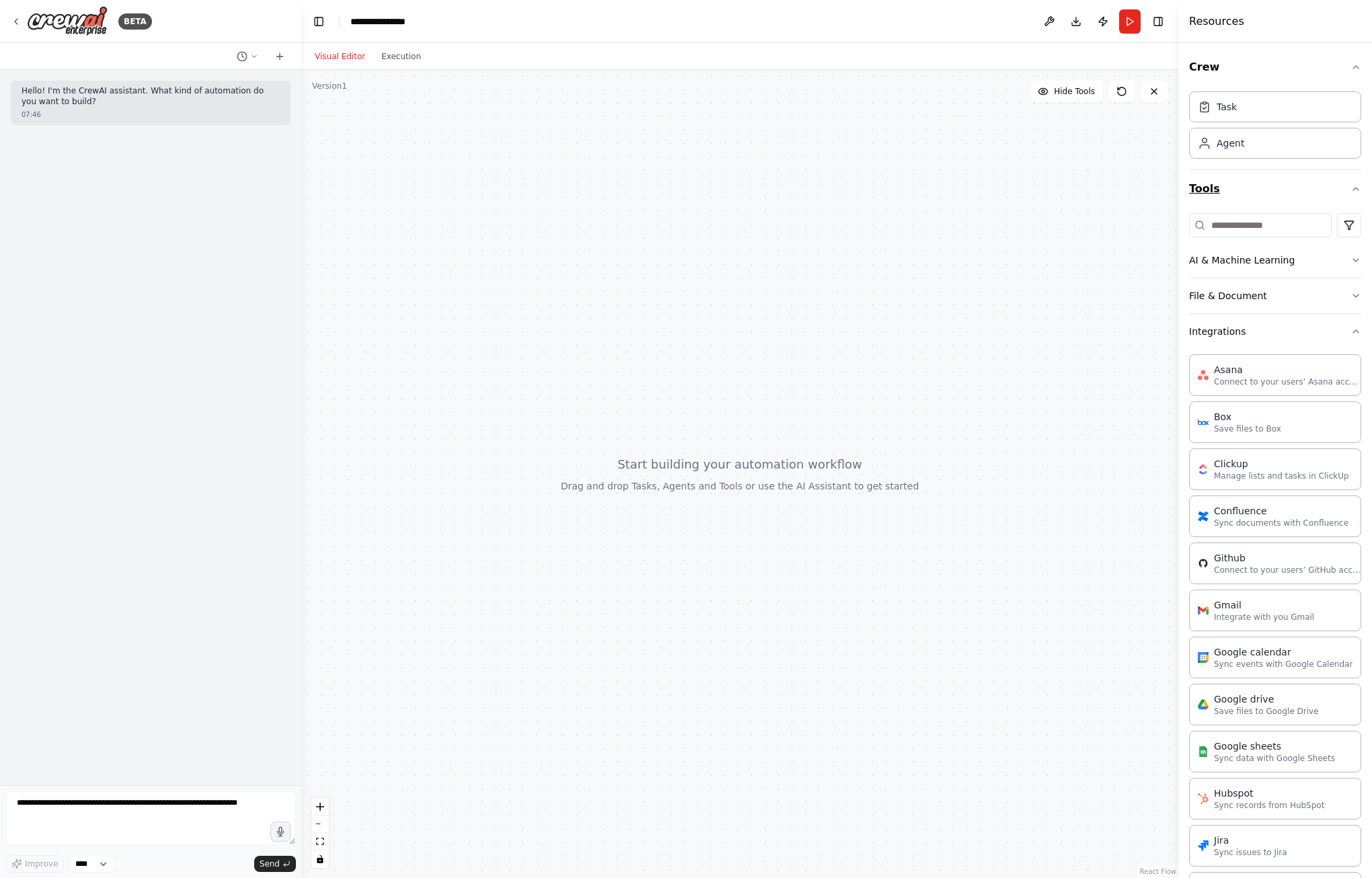
click at [1350, 190] on icon "button" at bounding box center [1355, 188] width 11 height 11
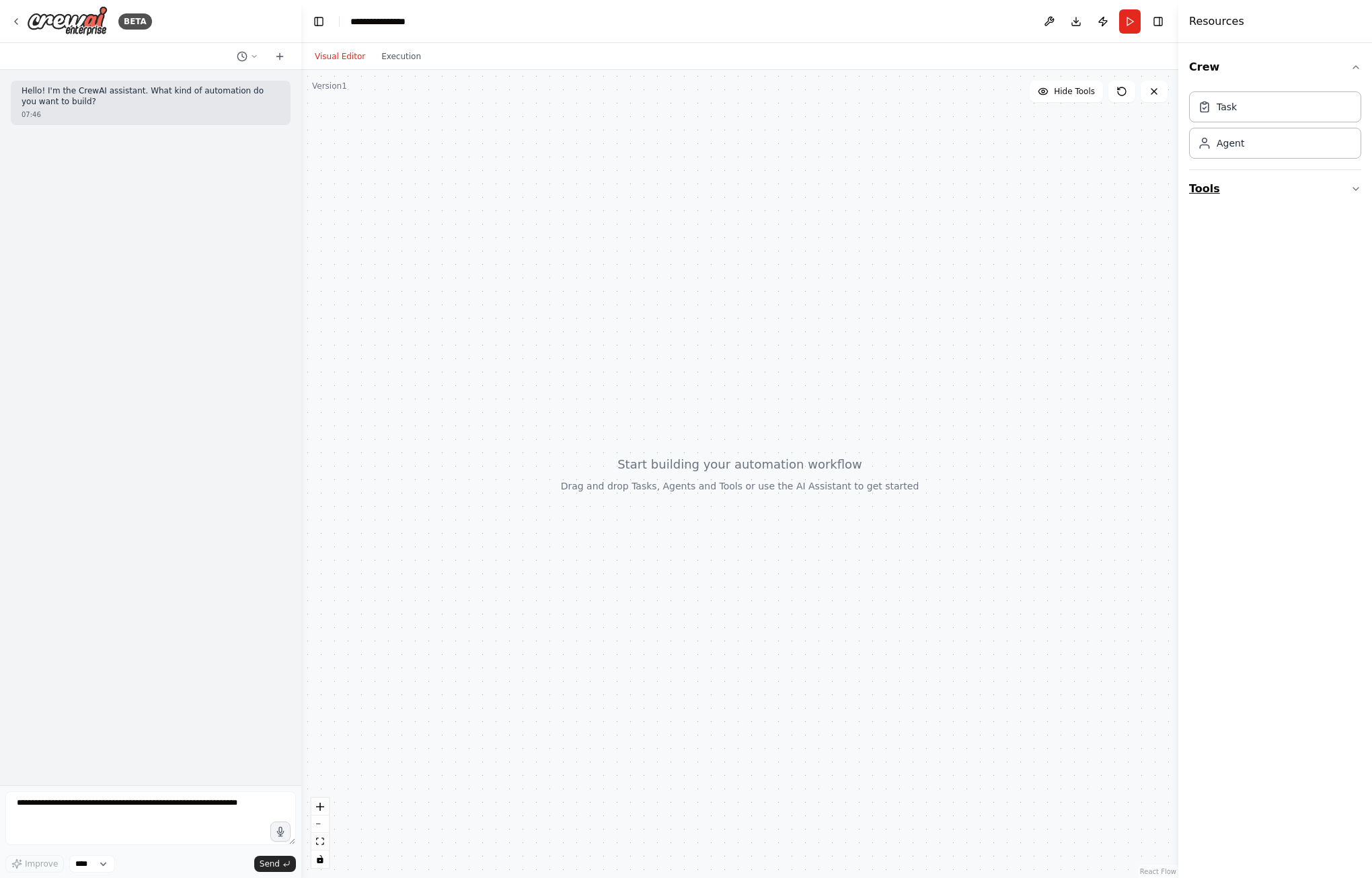
click at [1352, 188] on icon "button" at bounding box center [1355, 188] width 11 height 11
click at [1356, 329] on icon "button" at bounding box center [1355, 331] width 11 height 11
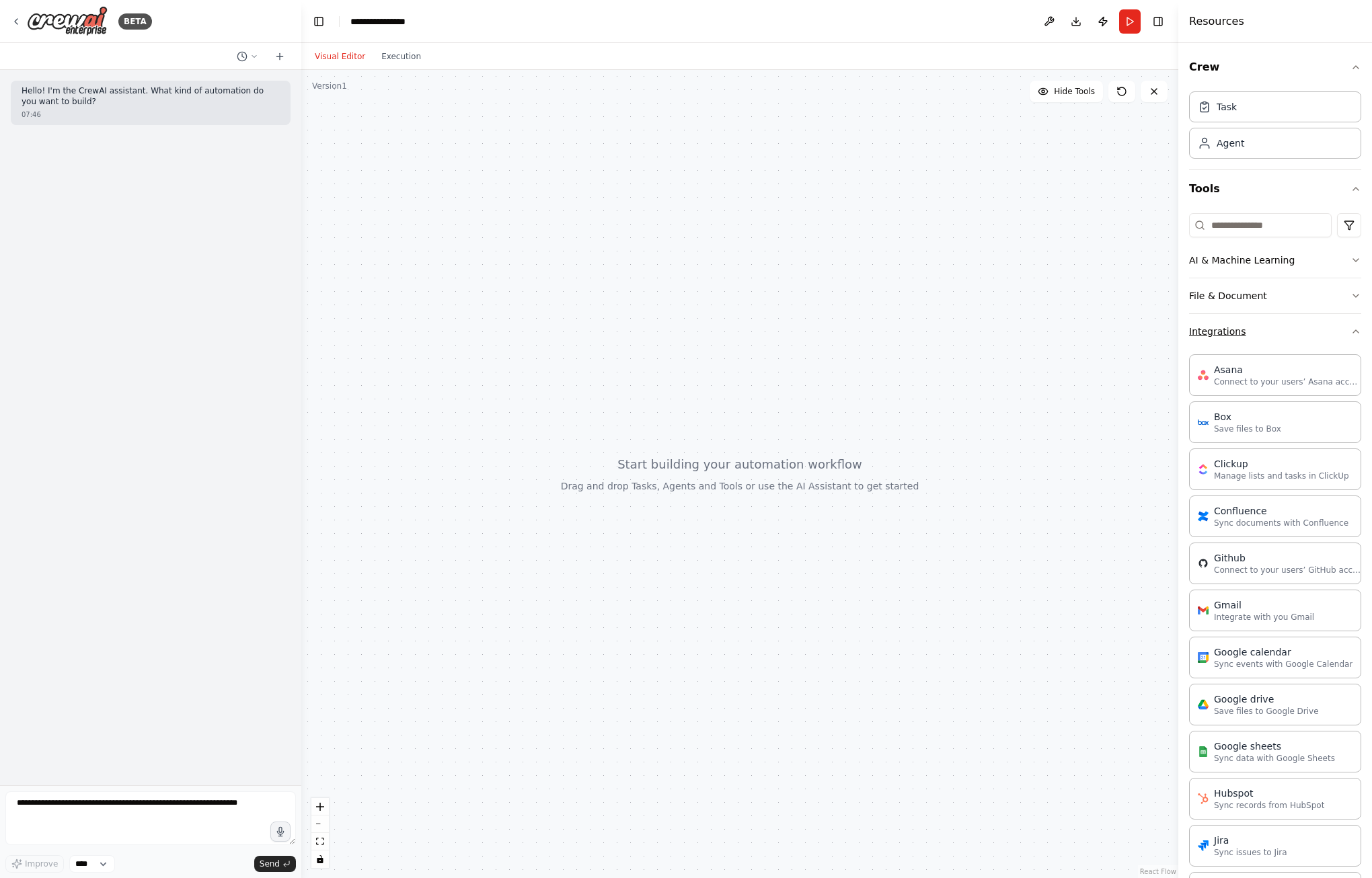
click at [1356, 329] on div "Crew Task Agent Tools AI & Machine Learning File & Document Integrations Asana …" at bounding box center [1275, 460] width 193 height 835
click at [1335, 331] on button "Integrations" at bounding box center [1275, 331] width 172 height 35
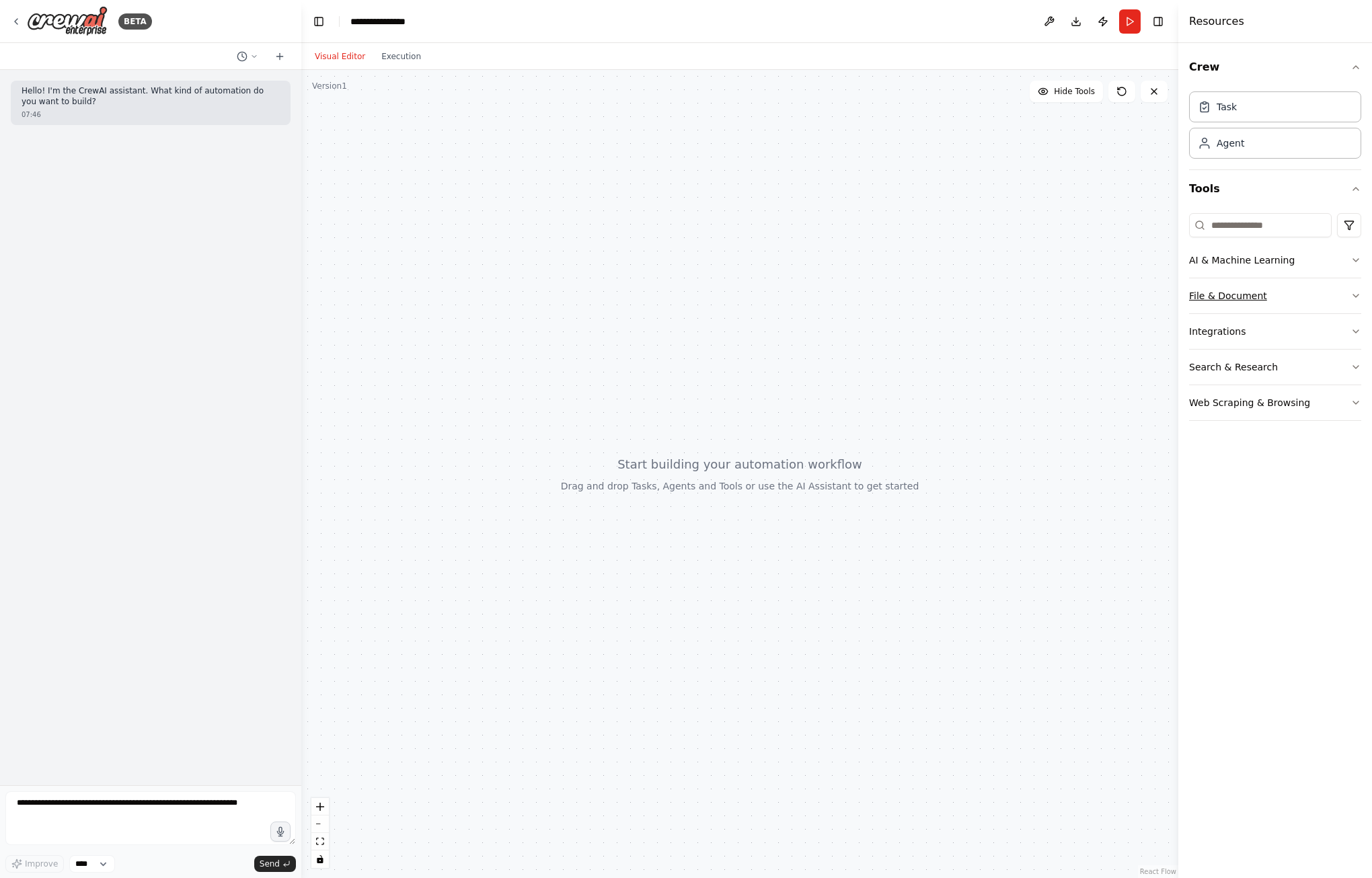
click at [1353, 294] on icon "button" at bounding box center [1355, 295] width 11 height 11
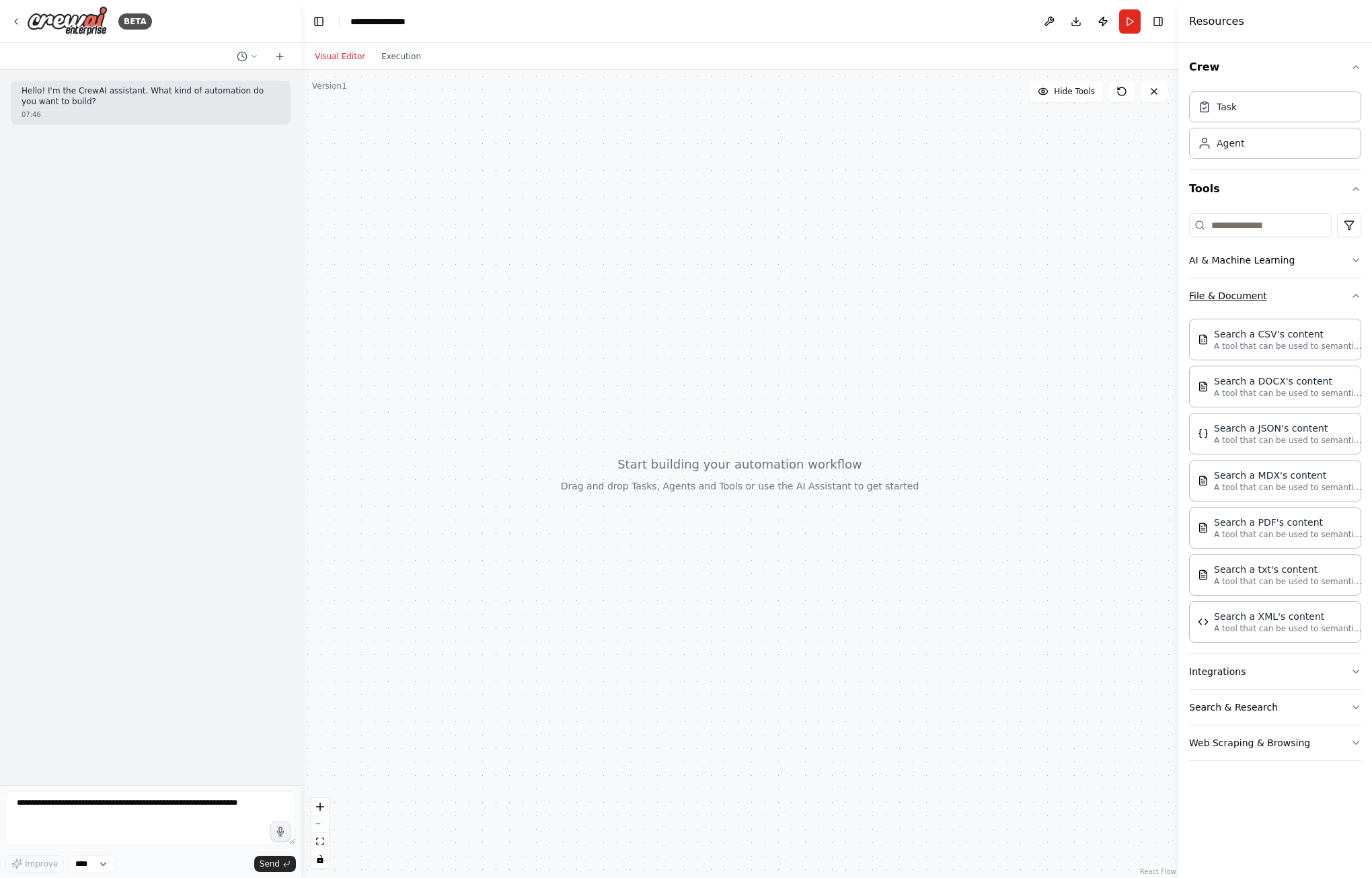
click at [1355, 295] on icon "button" at bounding box center [1356, 296] width 6 height 3
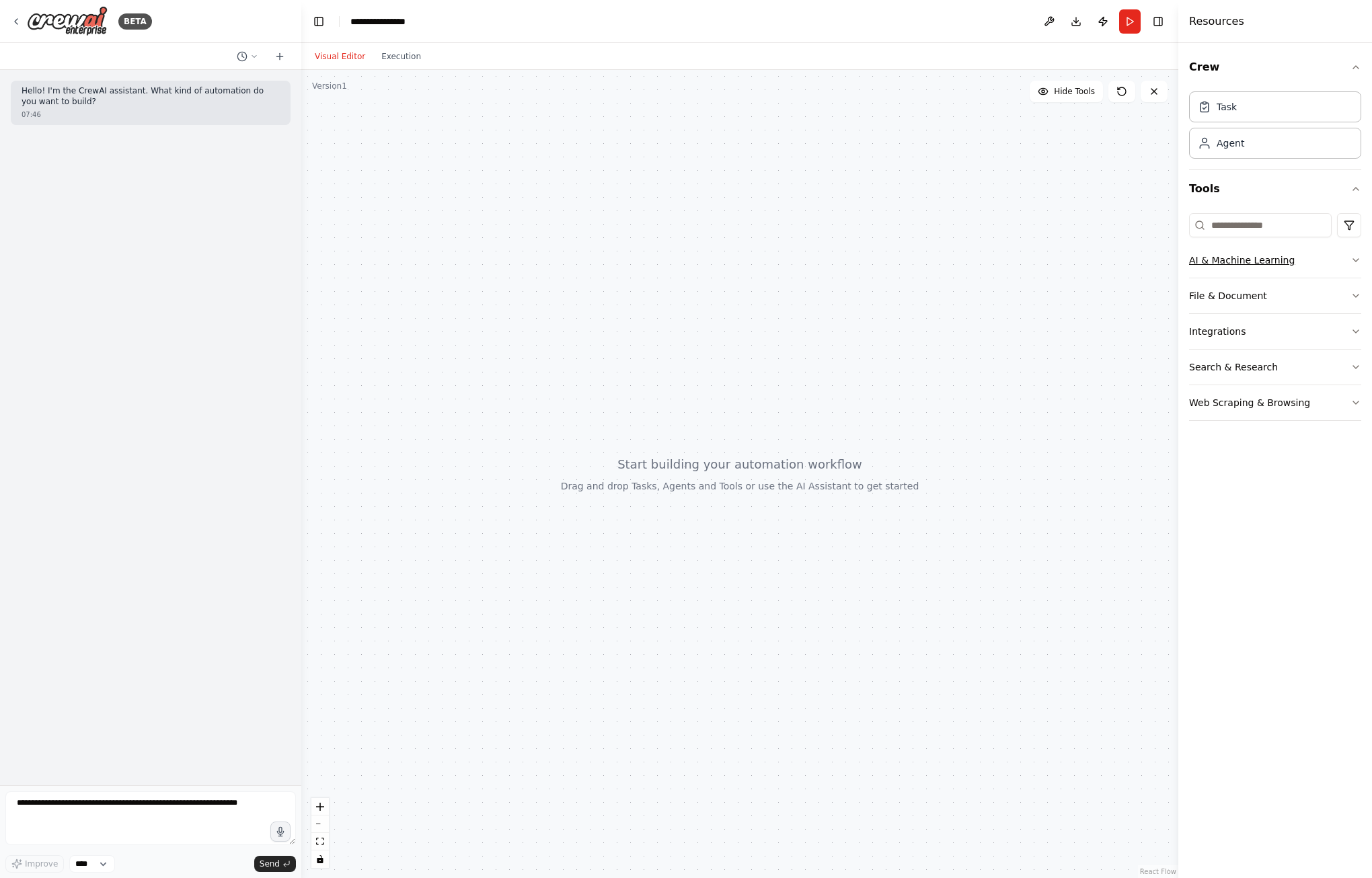
click at [1354, 256] on icon "button" at bounding box center [1355, 259] width 11 height 11
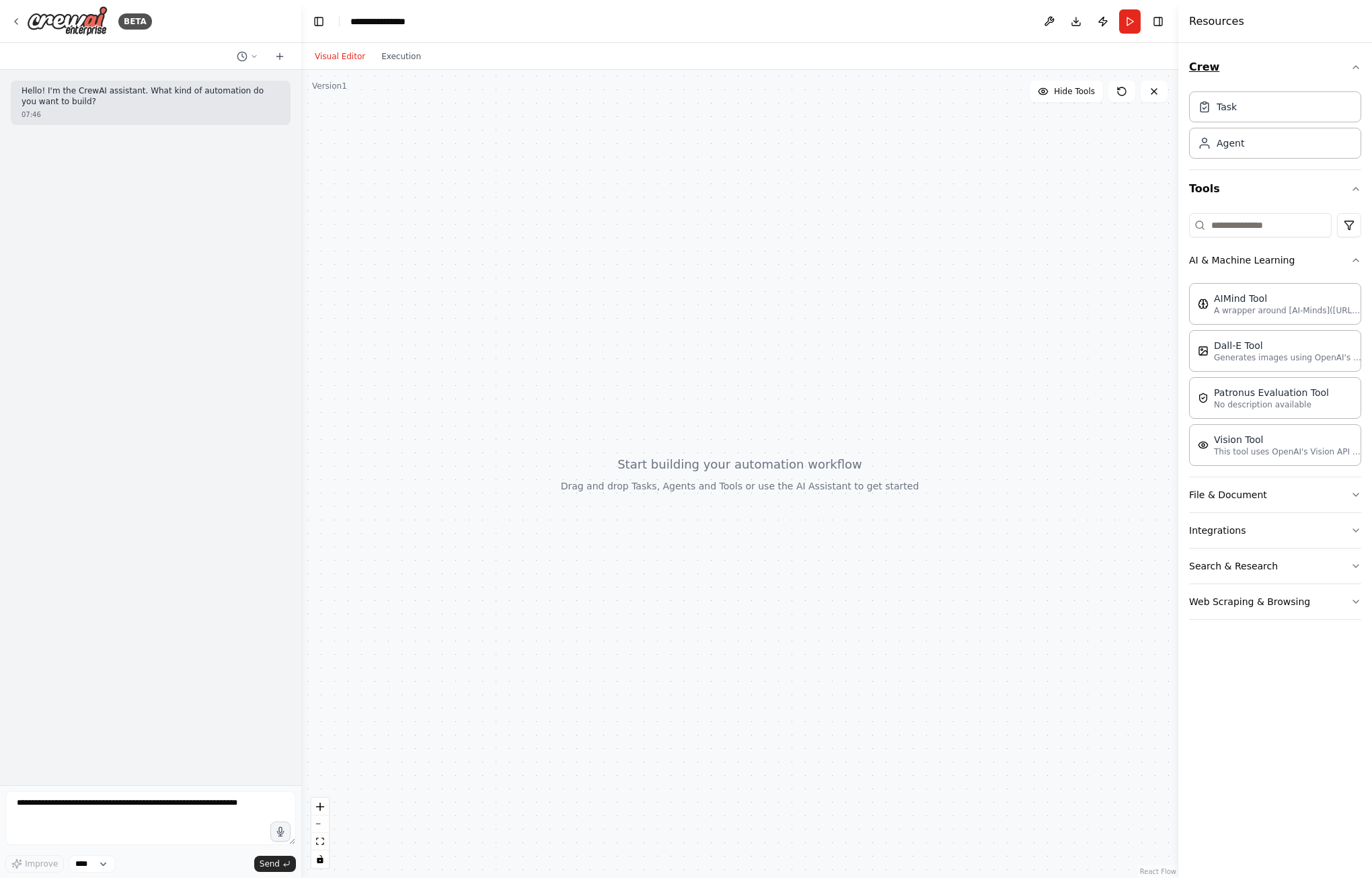
click at [1354, 62] on icon "button" at bounding box center [1355, 67] width 11 height 11
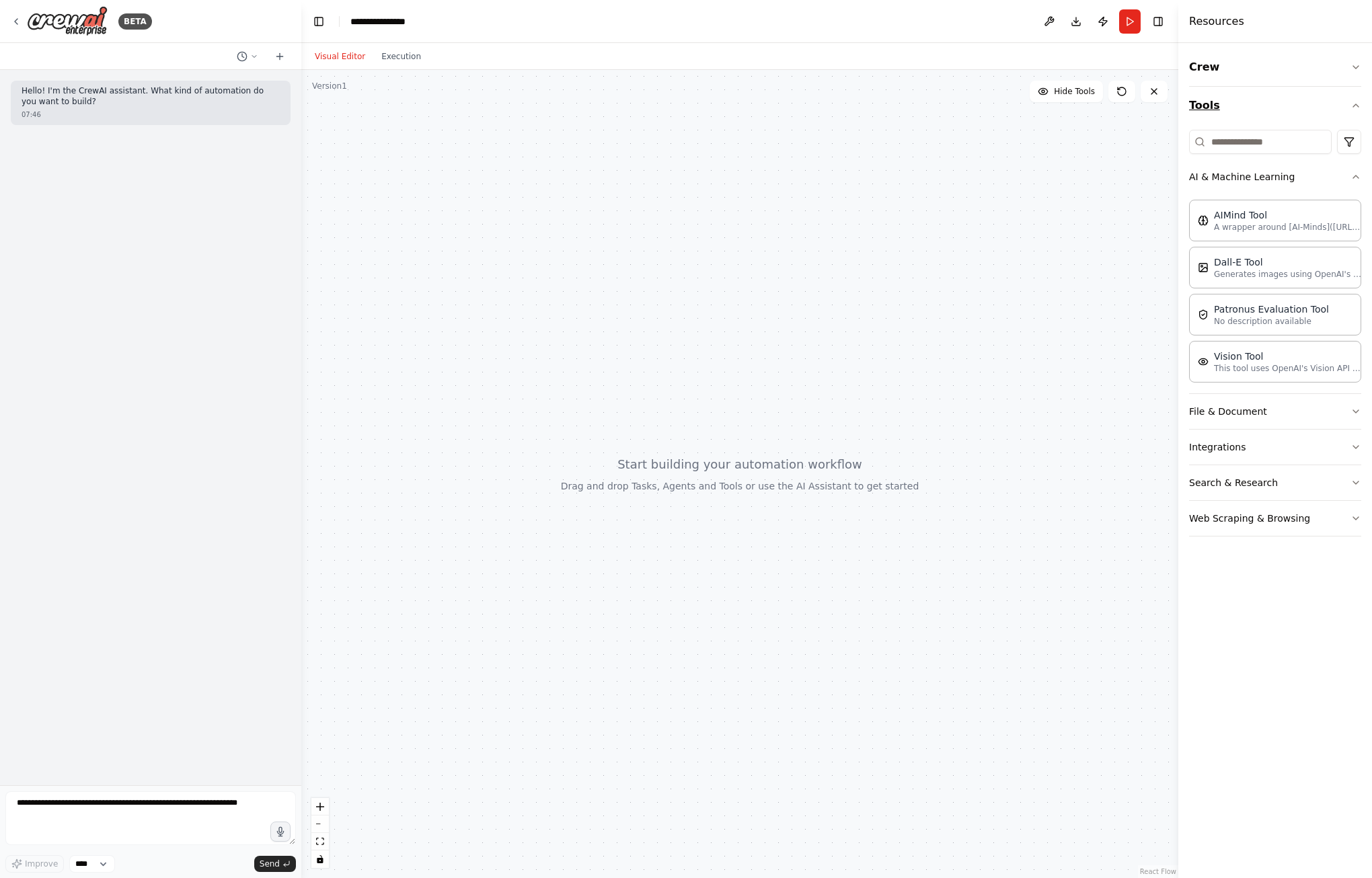
click at [1357, 106] on icon "button" at bounding box center [1356, 106] width 6 height 3
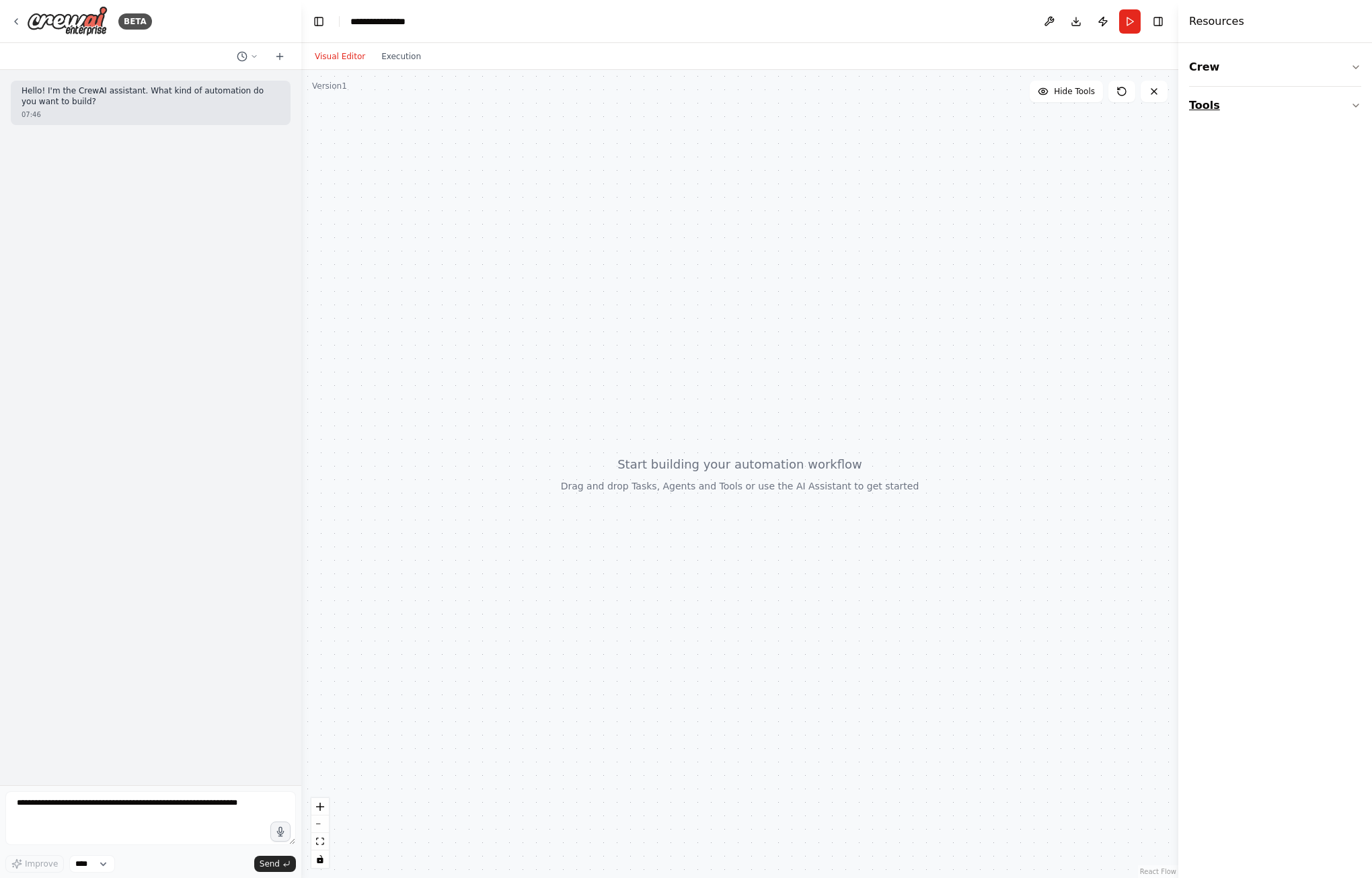
click at [1357, 106] on icon "button" at bounding box center [1356, 106] width 6 height 3
click at [1353, 62] on icon "button" at bounding box center [1355, 67] width 11 height 11
click at [1157, 20] on button "Toggle Right Sidebar" at bounding box center [1157, 21] width 19 height 19
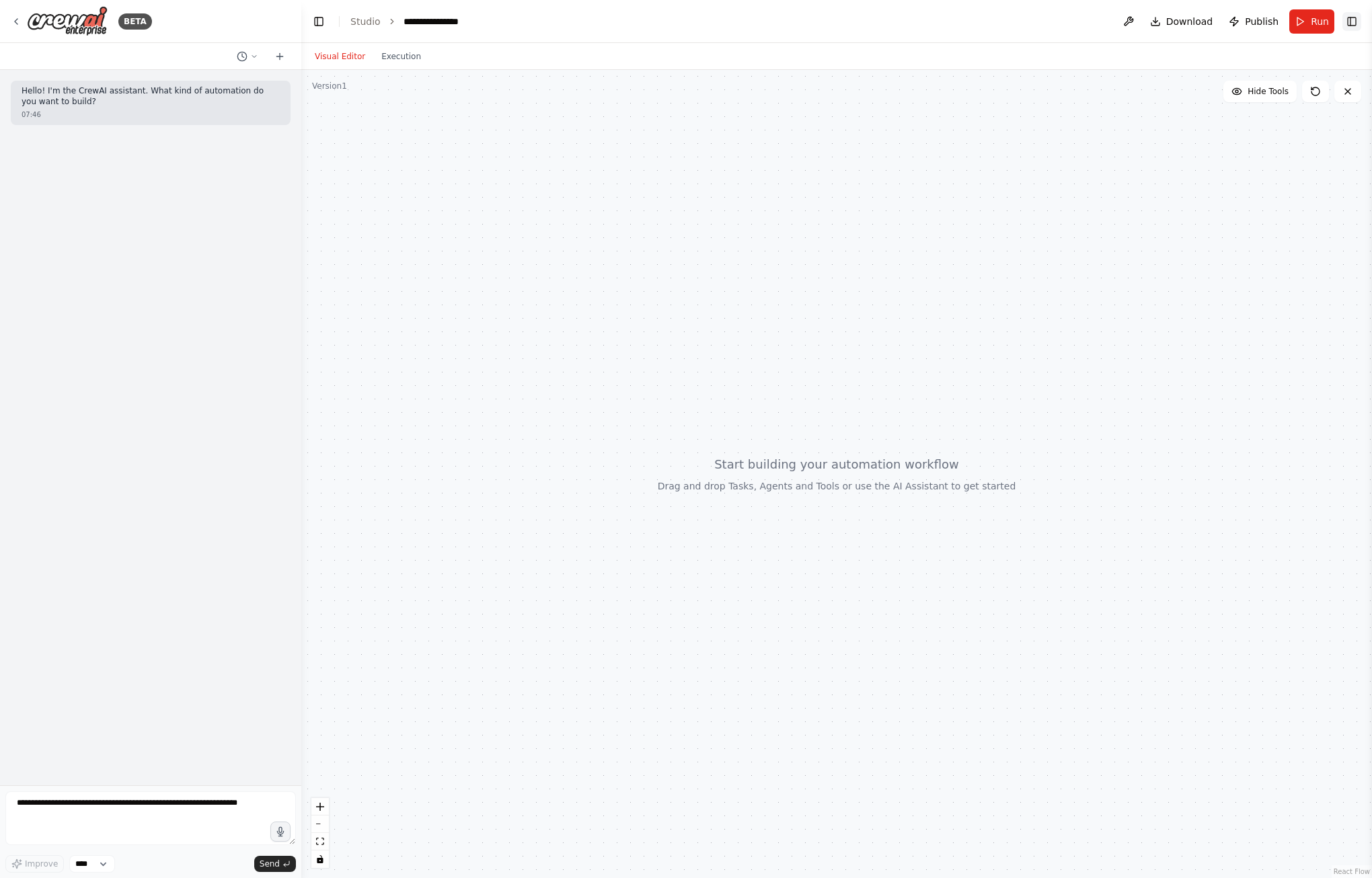
click at [1352, 18] on button "Toggle Right Sidebar" at bounding box center [1351, 21] width 19 height 19
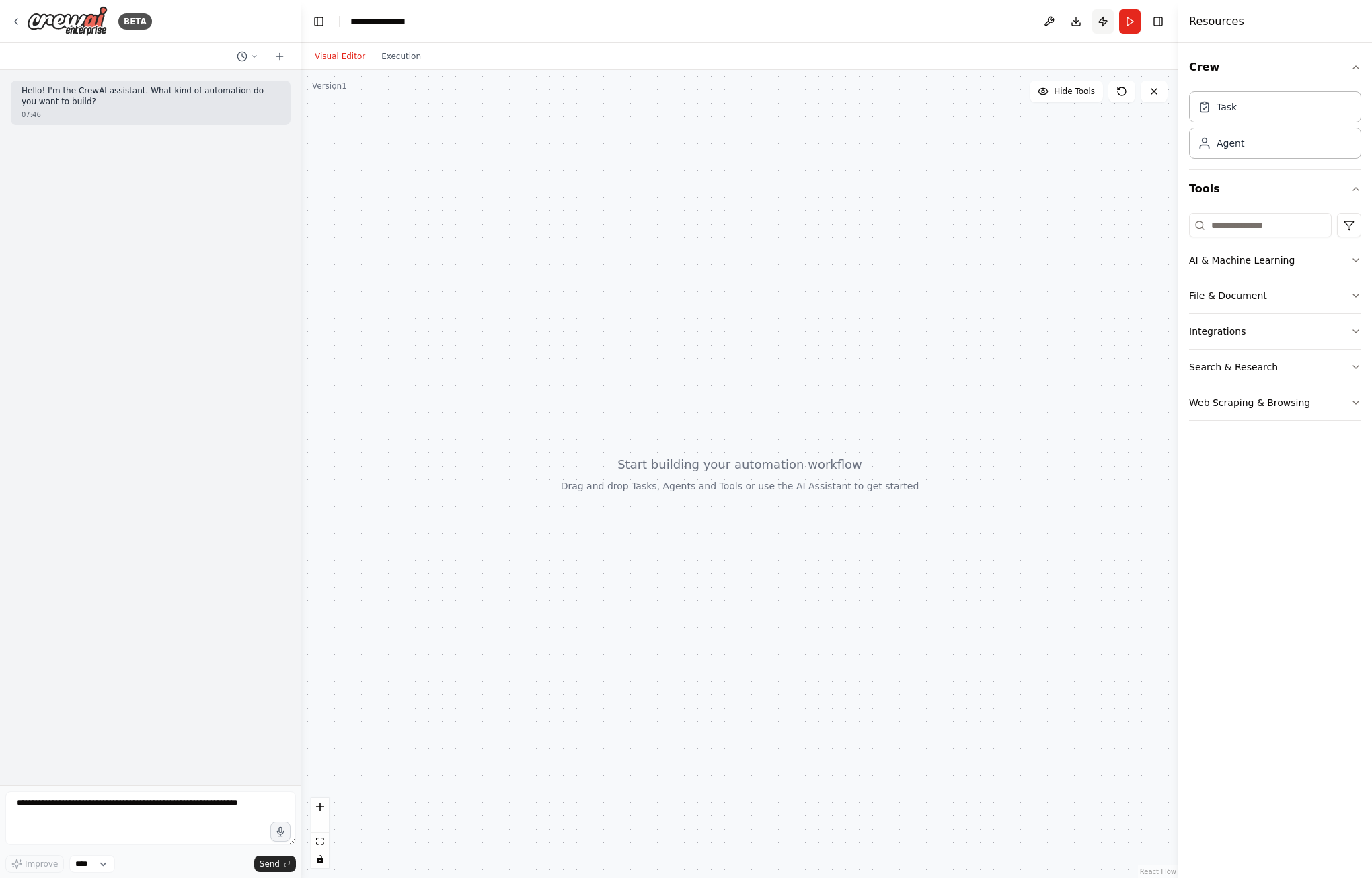
click at [1102, 18] on button "Publish" at bounding box center [1103, 21] width 22 height 25
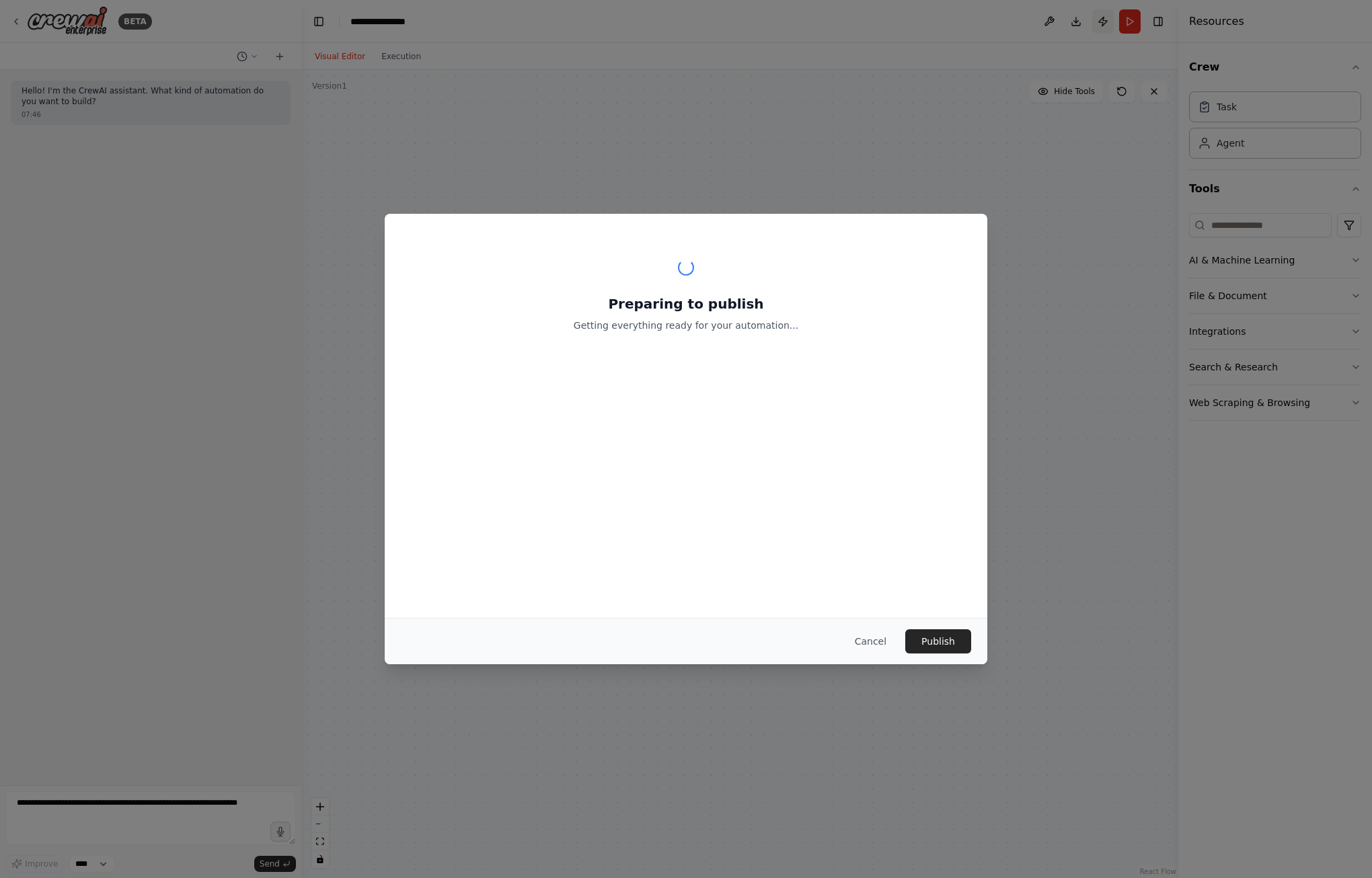
click at [1102, 19] on div "Preparing to publish Getting everything ready for your automation... Cancel Pub…" at bounding box center [686, 439] width 1372 height 878
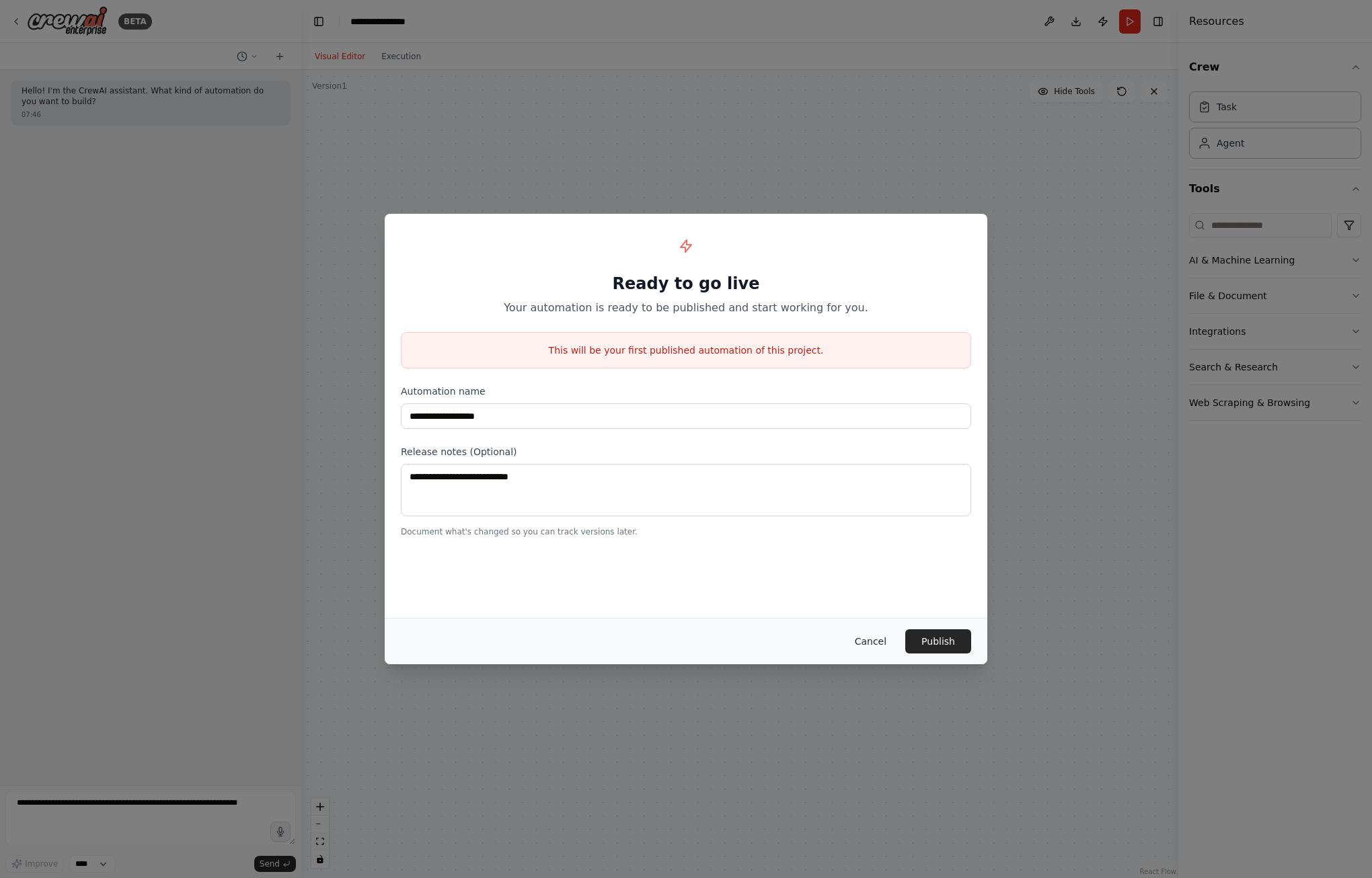
click at [878, 642] on button "Cancel" at bounding box center [871, 641] width 53 height 25
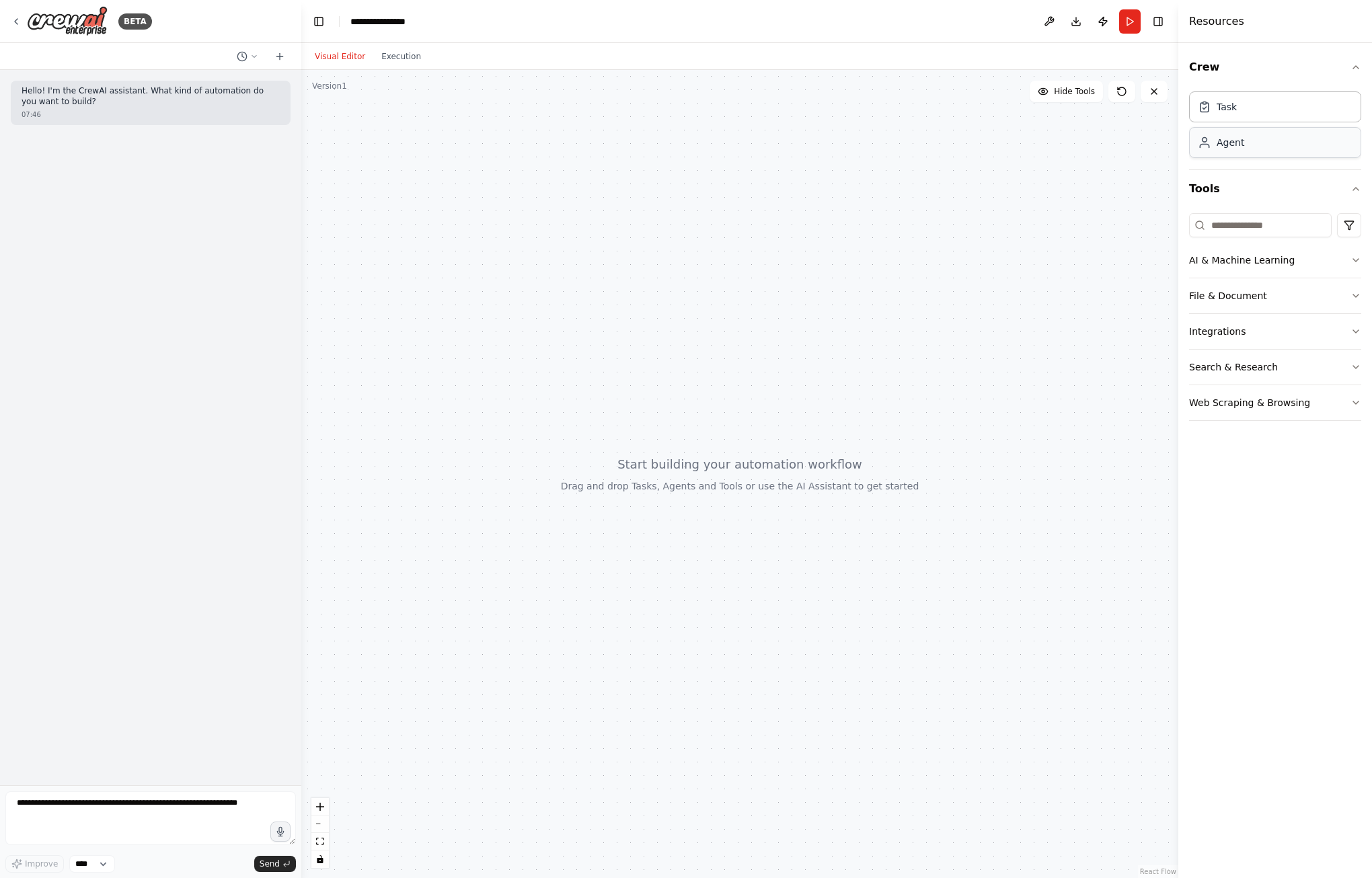
click at [1233, 149] on div "Agent" at bounding box center [1230, 142] width 27 height 13
click at [1069, 89] on span "Hide Tools" at bounding box center [1074, 91] width 41 height 11
click at [1069, 89] on span "Show Tools" at bounding box center [1072, 91] width 44 height 11
click at [278, 55] on icon at bounding box center [279, 56] width 11 height 11
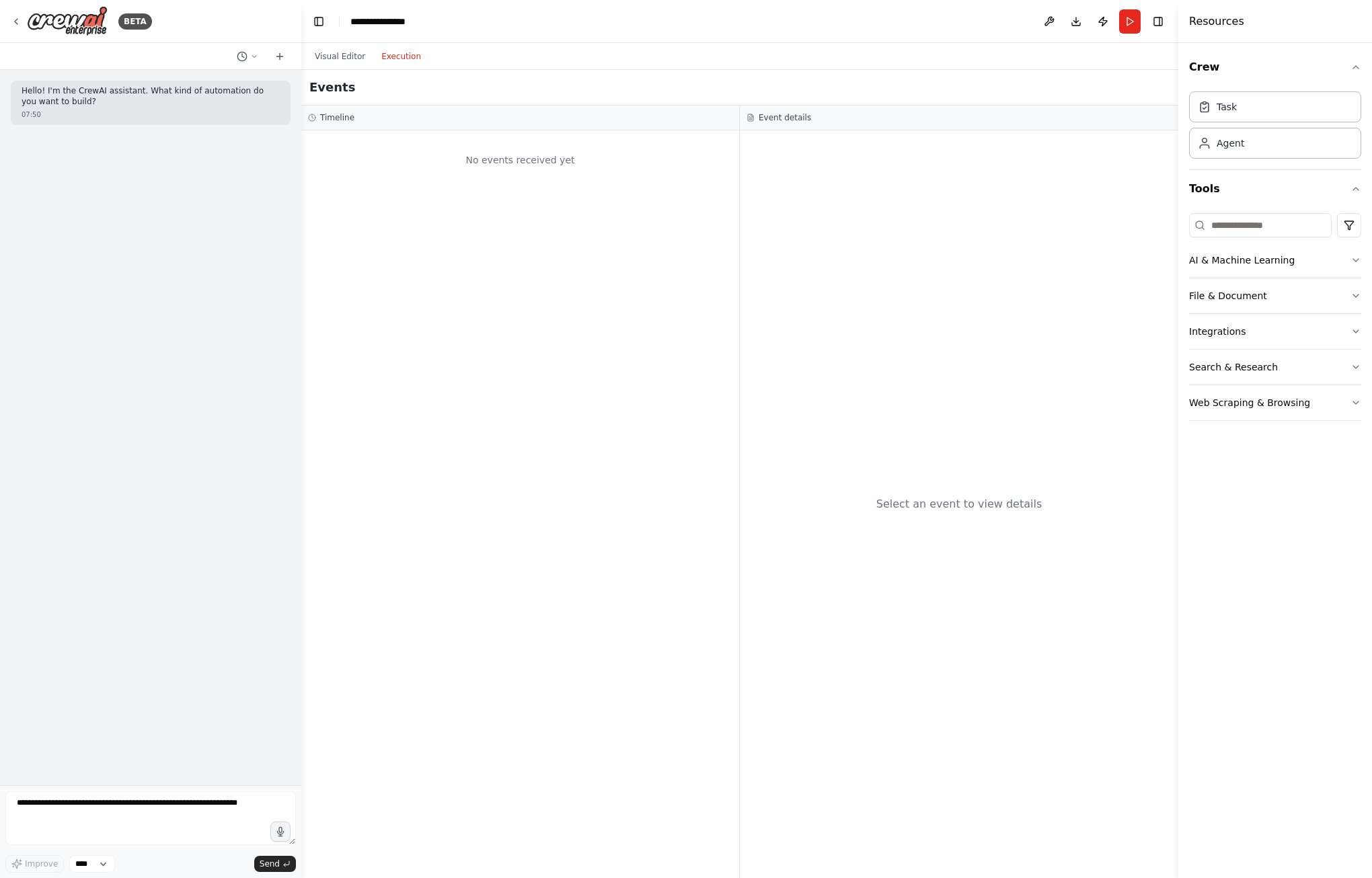
click at [403, 57] on button "Execution" at bounding box center [401, 56] width 56 height 16
click at [343, 59] on button "Visual Editor" at bounding box center [339, 56] width 67 height 16
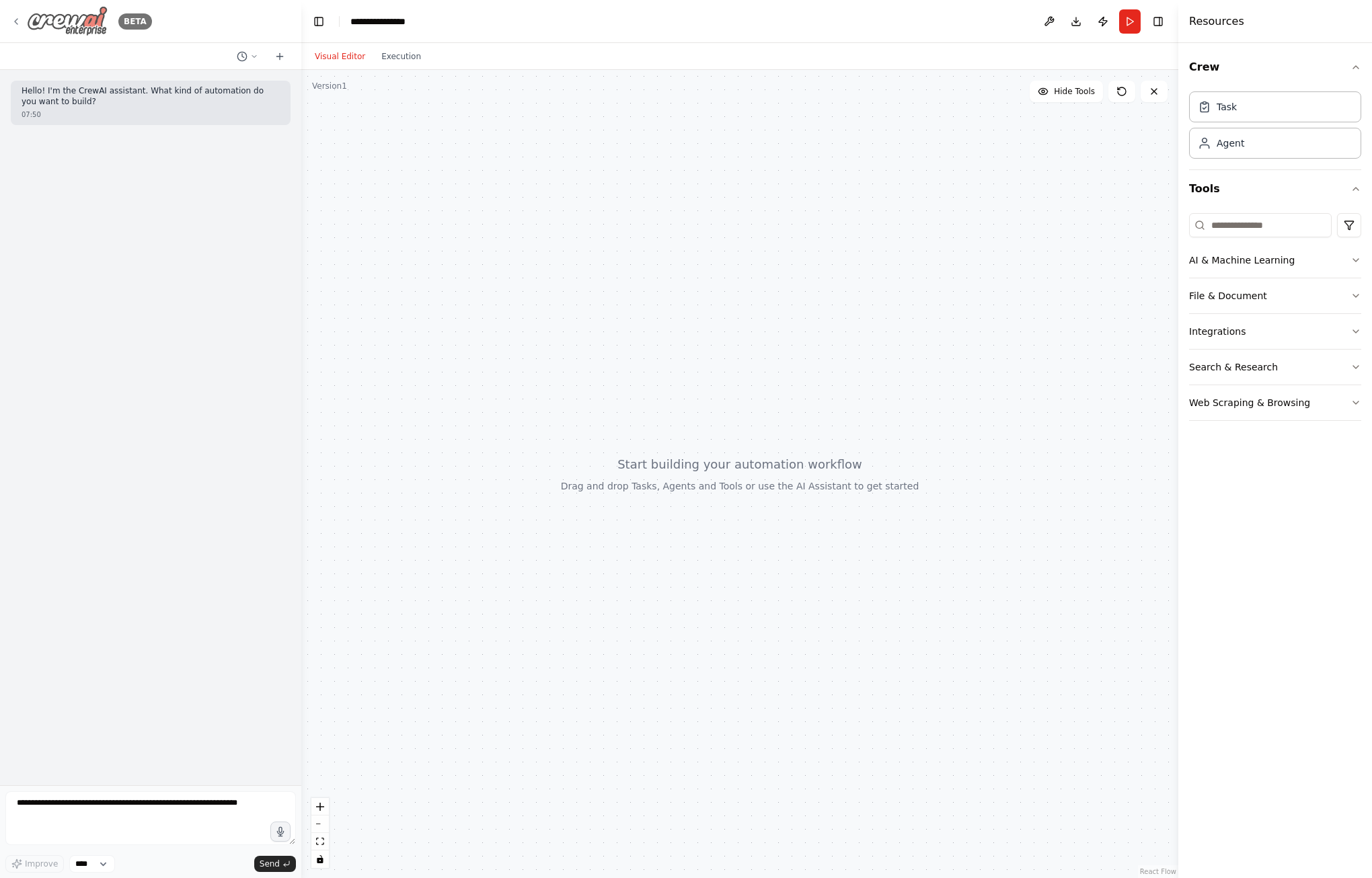
click at [83, 21] on img at bounding box center [67, 21] width 81 height 30
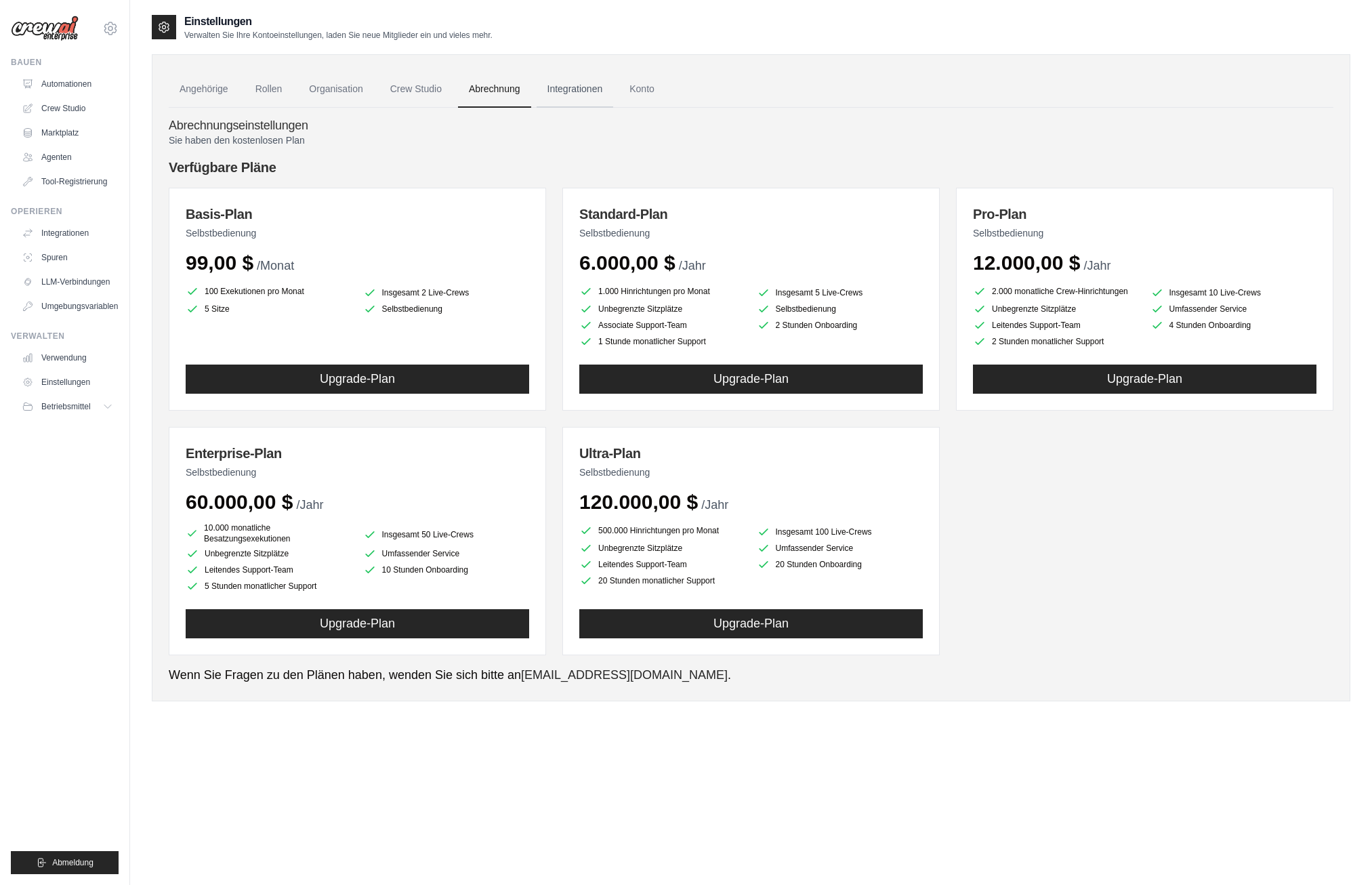
click at [588, 84] on link "Integrationen" at bounding box center [575, 90] width 77 height 37
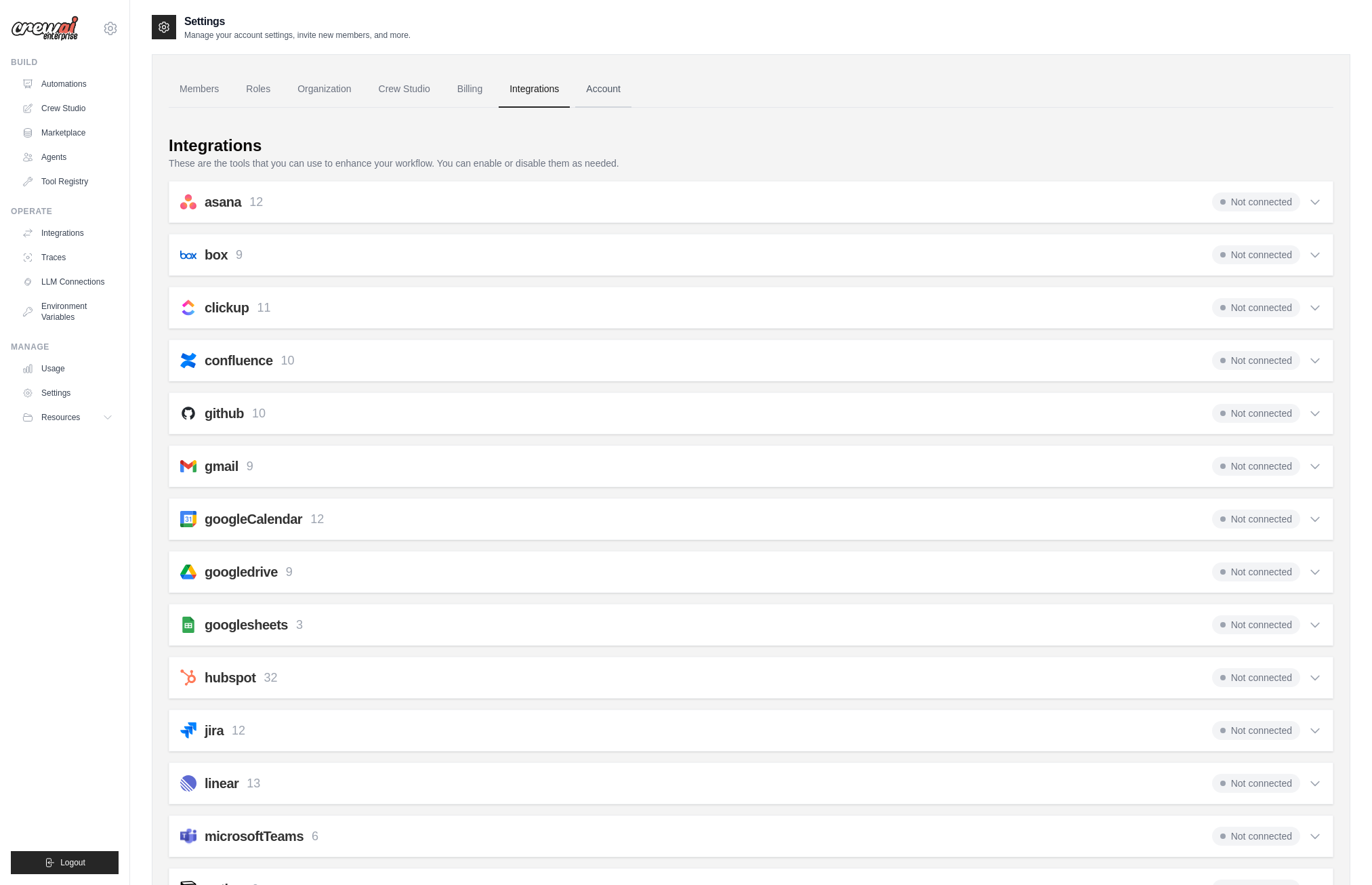
click at [605, 88] on link "Account" at bounding box center [603, 90] width 57 height 37
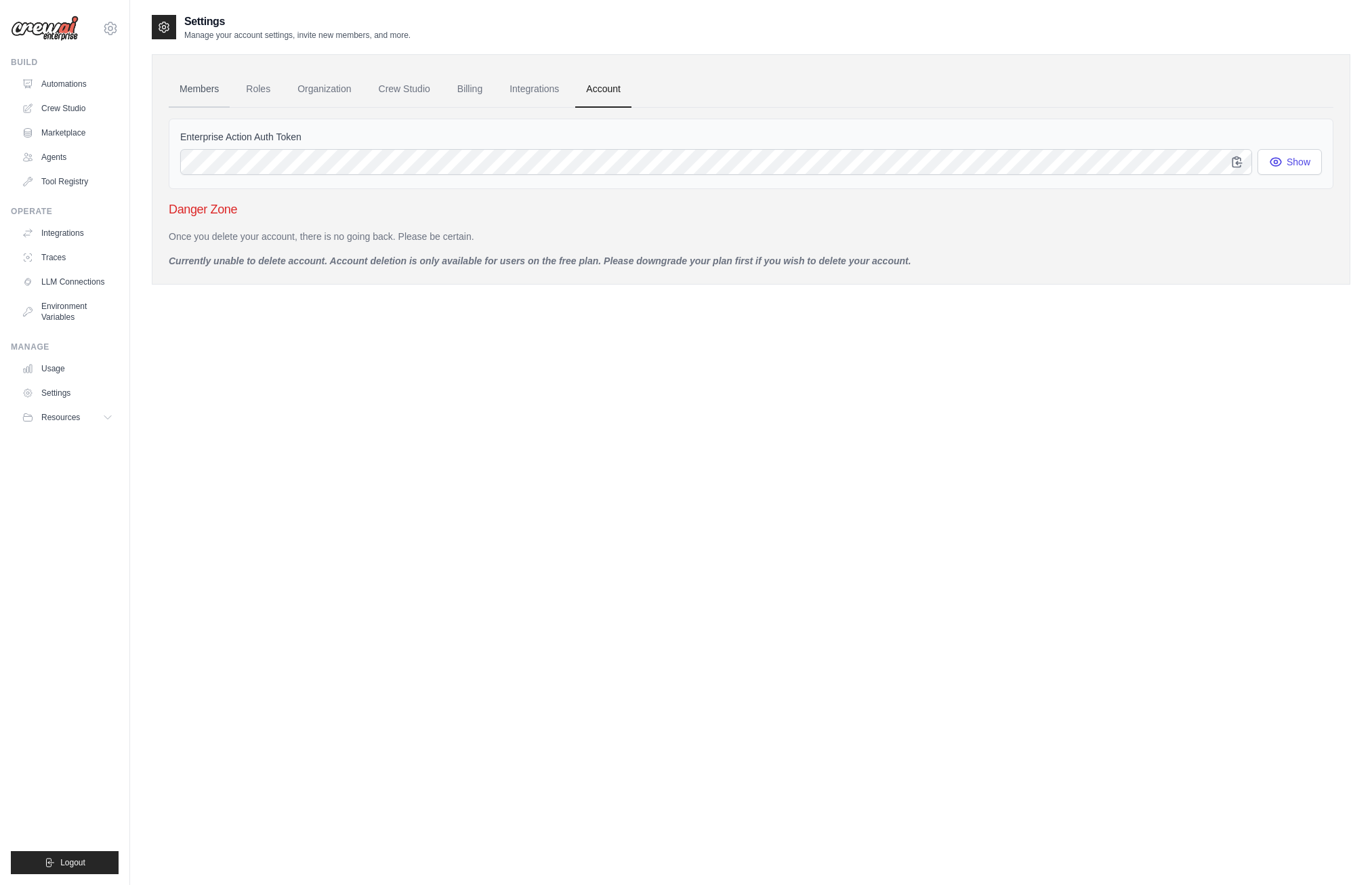
click at [206, 89] on link "Members" at bounding box center [199, 90] width 61 height 37
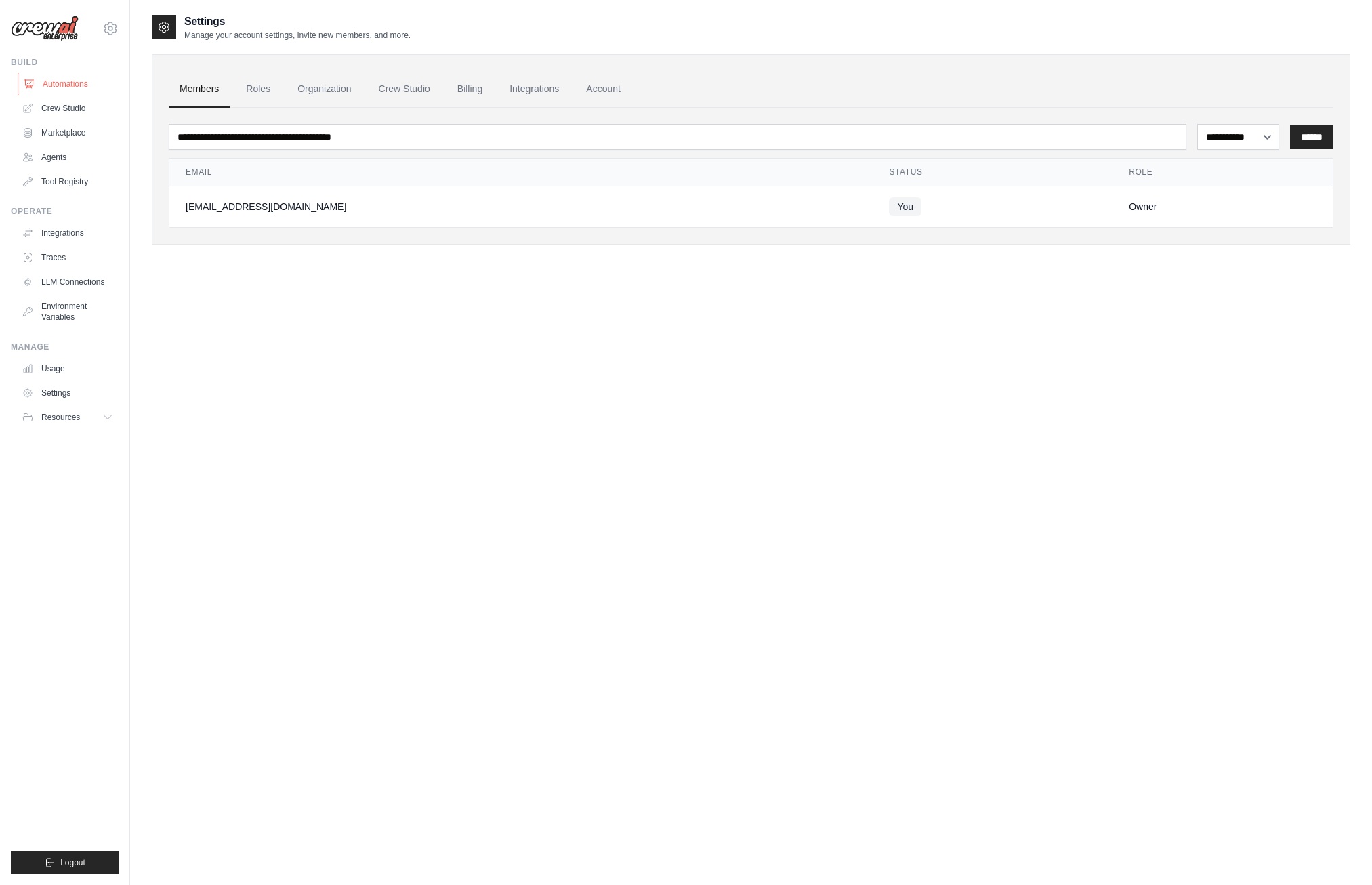
click at [73, 76] on link "Automations" at bounding box center [69, 84] width 102 height 22
